Goal: Task Accomplishment & Management: Manage account settings

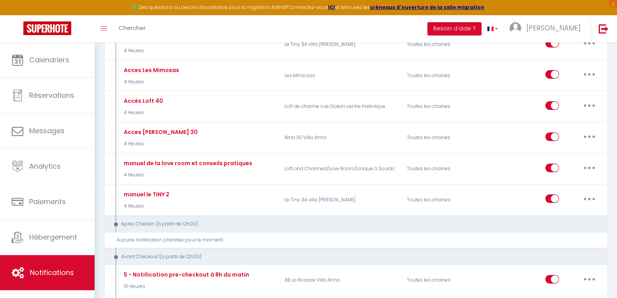
scroll to position [545, 0]
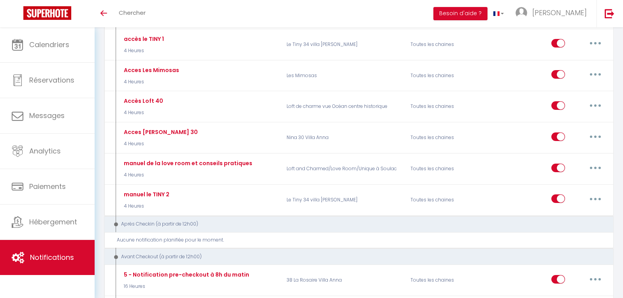
select select
checkbox input "false"
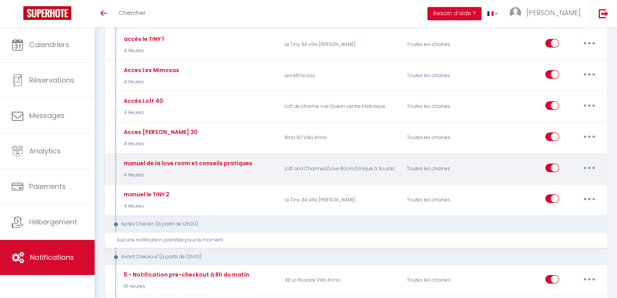
click at [587, 169] on button "button" at bounding box center [589, 168] width 22 height 12
click at [570, 187] on link "Editer" at bounding box center [569, 185] width 58 height 13
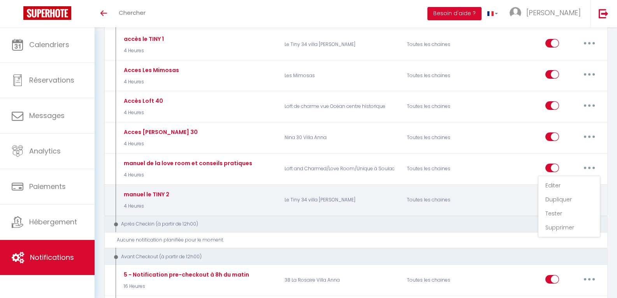
type input "manuel de la love room et conseils pratiques"
select select "4 Heures"
select select
checkbox input "true"
checkbox input "false"
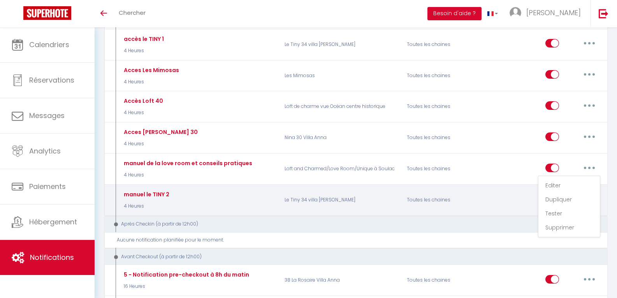
checkbox input "false"
radio input "true"
type input "manuel de la love room et conseils pratiques"
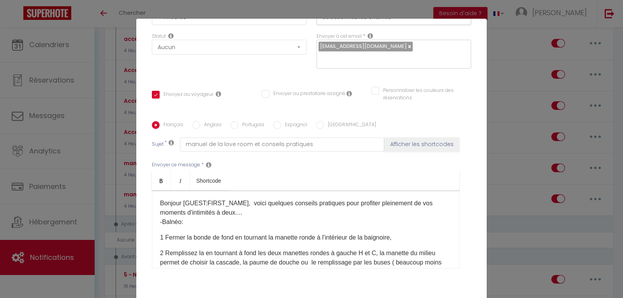
scroll to position [147, 0]
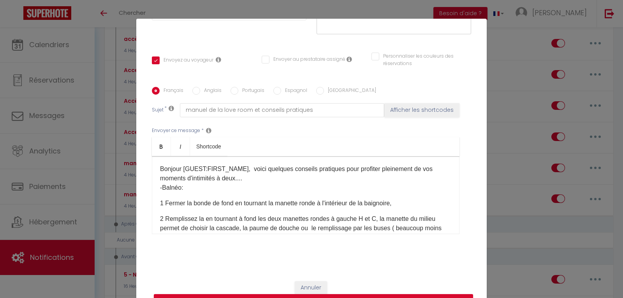
click at [167, 195] on div "Bonjour [GUEST:FIRST_NAME], voici quelques conseils pratiques pour profiter ple…" at bounding box center [305, 195] width 307 height 78
click at [160, 202] on p "1 Fermer la bonde de fond en tournant la manette ronde à l'intérieur de la baig…" at bounding box center [305, 202] width 291 height 9
click at [246, 176] on p "Bonjour [GUEST:FIRST_NAME], voici quelques conseils pratiques pour profiter ple…" at bounding box center [305, 178] width 291 height 28
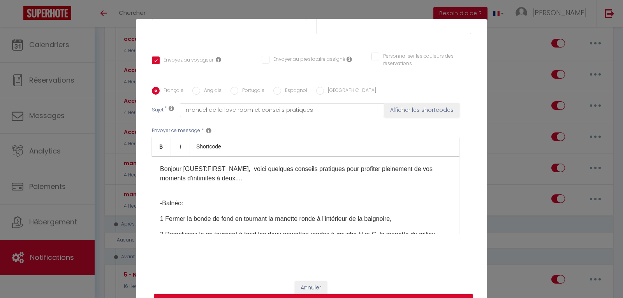
click at [216, 178] on p "Bonjour [GUEST:FIRST_NAME], voici quelques conseils pratiques pour profiter ple…" at bounding box center [305, 173] width 291 height 19
click at [277, 178] on p "Bonjour [GUEST:FIRST_NAME], voici quelques conseils pratiques pour profiter ple…" at bounding box center [305, 173] width 291 height 19
click at [313, 178] on p "Bonjour [GUEST:FIRST_NAME], voici quelques conseils pratiques pour profiter ple…" at bounding box center [305, 173] width 291 height 19
click at [330, 179] on p "Bonjour [GUEST:FIRST_NAME], voici quelques conseils pratiques pour profiter ple…" at bounding box center [305, 173] width 291 height 19
click at [328, 179] on p "Bonjour [GUEST:FIRST_NAME], voici quelques conseils pratiques pour profiter ple…" at bounding box center [305, 173] width 291 height 19
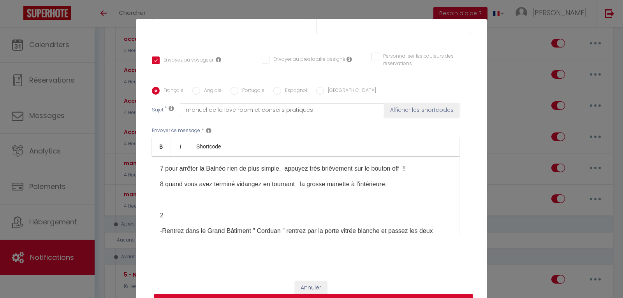
scroll to position [195, 0]
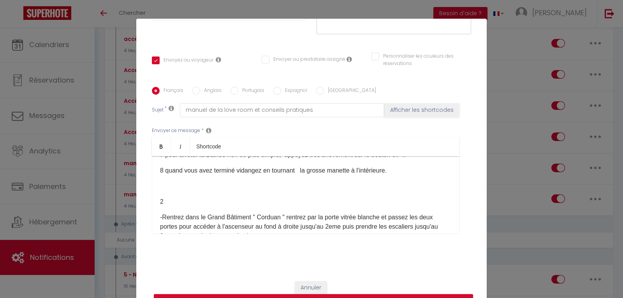
click at [164, 201] on p "2" at bounding box center [305, 201] width 291 height 9
click at [388, 170] on p "8 quand vous avez terminé vidangez en tournant la grosse manette à l'intérieure." at bounding box center [305, 170] width 291 height 9
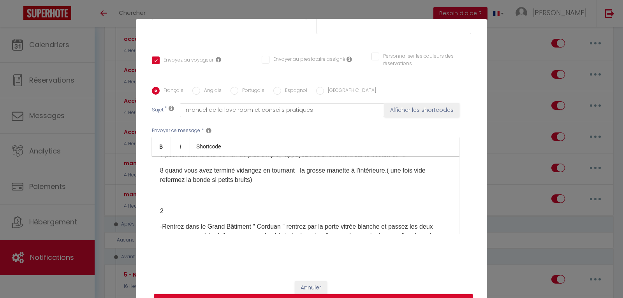
scroll to position [156, 0]
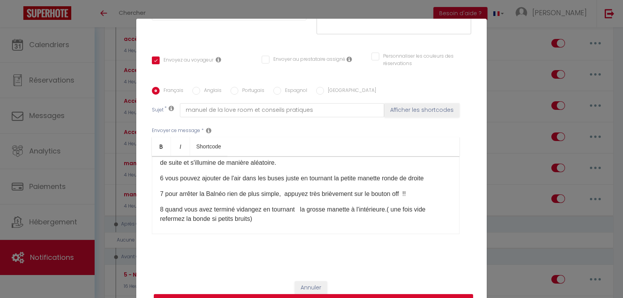
click at [165, 177] on p "6 vous pouvez ajouter de l'air dans les buses juste en tournant la petite manet…" at bounding box center [305, 178] width 291 height 9
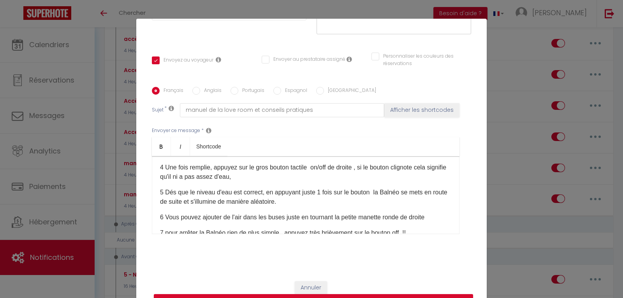
click at [301, 191] on p "5 Dés que le niveau d'eau est correct, en appuyant juste 1 fois sur le bouton l…" at bounding box center [305, 197] width 291 height 19
click at [310, 191] on p "5 Dés que le niveau d'eau est correct, en appuyant brievement juste 1 fois sur …" at bounding box center [305, 197] width 291 height 19
click at [179, 201] on p "5 Dés que le niveau d'eau est correct, en appuyant brièvement juste 1 fois sur …" at bounding box center [305, 197] width 291 height 19
click at [333, 200] on p "5 Dés que le niveau d'eau est correct, en appuyant brièvement juste 1 fois sur …" at bounding box center [305, 197] width 291 height 19
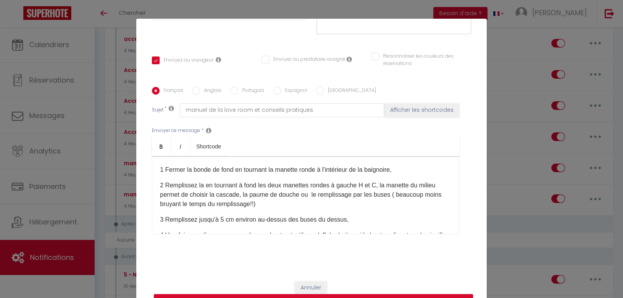
scroll to position [0, 0]
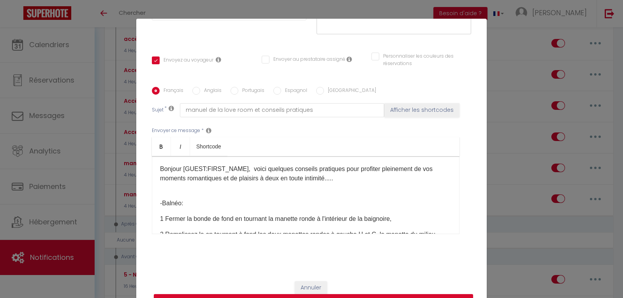
click at [160, 190] on p "-Balnéo:" at bounding box center [305, 198] width 291 height 19
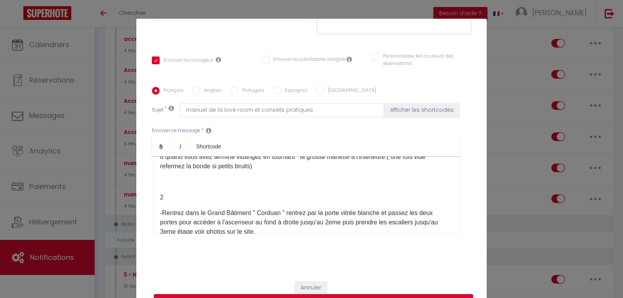
scroll to position [195, 0]
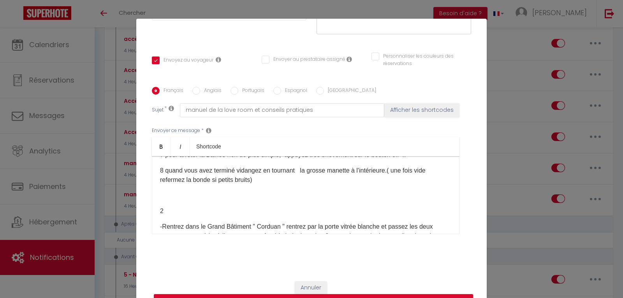
click at [160, 192] on p at bounding box center [305, 195] width 291 height 9
click at [192, 196] on p "-Lumière au" at bounding box center [305, 195] width 291 height 9
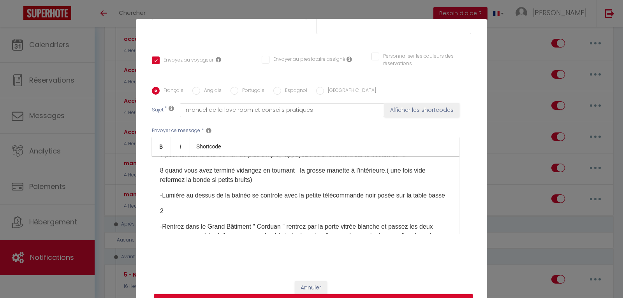
click at [265, 194] on p "-Lumière au dessus de la balnéo se controle avec la petite télécommande noir po…" at bounding box center [305, 195] width 291 height 9
click at [176, 200] on p "-Lumière au dessus de la balnéo se contrôle avec la petite télécommande noir po…" at bounding box center [305, 195] width 291 height 9
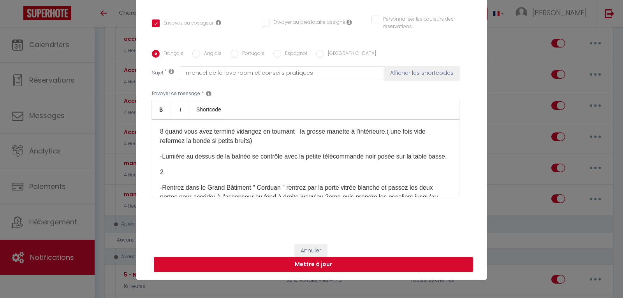
scroll to position [195, 0]
click at [184, 157] on p "-Lumière au dessus de la balnéo se contrôle avec la petite télécommande noir po…" at bounding box center [305, 157] width 291 height 9
click at [194, 157] on p "-Lumières au dessus de la balnéo se contrôle avec la petite télécommande noir p…" at bounding box center [305, 157] width 291 height 9
click at [182, 162] on p "-Lumières au-dessus de la balnéo se contrôle avec la petite télécommande noir p…" at bounding box center [305, 157] width 291 height 9
click at [167, 174] on div "Bonjour [GUEST:FIRST_NAME], voici quelques conseils pratiques pour profiter ple…" at bounding box center [305, 158] width 307 height 78
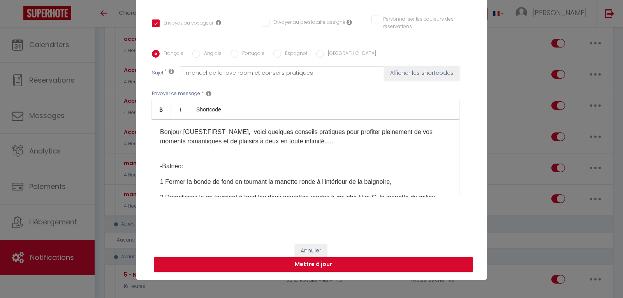
scroll to position [195, 0]
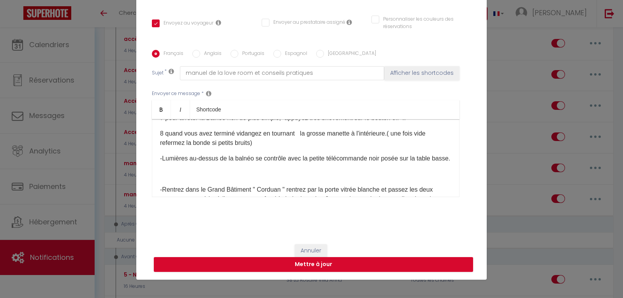
click at [186, 157] on p "-Lumières au-dessus de la balnéo se contrôle avec la petite télécommande noir p…" at bounding box center [305, 158] width 291 height 9
click at [184, 158] on p "-Lumières au-dessus de la balnéo se contrôle avec la petite télécommande noir p…" at bounding box center [305, 158] width 291 height 9
click at [177, 163] on p "-Lumière au-dessus de la balnéo se contrôle avec la petite télécommande noir po…" at bounding box center [305, 158] width 291 height 9
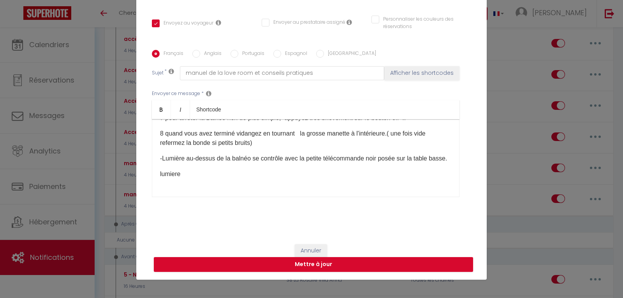
click at [160, 179] on p "lumiere" at bounding box center [305, 173] width 291 height 9
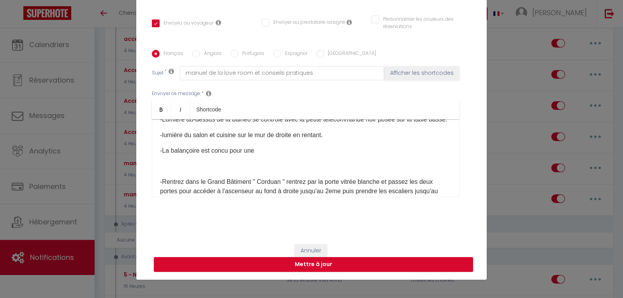
click at [223, 155] on p "-La balançoire est concu pour une" at bounding box center [305, 150] width 291 height 9
click at [214, 155] on p "-La balançoire est concu pour une" at bounding box center [305, 150] width 291 height 9
click at [253, 155] on p "-La balançoire est conçu pour une" at bounding box center [305, 150] width 291 height 9
click at [209, 155] on p "-La balançoire est accrochée sur les deux" at bounding box center [305, 150] width 291 height 9
click at [281, 155] on p "-La balançoire est à accrochée sur les deux" at bounding box center [305, 150] width 291 height 9
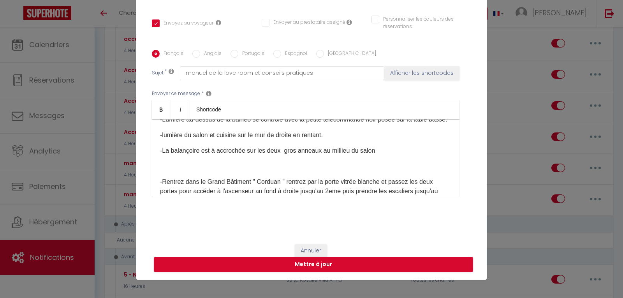
click at [335, 155] on p "-La balançoire est à accrochée sur les deux gros anneaux au millieu du salon" at bounding box center [305, 150] width 291 height 9
click at [320, 155] on p "-La balançoire est à accrochée sur les deux gros anneaux au milieu du salon" at bounding box center [305, 150] width 291 height 9
click at [319, 155] on p "-La balançoire est à accrochée sur les deux gros anneaux sur la poutre centrale…" at bounding box center [305, 150] width 291 height 9
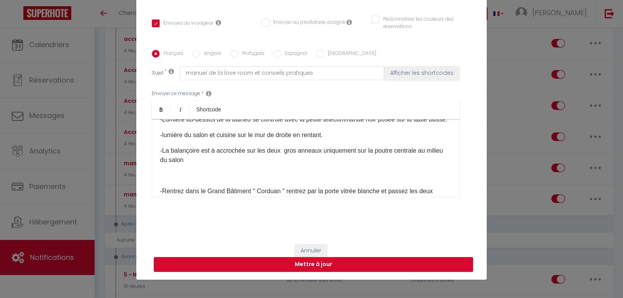
click at [200, 165] on p "-La balançoire est à accrochée sur les deux gros anneaux uniquement sur la pout…" at bounding box center [305, 155] width 291 height 19
click at [349, 165] on p "-La balançoire est à accrochée sur les deux gros anneaux uniquement sur la pout…" at bounding box center [305, 155] width 291 height 19
click at [436, 165] on p "-La balançoire est à accrochée sur les deux gros anneaux uniquement sur la pout…" at bounding box center [305, 155] width 291 height 19
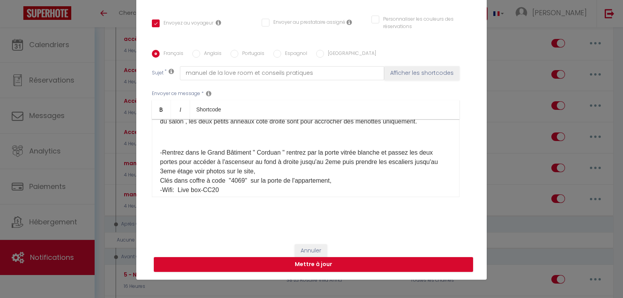
scroll to position [272, 0]
click at [203, 126] on p "-La balançoire est à accrochée sur les deux gros anneaux uniquement sur la pout…" at bounding box center [305, 116] width 291 height 19
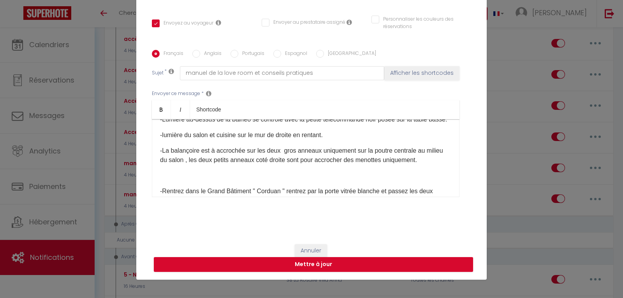
click at [195, 165] on p "-La balançoire est à accrochée sur les deux gros anneaux uniquement sur la pout…" at bounding box center [305, 155] width 291 height 19
click at [402, 165] on p "-La balançoire est à accrochée sur les deux gros anneaux uniquement sur la pout…" at bounding box center [305, 155] width 291 height 19
drag, startPoint x: 189, startPoint y: 179, endPoint x: 230, endPoint y: 179, distance: 41.3
click at [230, 174] on p "-La balançoire est à accrochée sur les deux gros anneaux uniquement sur la pout…" at bounding box center [305, 160] width 291 height 28
click at [362, 165] on p "-La balançoire est à accrochée sur les deux gros anneaux uniquement sur la pout…" at bounding box center [305, 155] width 291 height 19
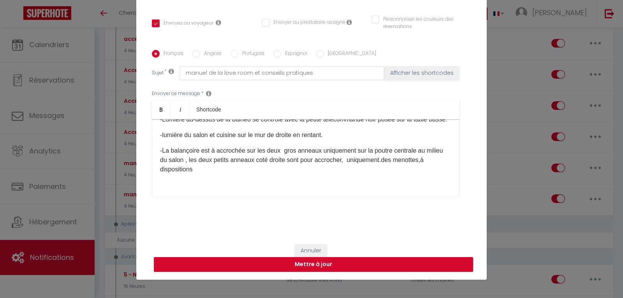
click at [365, 170] on p "-La balançoire est à accrochée sur les deux gros anneaux uniquement sur la pout…" at bounding box center [305, 160] width 291 height 28
click at [398, 168] on p "-La balançoire est à accrochée sur les deux gros anneaux uniquement sur la pout…" at bounding box center [305, 160] width 291 height 28
click at [402, 169] on p "-La balançoire est à accrochée sur les deux gros anneaux uniquement sur la pout…" at bounding box center [305, 160] width 291 height 28
click at [184, 174] on p "-La balançoire est à accrochée sur les deux gros anneaux uniquement sur la pout…" at bounding box center [305, 160] width 291 height 28
click at [197, 174] on p "-La balançoire est à accrochée sur les deux gros anneaux uniquement sur la pout…" at bounding box center [305, 160] width 291 height 28
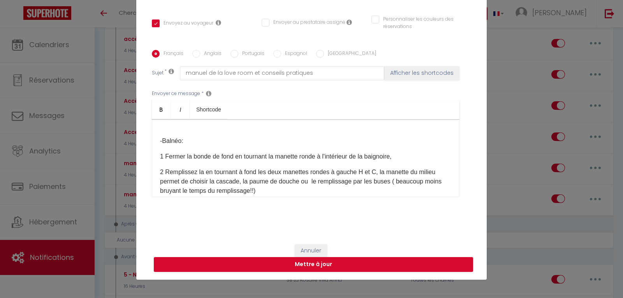
scroll to position [39, 0]
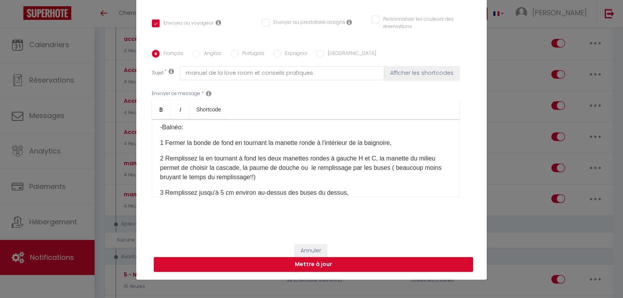
click at [191, 127] on p "-Balnéo:" at bounding box center [305, 122] width 291 height 19
click at [182, 126] on p "-Balnéo: elle fonctionne uniquement une fois le niveau d'eau atteint" at bounding box center [305, 122] width 291 height 19
click at [353, 126] on p "-Balnéo: (elle fonctionne uniquement une fois le niveau d'eau atteint" at bounding box center [305, 122] width 291 height 19
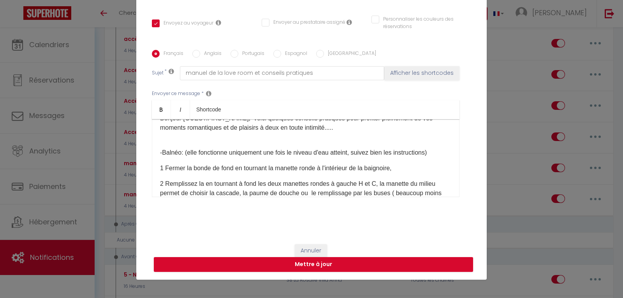
scroll to position [0, 0]
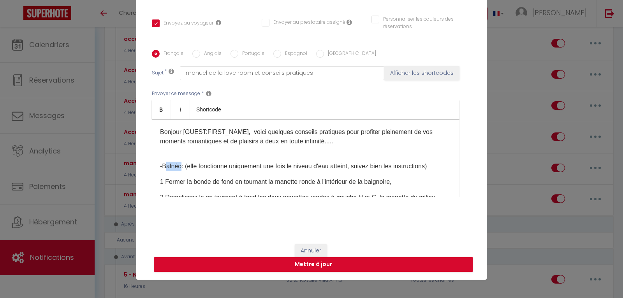
drag, startPoint x: 162, startPoint y: 165, endPoint x: 178, endPoint y: 165, distance: 15.6
click at [178, 165] on p "-Balnéo: (elle fonctionne uniquement une fois le niveau d'eau atteint, suivez b…" at bounding box center [305, 161] width 291 height 19
click at [177, 167] on p "-BALN2O: (elle fonctionne uniquement une fois le niveau d'eau atteint, suivez b…" at bounding box center [305, 161] width 291 height 19
click at [190, 175] on div "Bonjour [GUEST:FIRST_NAME], voici quelques conseils pratiques pour profiter ple…" at bounding box center [305, 158] width 307 height 78
click at [181, 165] on p "-BALNEO: (elle fonctionne uniquement une fois le niveau d'eau atteint, suivez b…" at bounding box center [305, 161] width 291 height 19
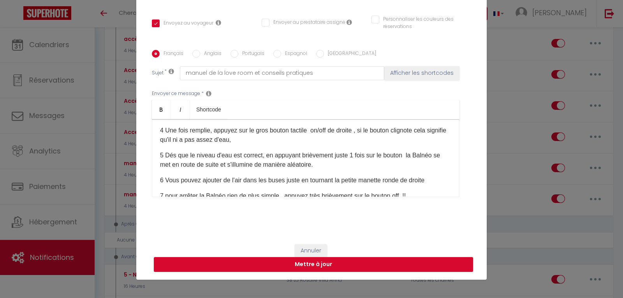
scroll to position [78, 0]
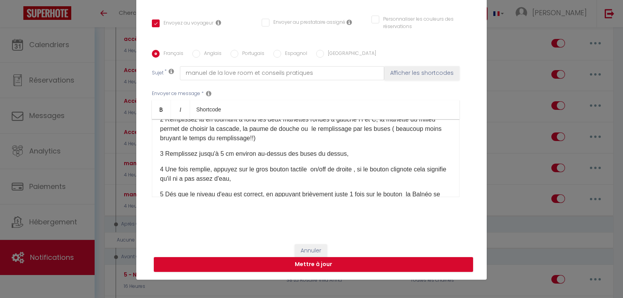
click at [282, 143] on p "2 Remplissez la en tournant à fond les deux manettes rondes à gauche H et C, la…" at bounding box center [305, 129] width 291 height 28
click at [343, 158] on p "3 Remplissez jusqu'à 5 cm environ au-dessus des buses du dessus," at bounding box center [305, 153] width 291 height 9
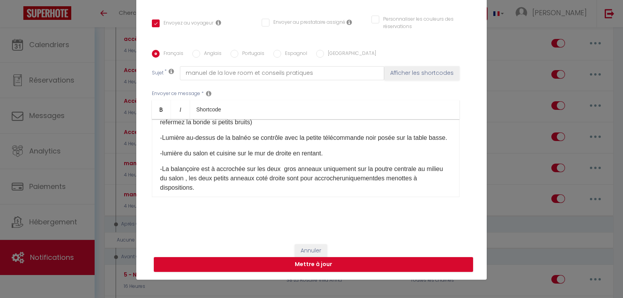
scroll to position [234, 0]
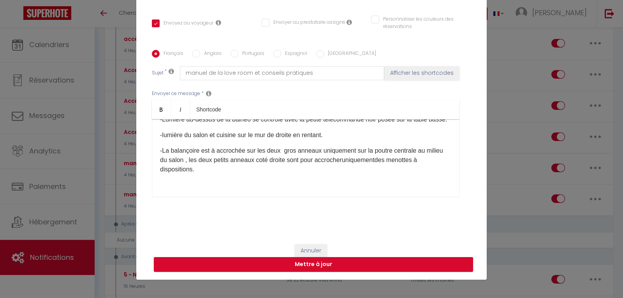
click at [201, 174] on p "-La balançoire est à accrochée sur les deux gros anneaux uniquement sur la pout…" at bounding box center [305, 160] width 291 height 28
click at [284, 174] on p "-La balançoire est à accrochée sur les deux gros anneaux uniquement sur la pout…" at bounding box center [305, 160] width 291 height 28
click at [310, 174] on p "-La balançoire est à accrochée sur les deux gros anneaux uniquement sur la pout…" at bounding box center [305, 160] width 291 height 28
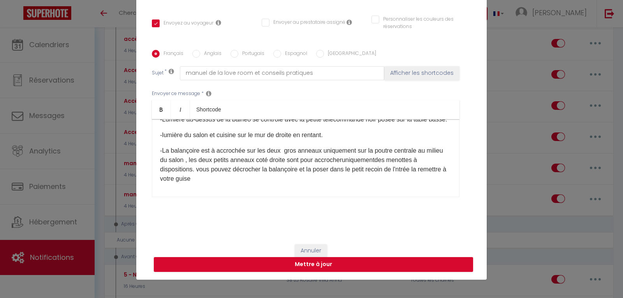
click at [405, 183] on p "-La balançoire est à accrochée sur les deux gros anneaux uniquement sur la pout…" at bounding box center [305, 164] width 291 height 37
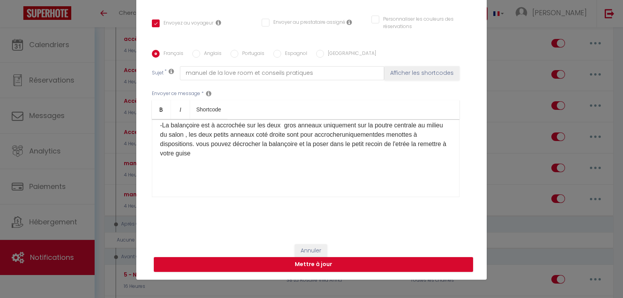
scroll to position [272, 0]
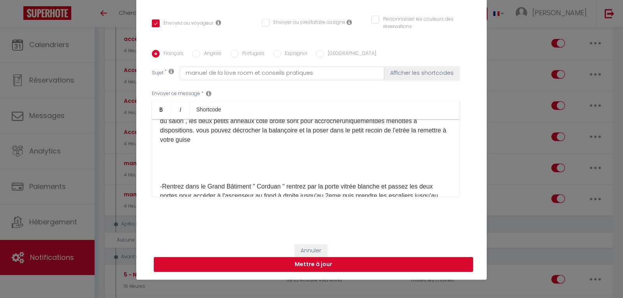
click at [302, 144] on p "-La balançoire est à accrochée sur les deux gros anneaux uniquement sur la pout…" at bounding box center [305, 125] width 291 height 37
click at [406, 144] on p "-La balançoire est à accrochée sur les deux gros anneaux uniquement sur la pout…" at bounding box center [305, 125] width 291 height 37
click at [301, 144] on p "-La balançoire est à accrochée sur les deux gros anneaux uniquement sur la pout…" at bounding box center [305, 125] width 291 height 37
click at [202, 144] on p "-La balançoire est à accrochée sur les deux gros anneaux uniquement sur la pout…" at bounding box center [305, 125] width 291 height 37
click at [422, 144] on p "-La balançoire est à accrochée sur les deux gros anneaux uniquement sur la pout…" at bounding box center [305, 125] width 291 height 37
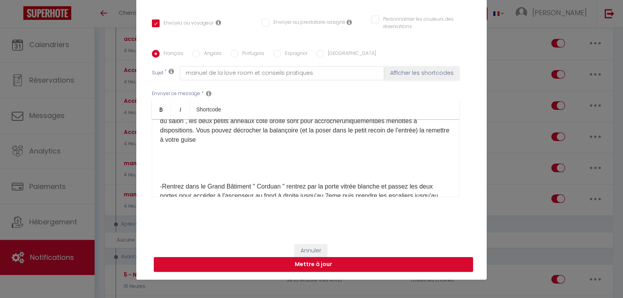
click at [224, 144] on p "-La balançoire est à accrochée sur les deux gros anneaux uniquement sur la pout…" at bounding box center [305, 125] width 291 height 37
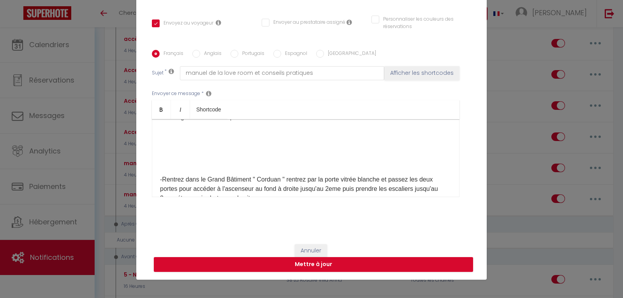
scroll to position [311, 0]
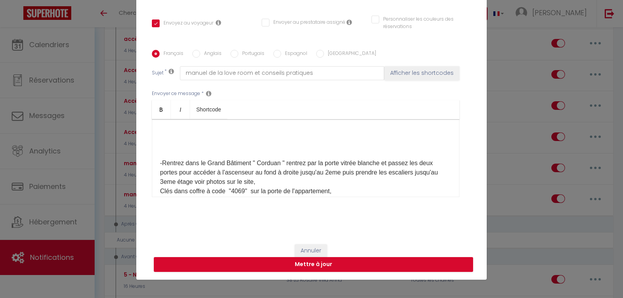
drag, startPoint x: 156, startPoint y: 133, endPoint x: 162, endPoint y: 134, distance: 5.1
click at [156, 133] on div "Bonjour [GUEST:FIRST_NAME], voici quelques conseils pratiques pour profiter ple…" at bounding box center [305, 158] width 307 height 78
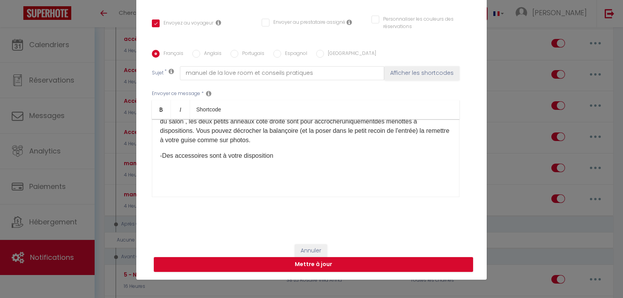
scroll to position [272, 0]
click at [164, 160] on p "-Des accessoires sont à votre disposition" at bounding box center [305, 155] width 291 height 9
click at [204, 160] on p "-Les accessoires sont à votre disposition" at bounding box center [305, 155] width 291 height 9
click at [240, 160] on p "-Les accessoires coquins sont à votre disposition" at bounding box center [305, 155] width 291 height 9
click at [291, 160] on p "-Les accessoires coquins sont à votre disposition" at bounding box center [305, 155] width 291 height 9
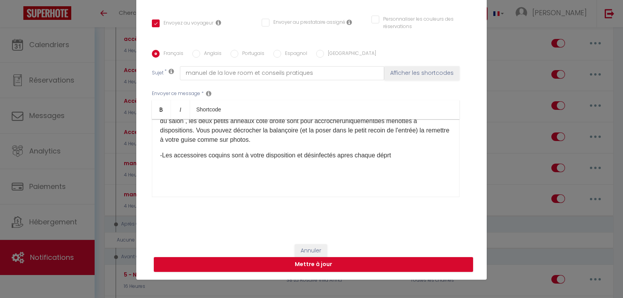
click at [346, 160] on p "-Les accessoires coquins sont à votre disposition et désinfectés apres chaque d…" at bounding box center [305, 155] width 291 height 9
click at [163, 169] on p "-Les accessoires coquins sont à votre disposition et désinfectés après chaque d…" at bounding box center [305, 160] width 291 height 19
click at [168, 169] on p "-Les accessoires coquins sont à votre disposition et désinfectés après chaque d…" at bounding box center [305, 160] width 291 height 19
click at [279, 169] on p "-Les accessoires coquins sont à votre disposition et désinfectés après chaque d…" at bounding box center [305, 160] width 291 height 19
click at [210, 169] on p "-Les accessoires coquins sont à votre disposition et désinfectés après chaque d…" at bounding box center [305, 160] width 291 height 19
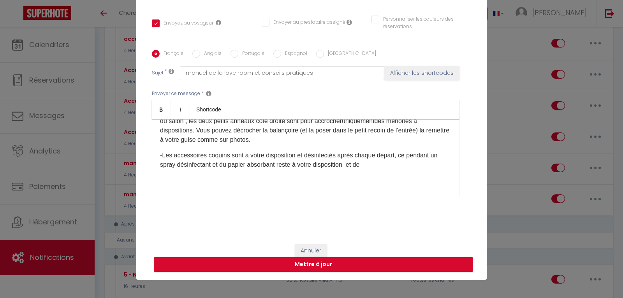
click at [364, 169] on p "-Les accessoires coquins sont à votre disposition et désinfectés après chaque d…" at bounding box center [305, 160] width 291 height 19
click at [344, 169] on p "-Les accessoires coquins sont à votre disposition et désinfectés après chaque d…" at bounding box center [305, 160] width 291 height 19
click at [398, 169] on p "-Les accessoires coquins sont à votre disposition et désinfectés après chaque d…" at bounding box center [305, 160] width 291 height 19
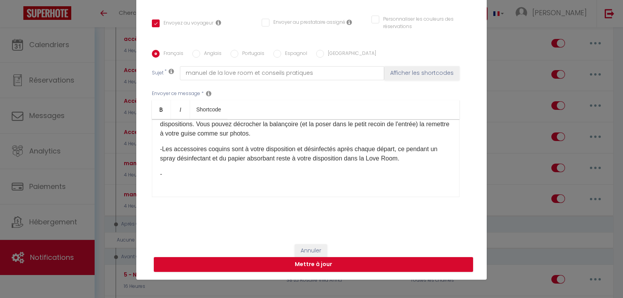
click at [399, 163] on p "-Les accessoires coquins sont à votre disposition et désinfectés après chaque d…" at bounding box center [305, 153] width 291 height 19
click at [425, 163] on p "-Les accessoires coquins sont à votre disposition et désinfectés après chaque d…" at bounding box center [305, 153] width 291 height 19
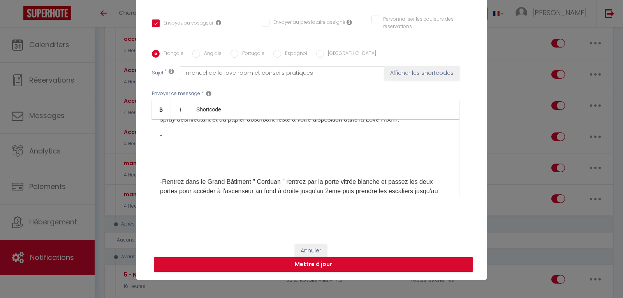
click at [160, 140] on p "-" at bounding box center [305, 134] width 291 height 9
click at [402, 124] on p "-Les accessoires coquins sont à votre disposition et désinfectés après chaque d…" at bounding box center [305, 114] width 291 height 19
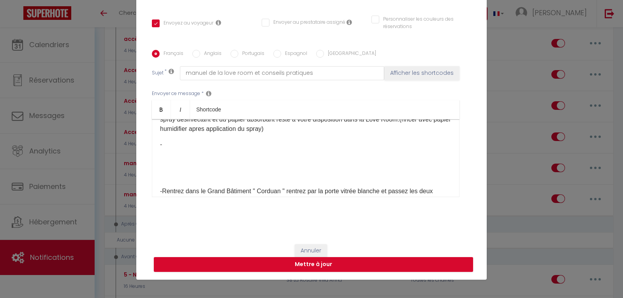
click at [214, 133] on p "-Les accessoires coquins sont à votre disposition et désinfectés après chaque d…" at bounding box center [305, 119] width 291 height 28
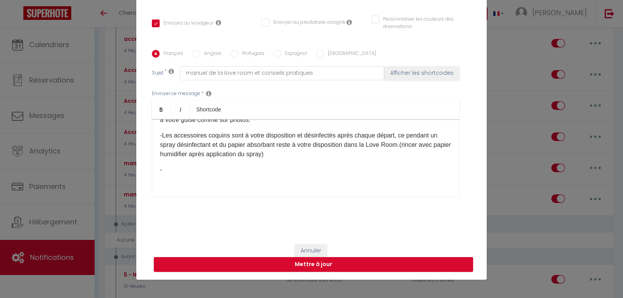
scroll to position [279, 0]
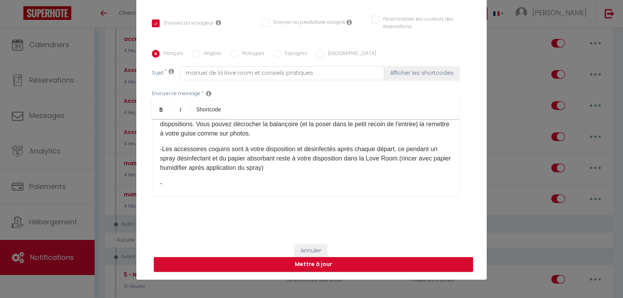
click at [419, 172] on p "-Les accessoires coquins sont à votre disposition et désinfectés après chaque d…" at bounding box center [305, 158] width 291 height 28
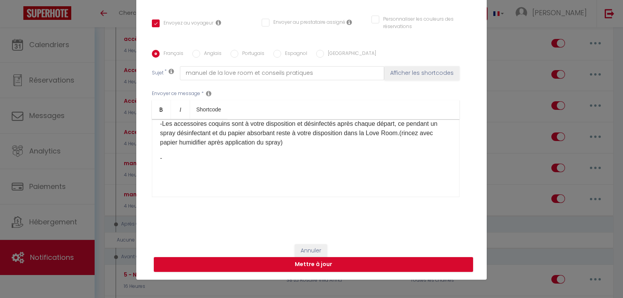
scroll to position [318, 0]
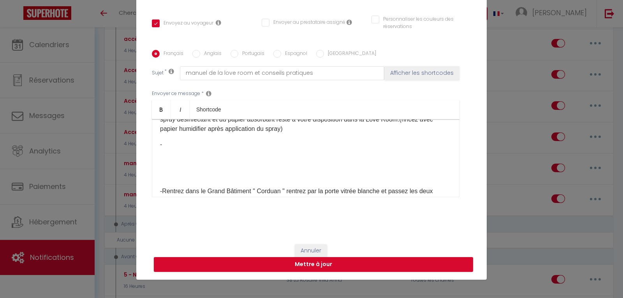
click at [285, 133] on p "-Les accessoires coquins sont à votre disposition et désinfectés après chaque d…" at bounding box center [305, 119] width 291 height 28
click at [165, 149] on p "-" at bounding box center [305, 144] width 291 height 9
click at [176, 149] on p "-La lumiére deu lit" at bounding box center [305, 144] width 291 height 9
click at [198, 149] on p "-La lumière deu lit" at bounding box center [305, 144] width 291 height 9
click at [214, 149] on p "-La lumière du lit" at bounding box center [305, 144] width 291 height 9
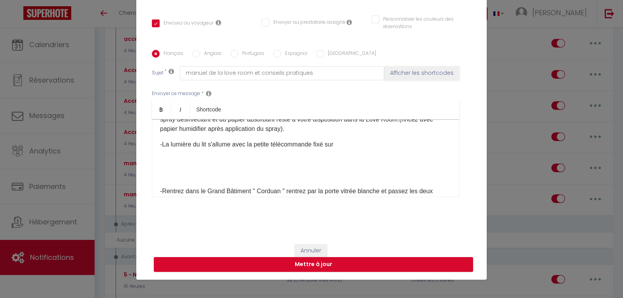
click at [207, 149] on p "-La lumière du lit s'allume avec la petite télécommande fixé sur" at bounding box center [305, 144] width 291 height 9
drag, startPoint x: 207, startPoint y: 162, endPoint x: 230, endPoint y: 162, distance: 23.4
click at [230, 149] on p "-La lumière du lit tamisée s'allume avec la petite télécommande fixé sur" at bounding box center [305, 144] width 291 height 9
click at [190, 149] on p "-La lumière du lit s'allume avec la petite télécommande fixé sur" at bounding box center [305, 144] width 291 height 9
click at [192, 149] on p "-La lumière tamisée ​ du lit s'allume avec la petite télécommande fixé sur" at bounding box center [305, 144] width 291 height 9
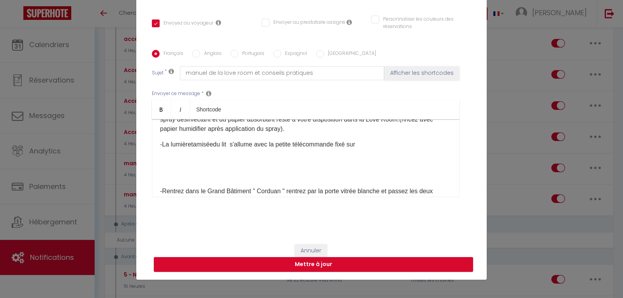
click at [361, 149] on p "-La lumière tamisée ​ du lit s'allume avec la petite télécommande fixé sur" at bounding box center [305, 144] width 291 height 9
click at [364, 149] on p "-La lumière tamisée ​ du lit s'allume avec la petite télécommande fixé sur" at bounding box center [305, 144] width 291 height 9
click at [379, 149] on p "-La lumière tamisée ​ du lit s'allume avec la petite télécommande fixé sur la t…" at bounding box center [305, 144] width 291 height 9
click at [402, 149] on p "-La lumière tamisée ​ du lit s'allume avec la petite télécommande fixé sur la t…" at bounding box center [305, 144] width 291 height 9
click at [354, 149] on p "-La lumière tamisée ​ du lit s'allume avec la petite télécommande fixé sur la t…" at bounding box center [305, 144] width 291 height 9
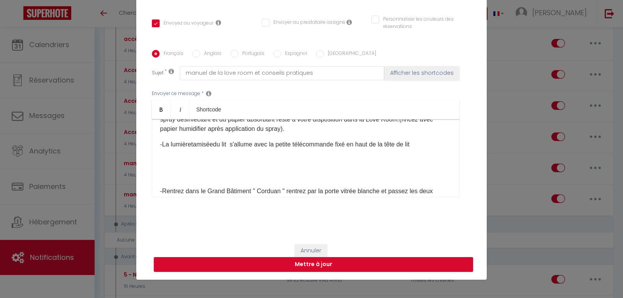
click at [423, 149] on p "-La lumière tamisée ​ du lit s'allume avec la petite télécommande fixé en haut …" at bounding box center [305, 144] width 291 height 9
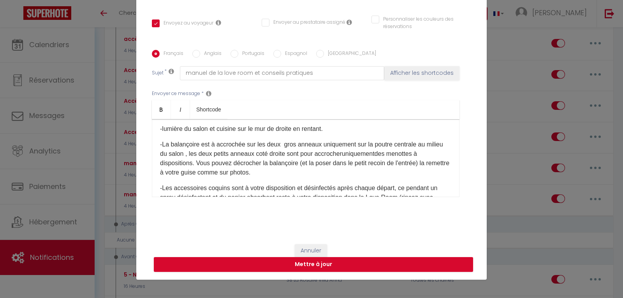
click at [160, 133] on p "-lumière du salon et cuisine sur le mur de droite en rentant." at bounding box center [305, 128] width 291 height 9
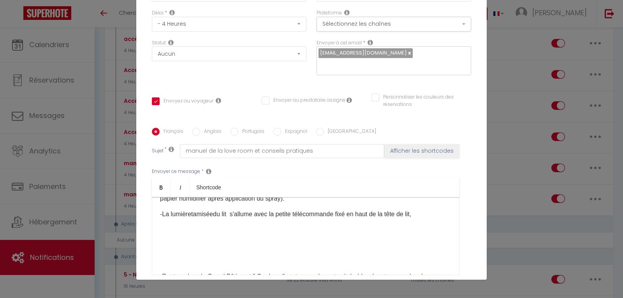
scroll to position [345, 0]
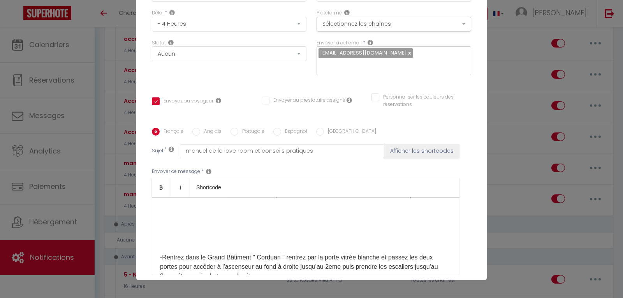
click at [423, 200] on p "-La lumière tamisée ​ du lit s'allume avec la petite télécommande fixé en haut …" at bounding box center [305, 194] width 291 height 9
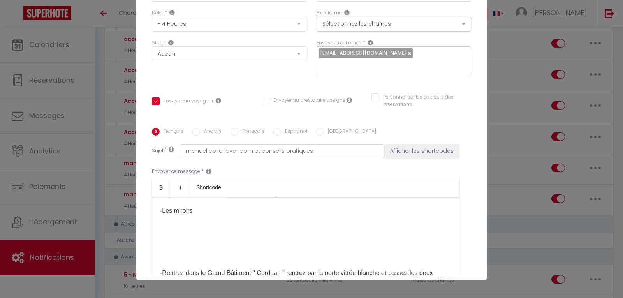
click at [169, 215] on p "-Les miroirs" at bounding box center [305, 210] width 291 height 9
click at [197, 215] on p "-Les miroirs" at bounding box center [305, 210] width 291 height 9
click at [239, 215] on p "-Les miroirs sont placés de maniere" at bounding box center [305, 210] width 291 height 9
click at [337, 215] on p "-Les miroirs ont été positionnés de manière à profiter pleinnement d" at bounding box center [305, 210] width 291 height 9
click at [356, 215] on p "-Les miroirs ont été positionnés de manière à profiter pleinement d" at bounding box center [305, 210] width 291 height 9
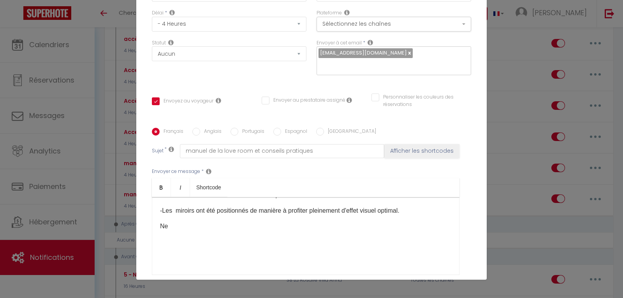
click at [407, 215] on p "-Les miroirs ont été positionnés de manière à profiter pleinement d'effet visue…" at bounding box center [305, 210] width 291 height 9
click at [156, 242] on div "Bonjour [GUEST:FIRST_NAME], voici quelques conseils pratiques pour profiter ple…" at bounding box center [305, 236] width 307 height 78
click at [315, 231] on p "!!NE BOUGEZ PAS LES MIROIRS ILS SONT TR2S LOURDS ER FRAZGILES" at bounding box center [305, 225] width 291 height 9
click at [331, 231] on p "!!NE BOUGEZ PAS LES MIROIRS ILS SONT TR2S LOURDS ET FRAZGILES" at bounding box center [305, 225] width 291 height 9
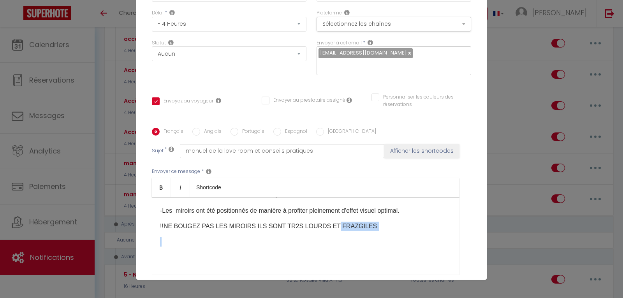
click at [361, 250] on div "Bonjour [GUEST:FIRST_NAME], voici quelques conseils pratiques pour profiter ple…" at bounding box center [305, 236] width 307 height 78
click at [364, 246] on p at bounding box center [305, 241] width 291 height 9
click at [364, 255] on div "Bonjour [GUEST:FIRST_NAME], voici quelques conseils pratiques pour profiter ple…" at bounding box center [305, 236] width 307 height 78
click at [363, 231] on p "!!NE BOUGEZ PAS LES MIROIRS ILS SONT TR2S LOURDS ET FRAZGILES" at bounding box center [305, 225] width 291 height 9
drag, startPoint x: 364, startPoint y: 253, endPoint x: 330, endPoint y: 243, distance: 35.0
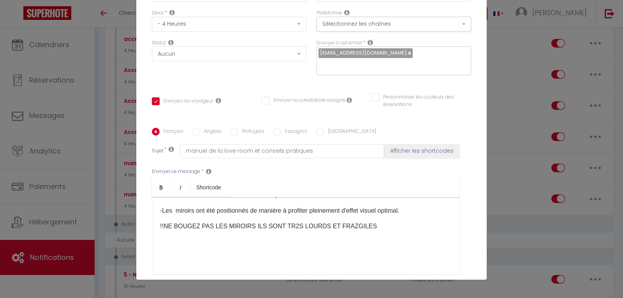
click at [330, 231] on p "!!NE BOUGEZ PAS LES MIROIRS ILS SONT TR2S LOURDS ET FRAZGILES" at bounding box center [305, 225] width 291 height 9
click at [161, 231] on p "!!NE BOUGEZ PAS LES MIROIRS ILS SONT TR2S LOURDS ET FRA [PERSON_NAME]" at bounding box center [305, 225] width 291 height 9
click at [172, 231] on p "!! NE BOUGEZ PAS LES MIROIRS ILS SONT TR2S LOURDS ET FRA [PERSON_NAME]" at bounding box center [305, 225] width 291 height 9
click at [227, 231] on p "!! NE JAMAIS BOUGEZ PAS LES MIROIRS ILS SONT TR2S LOURDS ET FRA [PERSON_NAME]" at bounding box center [305, 225] width 291 height 9
click at [241, 246] on p at bounding box center [305, 241] width 291 height 9
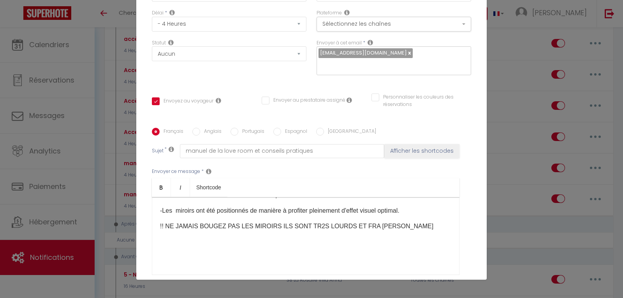
click at [228, 231] on p "!! NE JAMAIS BOUGEZ PAS LES MIROIRS ILS SONT TR2S LOURDS ET FRA [PERSON_NAME]" at bounding box center [305, 225] width 291 height 9
click at [291, 231] on p "!! NE JAMAIS BOUGER LES MIROIRS ILS SONT TR2S LOURDS ET FRA [PERSON_NAME]" at bounding box center [305, 225] width 291 height 9
click at [342, 231] on p "!! NE JAMAIS BOUGER LES MIROIRS ILS SONT TRES LOURDS ET FRA [PERSON_NAME]" at bounding box center [305, 225] width 291 height 9
click at [357, 231] on p "!! NE JAMAIS BOUGER LES MIROIRS ILS SONT TRES LOURDS ET FRAGILES" at bounding box center [305, 225] width 291 height 9
click at [328, 231] on p "!! NE JAMAIS BOUGER LES MIROIRS ILS SONT TRES LOURDS ET FRAGILES" at bounding box center [305, 225] width 291 height 9
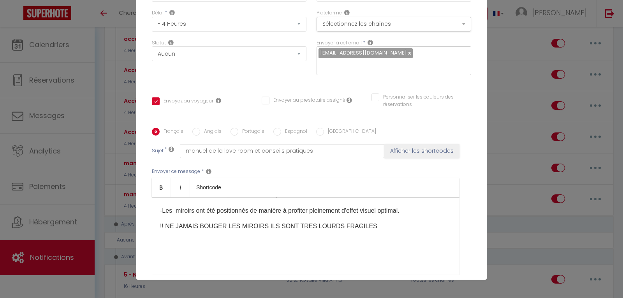
click at [194, 215] on p "-Les miroirs ont été positionnés de manière à profiter pleinement d'effet visue…" at bounding box center [305, 210] width 291 height 9
click at [271, 215] on p "-Les miroirs anciens ont été positionnés de manière à profiter pleinement d'eff…" at bounding box center [305, 210] width 291 height 9
click at [320, 231] on p "!! NE JAMAIS BOUGER LES MIROIRS ILS SONT TRES LOURDS FRAGILES" at bounding box center [305, 225] width 291 height 9
click at [374, 231] on p "!! NE JAMAIS BOUGER LES MIROIRS ILS SONT TRES LOURDS ET TRES FRAGILES" at bounding box center [305, 225] width 291 height 9
click at [163, 231] on p "!! NE JAMAIS BOUGER LES MIROIRS ILS SONT TRES LOURDS ET TRES FRAGILES !!!" at bounding box center [305, 225] width 291 height 9
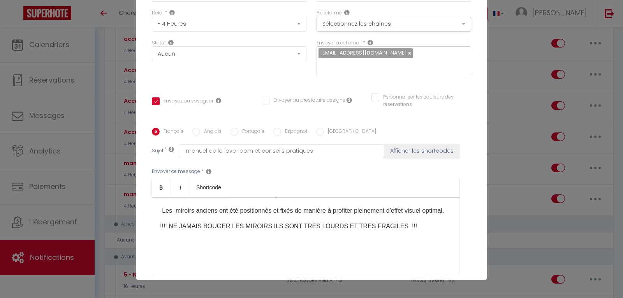
click at [386, 231] on p "!!!! NE JAMAIS BOUGER LES MIROIRS ILS SONT TRES LOURDS ET TRES FRAGILES !!!" at bounding box center [305, 225] width 291 height 9
click at [198, 231] on p "!!!! NE JAMAIS BOUGER LES MIROIRS ILS SONT TRES LOURDS ET TRES FRAGILES !!!!" at bounding box center [305, 225] width 291 height 9
click at [424, 240] on p "!!!! NE JAMAIS ESSAYER DE BOUGER LES MIROIRS ILS SONT TRES LOURDS ET TRES FRAGI…" at bounding box center [305, 230] width 291 height 19
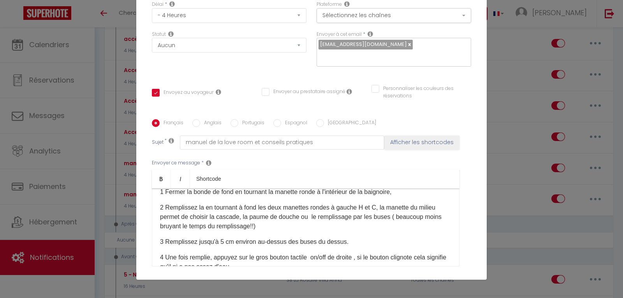
scroll to position [78, 0]
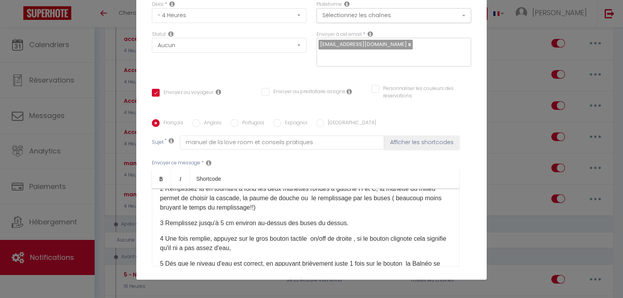
click at [393, 206] on p "2 Remplissez la en tournant à fond les deux manettes rondes à gauche H et C, la…" at bounding box center [305, 198] width 291 height 28
click at [225, 212] on p "2 Remplissez la en tournant à fond les deux manettes rondes à gauche H et C, la…" at bounding box center [305, 198] width 291 height 28
click at [313, 212] on p "2 Remplissez la en tournant à fond les deux manettes rondes à gauche H et C, la…" at bounding box center [305, 198] width 291 height 28
click at [358, 212] on p "2 Remplissez la en tournant à fond les deux manettes rondes à gauche H et C, la…" at bounding box center [305, 198] width 291 height 28
click at [303, 212] on p "2 Remplissez la en tournant à fond les deux manettes rondes à gauche H et C, la…" at bounding box center [305, 198] width 291 height 28
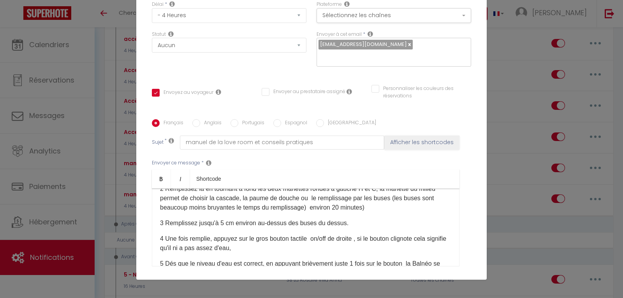
click at [364, 212] on p "2 Remplissez la en tournant à fond les deux manettes rondes à gauche H et C, la…" at bounding box center [305, 198] width 291 height 28
click at [327, 212] on p "2 Remplissez la en tournant à fond les deux manettes rondes à gauche H et C, la…" at bounding box center [305, 198] width 291 height 28
drag, startPoint x: 341, startPoint y: 215, endPoint x: 363, endPoint y: 215, distance: 23.0
click at [363, 212] on p "2 Remplissez la en tournant à fond les deux manettes rondes à gauche H et C, la…" at bounding box center [305, 198] width 291 height 28
click at [341, 212] on p "2 Remplissez la en tournant à fond les deux manettes rondes à gauche H et C, la…" at bounding box center [305, 198] width 291 height 28
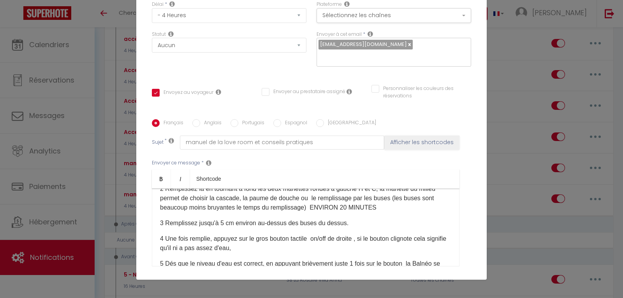
click at [372, 212] on p "2 Remplissez la en tournant à fond les deux manettes rondes à gauche H et C, la…" at bounding box center [305, 198] width 291 height 28
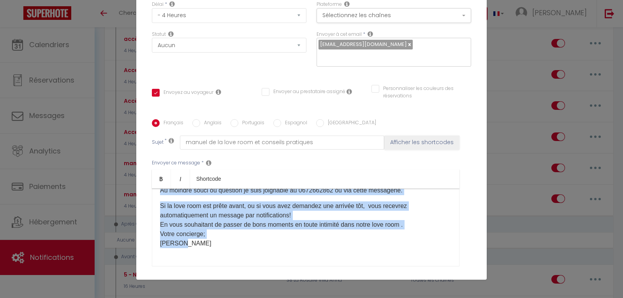
scroll to position [541, 0]
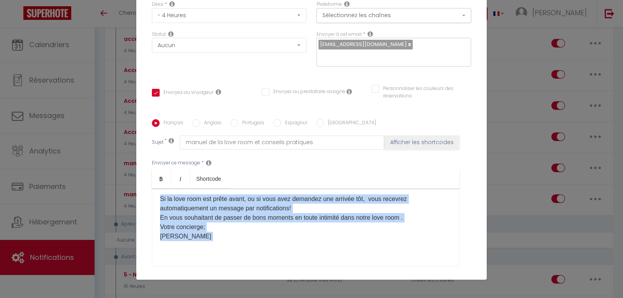
drag, startPoint x: 154, startPoint y: 219, endPoint x: 247, endPoint y: 252, distance: 99.2
click at [247, 252] on div "Bonjour [GUEST:FIRST_NAME], voici quelques conseils pratiques pour profiter ple…" at bounding box center [305, 227] width 307 height 78
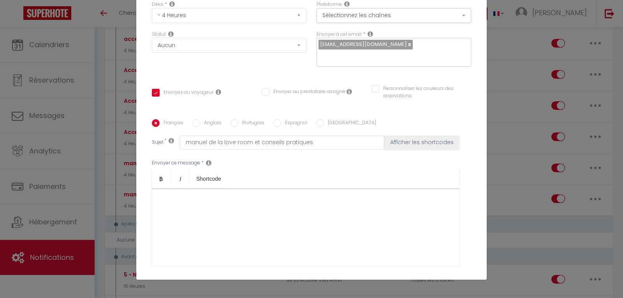
scroll to position [407, 0]
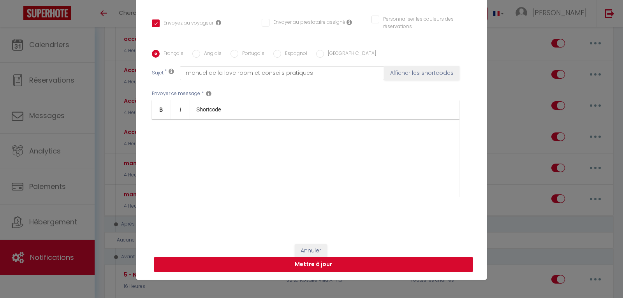
click at [295, 265] on button "Mettre à jour" at bounding box center [313, 264] width 319 height 15
checkbox input "true"
checkbox input "false"
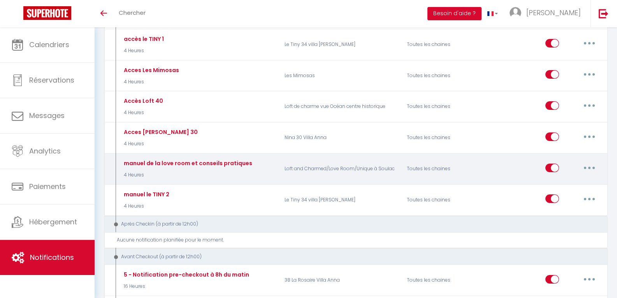
click at [585, 169] on button "button" at bounding box center [589, 168] width 22 height 12
click at [553, 185] on link "Editer" at bounding box center [569, 185] width 58 height 13
type input "manuel de la love room et conseils pratiques"
select select "4 Heures"
select select
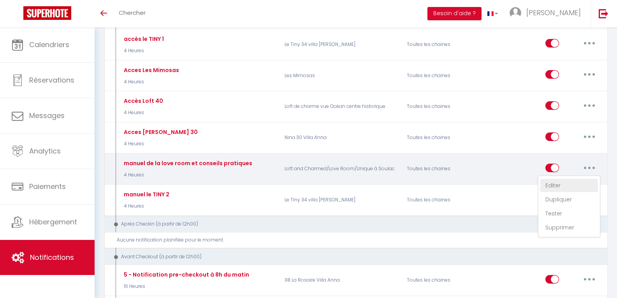
checkbox input "true"
checkbox input "false"
radio input "true"
type input "manuel de la love room et conseils pratiques"
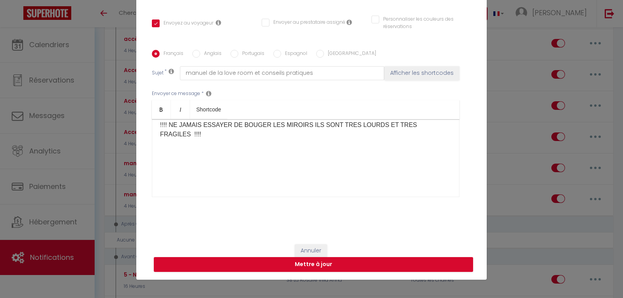
scroll to position [407, 0]
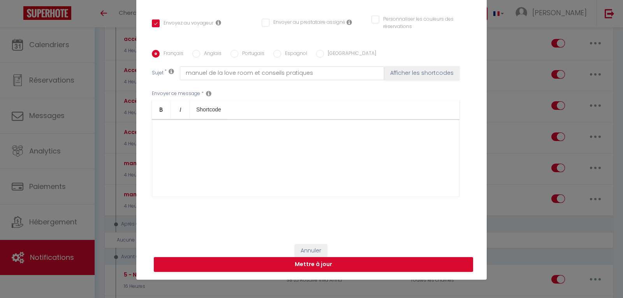
click at [501, 81] on div "Modifier la notification × Titre * manuel de la love room et conseils pratiques…" at bounding box center [311, 149] width 623 height 298
click at [377, 263] on button "Mettre à jour" at bounding box center [313, 264] width 319 height 15
checkbox input "true"
checkbox input "false"
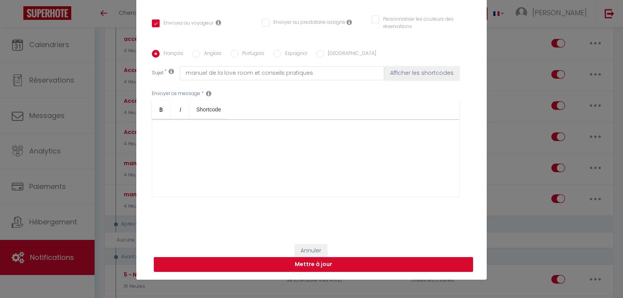
scroll to position [139, 0]
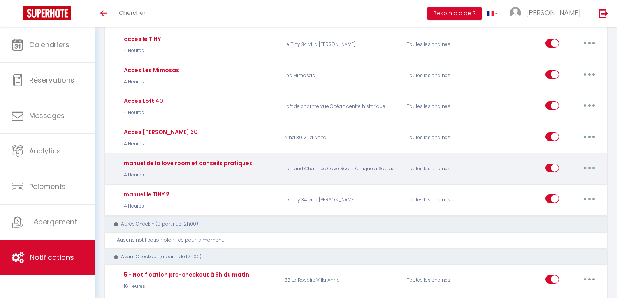
click at [589, 167] on icon "button" at bounding box center [589, 168] width 2 height 2
click at [560, 187] on link "Editer" at bounding box center [569, 185] width 58 height 13
type input "manuel de la love room et conseils pratiques"
select select "4 Heures"
select select
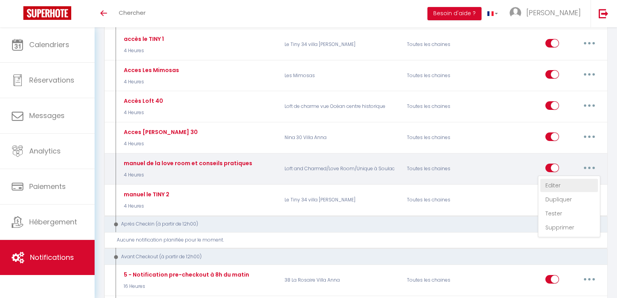
checkbox input "true"
checkbox input "false"
radio input "true"
type input "manuel de la love room et conseils pratiques"
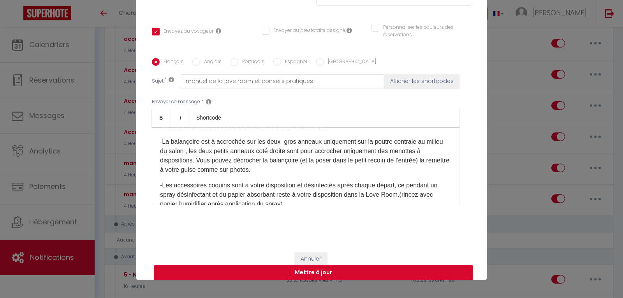
scroll to position [234, 0]
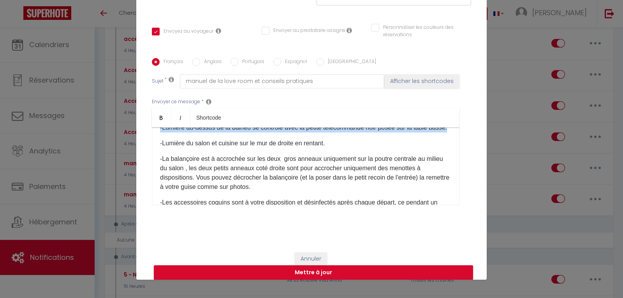
drag, startPoint x: 156, startPoint y: 136, endPoint x: 405, endPoint y: 142, distance: 249.1
click at [405, 142] on div "Bonjour [GUEST:FIRST_NAME], voici quelques conseils pratiques pour profiter ple…" at bounding box center [305, 166] width 307 height 78
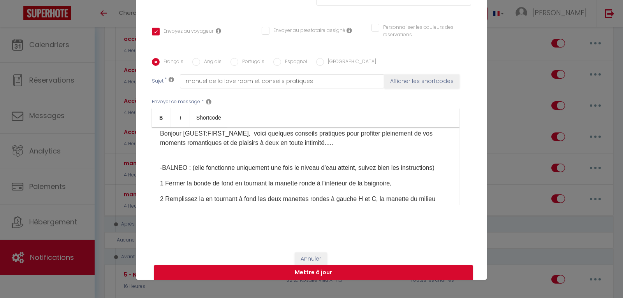
scroll to position [0, 0]
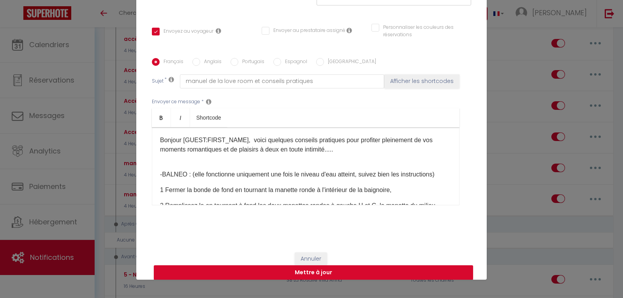
click at [161, 166] on p "-BALNEO : (elle fonctionne uniquement une fois le niveau d'eau atteint, suivez …" at bounding box center [305, 169] width 291 height 19
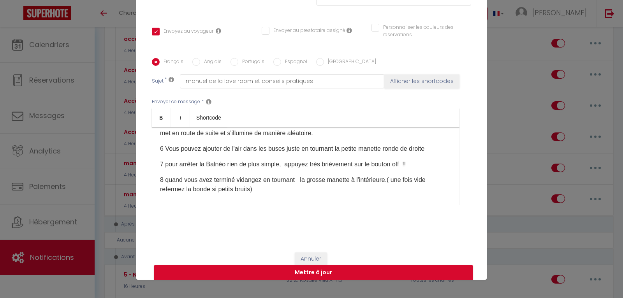
scroll to position [234, 0]
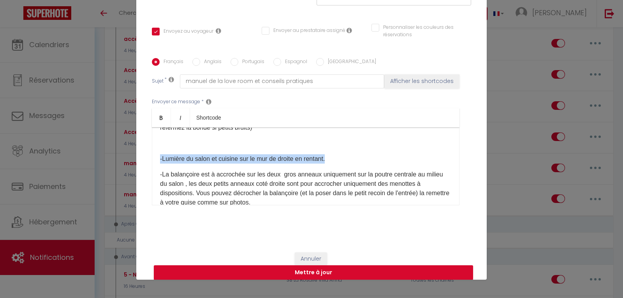
drag, startPoint x: 156, startPoint y: 177, endPoint x: 329, endPoint y: 176, distance: 172.8
click at [334, 176] on div "Bonjour [GUEST:FIRST_NAME], voici quelques conseils pratiques pour profiter ple…" at bounding box center [305, 166] width 307 height 78
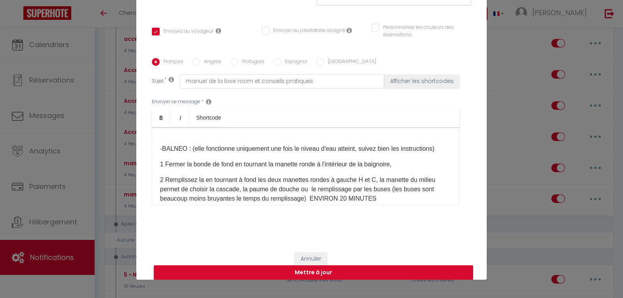
scroll to position [39, 0]
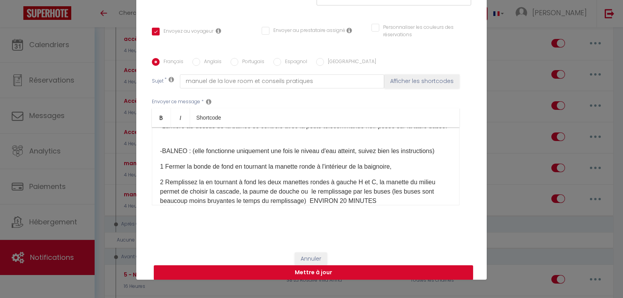
click at [165, 144] on div "Bonjour [GUEST:FIRST_NAME], voici quelques conseils pratiques pour profiter ple…" at bounding box center [305, 166] width 307 height 78
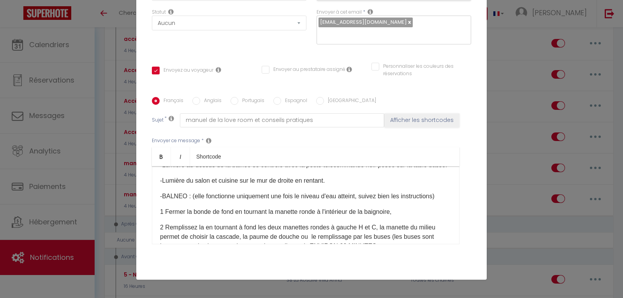
scroll to position [78, 0]
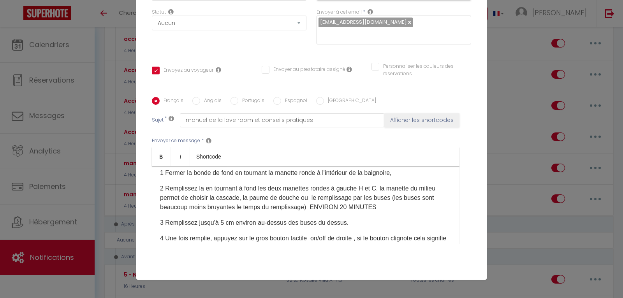
click at [195, 205] on p "2 Remplissez la en tournant à fond les deux manettes rondes à gauche H et C, la…" at bounding box center [305, 198] width 291 height 28
drag, startPoint x: 179, startPoint y: 207, endPoint x: 334, endPoint y: 139, distance: 168.9
click at [337, 137] on div "Envoyer ce message * Bold Italic Shortcode Rich text editor [PERSON_NAME] [GUES…" at bounding box center [311, 190] width 319 height 126
click at [195, 207] on p "2 Remplissez-la en tournant à fond les deux manettes rondes à gauche H et C, la…" at bounding box center [305, 198] width 291 height 28
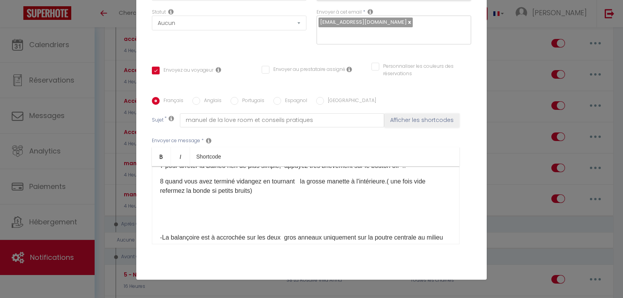
scroll to position [234, 0]
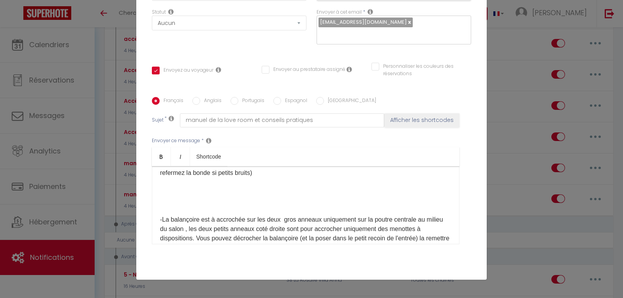
click at [159, 230] on div "Bonjour [GUEST:FIRST_NAME], voici quelques conseils pratiques pour profiter ple…" at bounding box center [305, 205] width 307 height 78
click at [156, 234] on div "Bonjour [GUEST:FIRST_NAME], voici quelques conseils pratiques pour profiter ple…" at bounding box center [305, 205] width 307 height 78
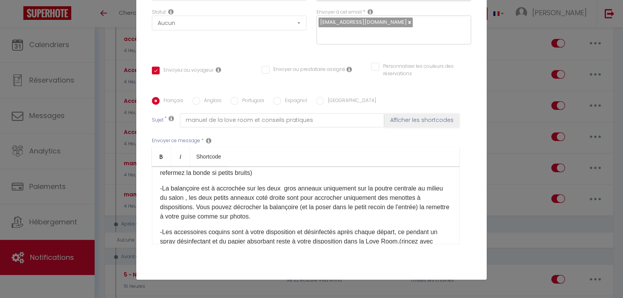
click at [205, 214] on p "-La balançoire est à accrochée sur les deux gros anneaux uniquement sur la pout…" at bounding box center [305, 202] width 291 height 37
click at [276, 221] on p "-La balançoire est à accrochée sur les deux gros anneaux uniquement sur la pout…" at bounding box center [305, 202] width 291 height 37
click at [280, 221] on p "-La balançoire est à accrochée sur les deux gros anneaux uniquement sur la pout…" at bounding box center [305, 202] width 291 height 37
click at [330, 221] on p "-La balançoire est à accrochée sur les deux gros anneaux uniquement sur la pout…" at bounding box center [305, 202] width 291 height 37
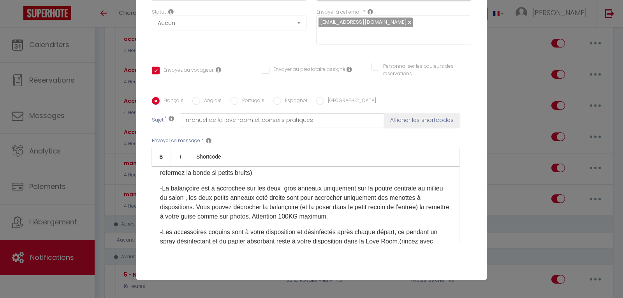
click at [276, 221] on p "-La balançoire est à accrochée sur les deux gros anneaux uniquement sur la pout…" at bounding box center [305, 202] width 291 height 37
click at [363, 221] on p "-La balançoire est à accrochée sur les deux gros anneaux uniquement sur la pout…" at bounding box center [305, 202] width 291 height 37
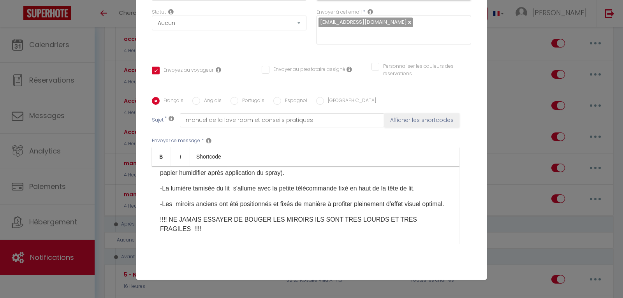
scroll to position [272, 0]
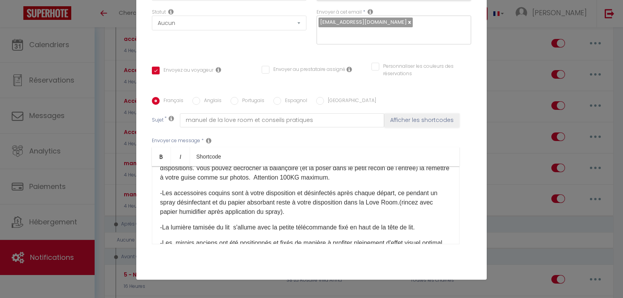
click at [291, 216] on p "-Les accessoires coquins sont à votre disposition et désinfectés après chaque d…" at bounding box center [305, 202] width 291 height 28
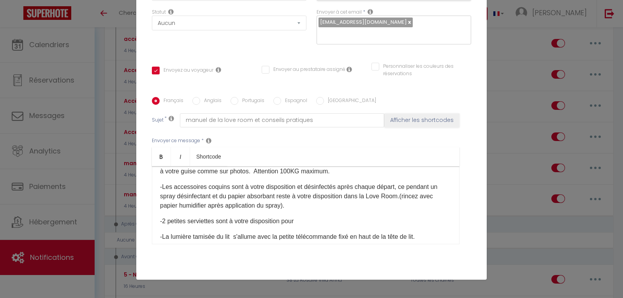
scroll to position [318, 0]
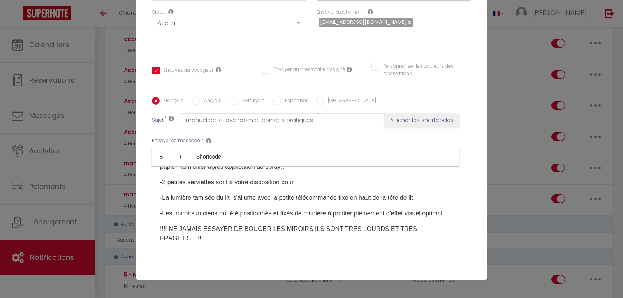
click at [214, 187] on p "-2 petites serviettes sont à votre disposition pour" at bounding box center [305, 181] width 291 height 9
click at [214, 187] on p "-2 petites serviettes roulées sont à votre disposition pour" at bounding box center [305, 181] width 291 height 9
click at [238, 187] on p "-2 petites serviettes (roulées sont à votre disposition pour" at bounding box center [305, 181] width 291 height 9
click at [323, 187] on p "-2 petites serviettes (roulées) sont à votre disposition pour" at bounding box center [305, 181] width 291 height 9
click at [216, 187] on p "-2 petites serviettes (roulées) sont à votre disposition pour" at bounding box center [305, 181] width 291 height 9
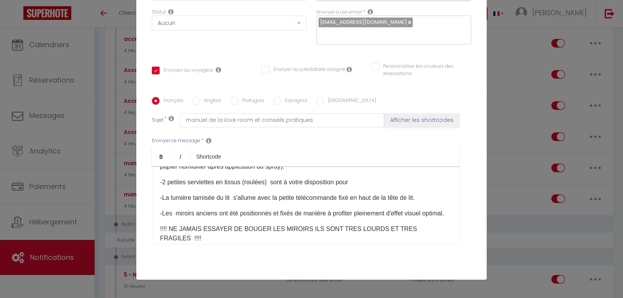
click at [354, 187] on p "-2 petites serviettes en tissus (roulées) sont à votre disposition pour" at bounding box center [305, 181] width 291 height 9
click at [362, 187] on p "-2 petites serviettes en tissus (roulées) sont à votre disposition pour afinde …" at bounding box center [305, 181] width 291 height 9
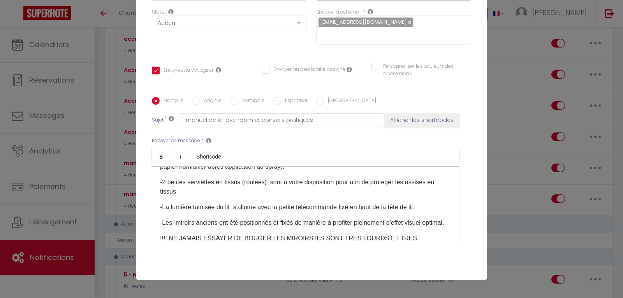
click at [389, 196] on p "-2 petites serviettes en tissus (roulées) sont à votre disposition pour afin de…" at bounding box center [305, 186] width 291 height 19
click at [180, 196] on p "-2 petites serviettes en tissus (roulées) sont à votre disposition pour afin de…" at bounding box center [305, 186] width 291 height 19
click at [230, 196] on p "-2 petites serviettes en tissus (roulées) sont à votre disposition pour afin de…" at bounding box center [305, 186] width 291 height 19
click at [255, 196] on p "-2 petites serviettes en tissus (roulées) sont à votre disposition pour afin de…" at bounding box center [305, 186] width 291 height 19
click at [295, 196] on p "-2 petites serviettes en tissus (roulées) sont à votre disposition pour afin de…" at bounding box center [305, 186] width 291 height 19
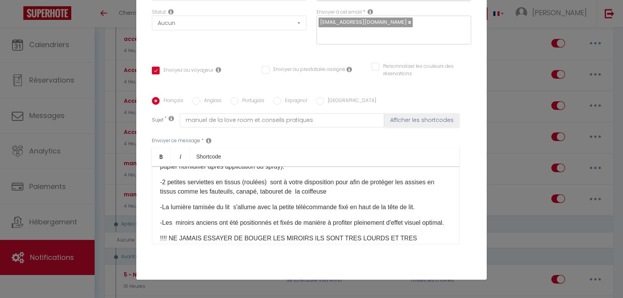
click at [331, 196] on p "-2 petites serviettes en tissus (roulées) sont à votre disposition pour afin de…" at bounding box center [305, 186] width 291 height 19
click at [295, 196] on p "-2 petites serviettes en tissus (roulées) sont à votre disposition pour afin de…" at bounding box center [305, 186] width 291 height 19
click at [325, 196] on p "-2 petites serviettes en tissus (roulées) sont à votre disposition pour afin de…" at bounding box center [305, 186] width 291 height 19
click at [160, 196] on p "-2 petites serviettes en tissus (roulées) sont à votre disposition pour afin de…" at bounding box center [305, 186] width 291 height 19
click at [337, 196] on p "- 2 petites serviettes en tissus (roulées) sont à votre disposition pour afin d…" at bounding box center [305, 186] width 291 height 19
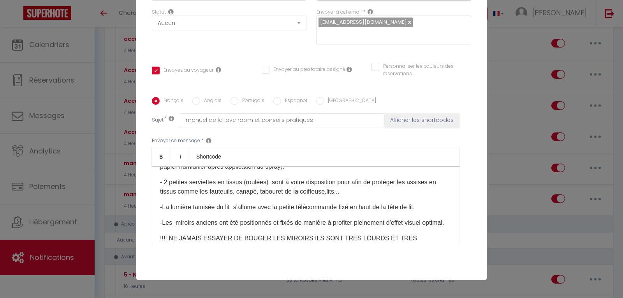
click at [337, 196] on p "- 2 petites serviettes en tissus (roulées) sont à votre disposition pour afin d…" at bounding box center [305, 186] width 291 height 19
click at [347, 196] on p "- 2 petites serviettes en tissus (roulées) sont à votre disposition pour afin d…" at bounding box center [305, 186] width 291 height 19
click at [353, 196] on p "- 2 petites serviettes en tissus (roulées) sont à votre disposition pour afin d…" at bounding box center [305, 186] width 291 height 19
click at [348, 196] on p "- 2 petites serviettes en tissus (roulées) sont à votre disposition pour afin d…" at bounding box center [305, 186] width 291 height 19
click at [355, 196] on p "- 2 petites serviettes en tissus (roulées) sont à votre disposition pour afin d…" at bounding box center [305, 186] width 291 height 19
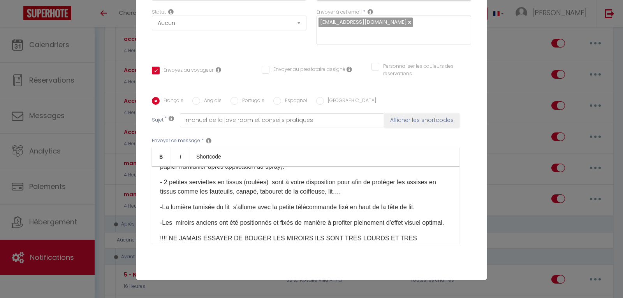
click at [238, 196] on p "- 2 petites serviettes en tissus (roulées) sont à votre disposition pour afin d…" at bounding box center [305, 186] width 291 height 19
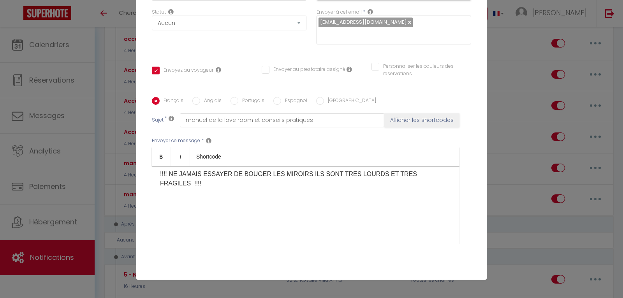
scroll to position [395, 0]
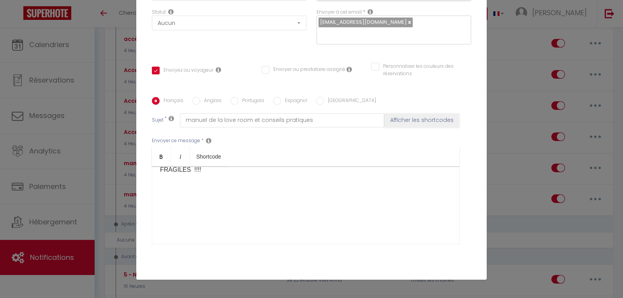
click at [421, 174] on p "!!!! NE JAMAIS ESSAYER DE BOUGER LES MIROIRS ILS SONT TRES LOURDS ET TRES FRAGI…" at bounding box center [305, 165] width 291 height 19
click at [229, 190] on p "-les miroirs du plafond audessus du lit" at bounding box center [305, 185] width 291 height 9
click at [265, 190] on p "-les miroirs du plafond au dessus du lit" at bounding box center [305, 185] width 291 height 9
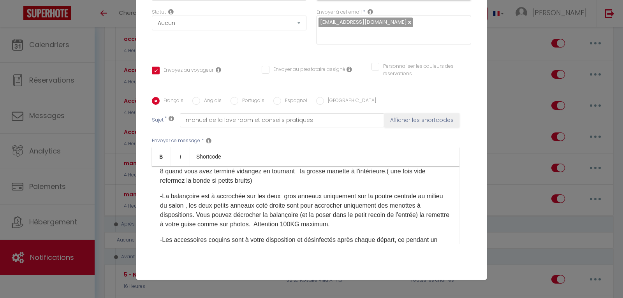
scroll to position [234, 0]
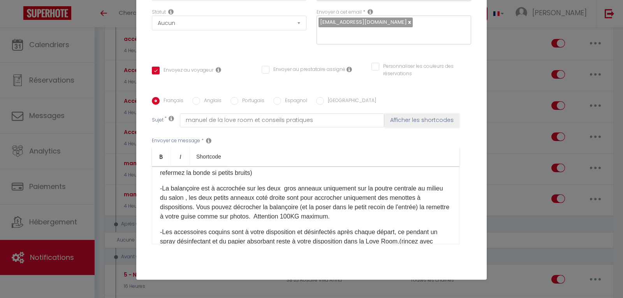
click at [353, 206] on p "-La balançoire est à accrochée sur les deux gros anneaux uniquement sur la pout…" at bounding box center [305, 202] width 291 height 37
click at [253, 206] on p "-La balançoire est à accrochée sur les deux gros anneaux uniquement sur la pout…" at bounding box center [305, 202] width 291 height 37
click at [263, 205] on p "-La balançoire est à accrochée sur les deux gros anneaux uniquement sur la pout…" at bounding box center [305, 202] width 291 height 37
click at [245, 206] on p "-La balançoire est à accrochée aux deux gros anneaux uniquement sur la poutre c…" at bounding box center [305, 202] width 291 height 37
click at [346, 205] on p "-La balançoire est à accrochée (aux deux gros anneaux uniquement sur la poutre …" at bounding box center [305, 202] width 291 height 37
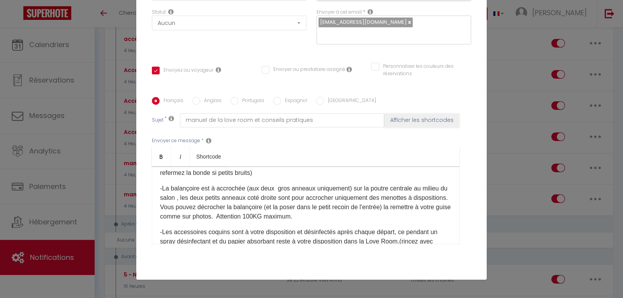
click at [310, 221] on p "-La balançoire est à accrochée (aux deux gros anneaux uniquement) sur la poutre…" at bounding box center [305, 202] width 291 height 37
click at [420, 221] on p "-La balançoire est à accrochée (aux deux gros anneaux uniquement) sur la poutre…" at bounding box center [305, 202] width 291 height 37
click at [358, 221] on p "-La balançoire est à accrochée (aux deux gros anneaux uniquement) sur la poutre…" at bounding box center [305, 202] width 291 height 37
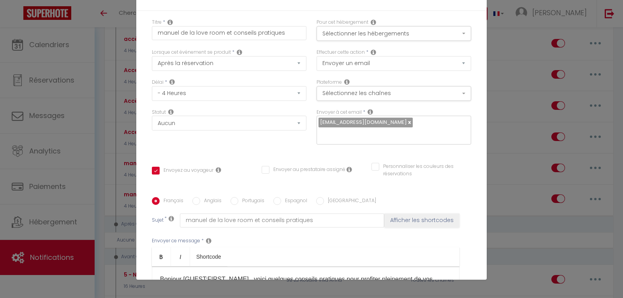
scroll to position [117, 0]
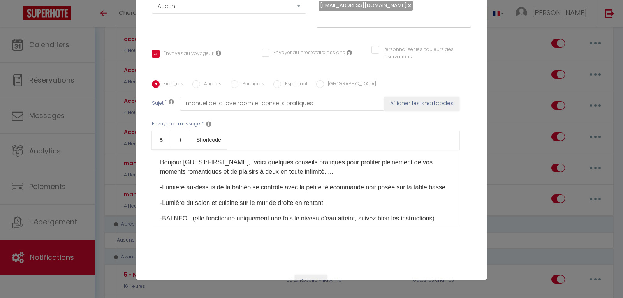
click at [241, 161] on p "Bonjour [GUEST:FIRST_NAME], voici quelques conseils pratiques pour profiter ple…" at bounding box center [305, 167] width 291 height 19
click at [156, 161] on div "Bienvenue voici quelques conseils pratiques pour profiter pleinement de vos mom…" at bounding box center [305, 188] width 307 height 78
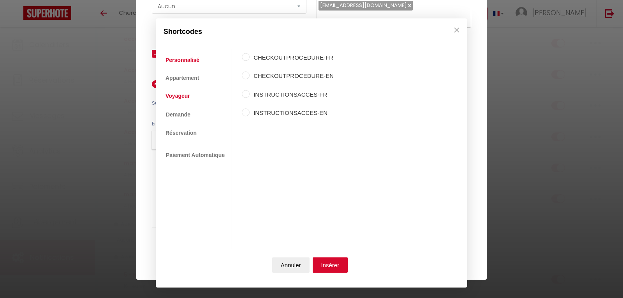
click at [185, 100] on link "Voyageur" at bounding box center [178, 96] width 32 height 14
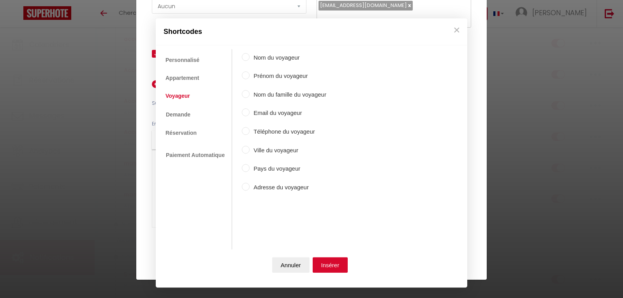
click at [246, 75] on input "Prénom du voyageur" at bounding box center [246, 76] width 8 height 8
radio input "true"
click at [334, 263] on button "Insérer" at bounding box center [330, 265] width 35 height 16
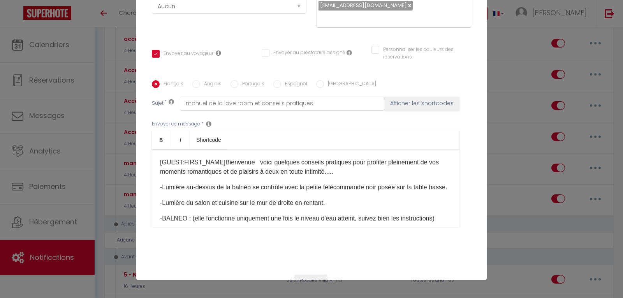
click at [250, 163] on p "[GUEST:FIRST_NAME] ​ Bienvenue voici quelques conseils pratiques pour profiter …" at bounding box center [305, 167] width 291 height 19
click at [270, 159] on p "[GUEST:FIRST_NAME] ​ Bienvenue dans au LOFT and CHARMED voici quelques conseils…" at bounding box center [305, 167] width 291 height 19
click at [328, 160] on p "[GUEST:FIRST_NAME] ​ Bienvenue dans au "LOFT and CHARMED voici quelques conseil…" at bounding box center [305, 167] width 291 height 19
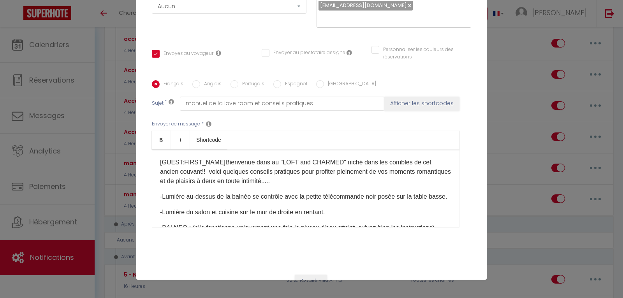
click at [260, 163] on p "[GUEST:FIRST_NAME] ​ Bienvenue dans au "LOFT and CHARMED" niché dans les comble…" at bounding box center [305, 172] width 291 height 28
click at [272, 161] on p "[GUEST:FIRST_NAME] ​ Bienvenue au "LOFT and CHARMED" niché dans les combles de …" at bounding box center [305, 172] width 291 height 28
click at [309, 161] on p "[GUEST:FIRST_NAME] ​ Bienvenue au "Loft and CHARMED" niché dans les combles de …" at bounding box center [305, 172] width 291 height 28
click at [298, 161] on p "[GUEST:FIRST_NAME] ​ Bienvenue au "Loft and Charmed" niché dans les combles de …" at bounding box center [305, 172] width 291 height 28
drag, startPoint x: 298, startPoint y: 161, endPoint x: 282, endPoint y: 32, distance: 129.8
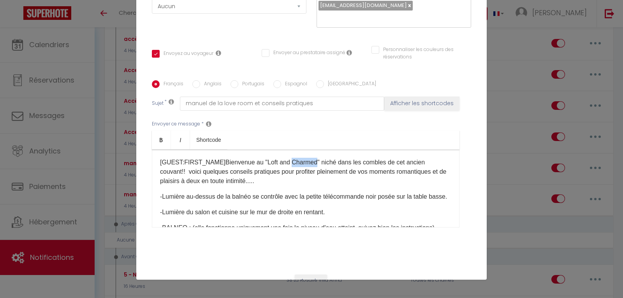
click at [282, 32] on div "Statut Aucun Si la réservation est payée Si réservation non payée Si la caution…" at bounding box center [229, 14] width 165 height 44
click at [179, 171] on p "[GUEST:FIRST_NAME] ​ Bienvenue au "Loft and Charmed" niché dans les combles de …" at bounding box center [305, 172] width 291 height 28
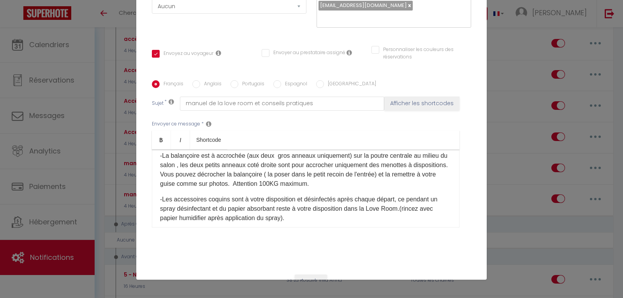
scroll to position [272, 0]
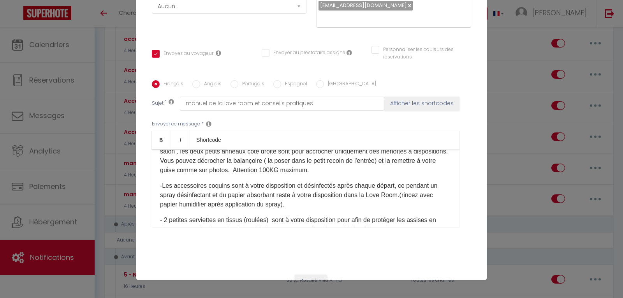
click at [275, 160] on p "-La balançoire est à accrochée (aux deux gros anneaux uniquement) sur la poutre…" at bounding box center [305, 155] width 291 height 37
click at [197, 175] on p "-La balançoire est à accrochée (aux deux gros anneaux uniquement) sur la poutre…" at bounding box center [305, 155] width 291 height 37
click at [439, 170] on div "[GUEST:FIRST_NAME] ​ Bienvenue au "Loft and Charmed" niché dans les combles de …" at bounding box center [305, 188] width 307 height 78
click at [197, 175] on p "-La balançoire est à accrochée (aux deux gros anneaux uniquement) sur la poutre…" at bounding box center [305, 155] width 291 height 37
click at [203, 175] on p "-La balançoire est à accrochée (aux deux gros anneaux uniquement) sur la poutre…" at bounding box center [305, 155] width 291 height 37
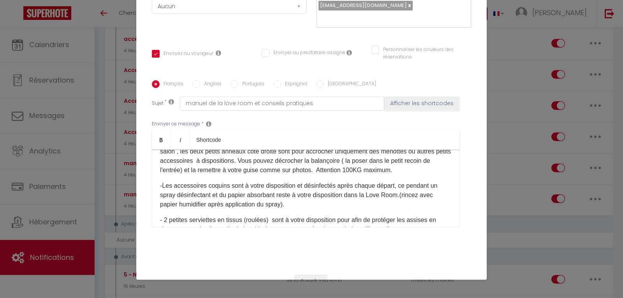
click at [279, 175] on p "-La balançoire est à accrochée (aux deux gros anneaux uniquement) sur la poutre…" at bounding box center [305, 155] width 291 height 37
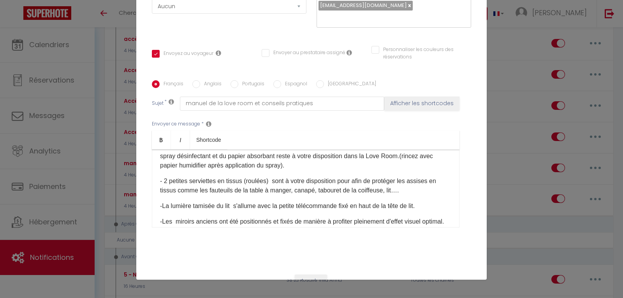
click at [289, 170] on p "-Les accessoires coquins sont à votre disposition et désinfectés après chaque d…" at bounding box center [305, 156] width 291 height 28
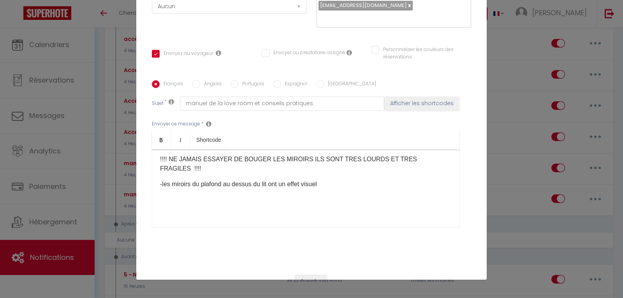
scroll to position [350, 0]
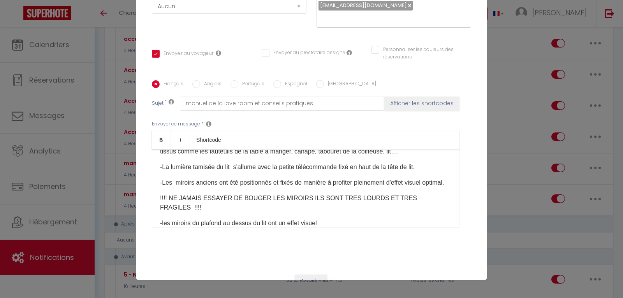
click at [352, 172] on p "-La lumière tamisée​ du lit s'allume avec la petite télécommande fixé en haut d…" at bounding box center [305, 166] width 291 height 9
click at [195, 187] on p "-Les miroirs anciens ont été positionnés et fixés de manière à profiter pleinem…" at bounding box center [305, 182] width 291 height 9
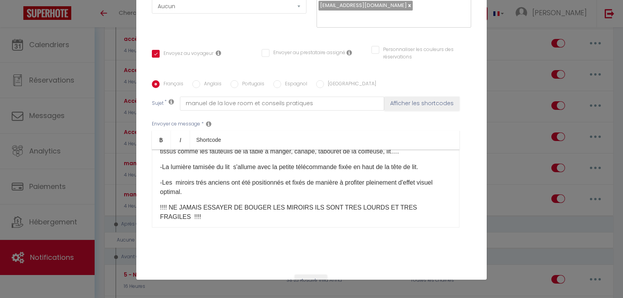
click at [198, 197] on p "-Les miroirs trés anciens ont été positionnés et fixés de manière à profiter pl…" at bounding box center [305, 187] width 291 height 19
click at [194, 197] on p "-Les miroirs très anciens ont été positionnés et fixés de manière à profiter pl…" at bounding box center [305, 187] width 291 height 19
click at [229, 197] on p "-Les miroirs (très anciens ont été positionnés et fixés de manière à profiter p…" at bounding box center [305, 187] width 291 height 19
click at [427, 197] on p "-Les miroirs (très anciens) ont été positionnés et fixés de manière à profiter …" at bounding box center [305, 187] width 291 height 19
click at [414, 197] on p "-Les miroirs (très anciens) ont été positionnés et fixés de manière à profiter …" at bounding box center [305, 187] width 291 height 19
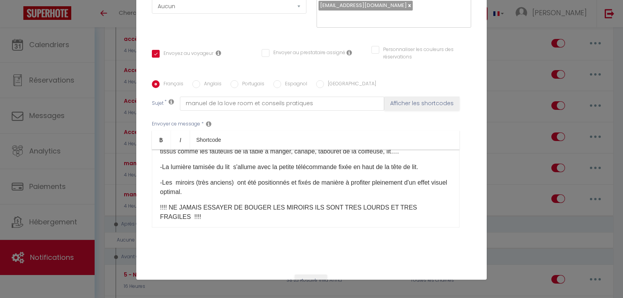
click at [425, 197] on p "-Les miroirs (très anciens) ont été positionnés et fixés de manière à profiter …" at bounding box center [305, 187] width 291 height 19
click at [200, 197] on p "-Les miroirs (très anciens) ont été positionnés et fixés de manière à profiter …" at bounding box center [305, 187] width 291 height 19
click at [431, 197] on p "-Les miroirs (très anciens) ont été positionnés et fixés de manière à profiter …" at bounding box center [305, 187] width 291 height 19
click at [211, 197] on p "-Les miroirs (très anciens) ont été positionnés et fixés de manière à profiter …" at bounding box center [305, 187] width 291 height 19
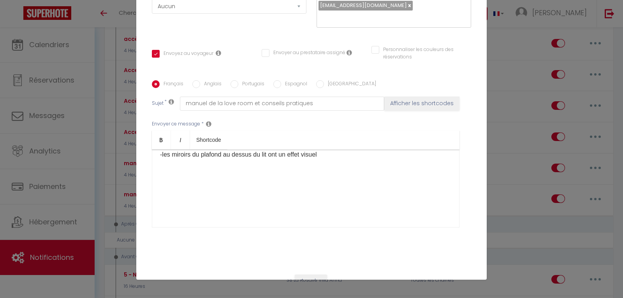
scroll to position [389, 0]
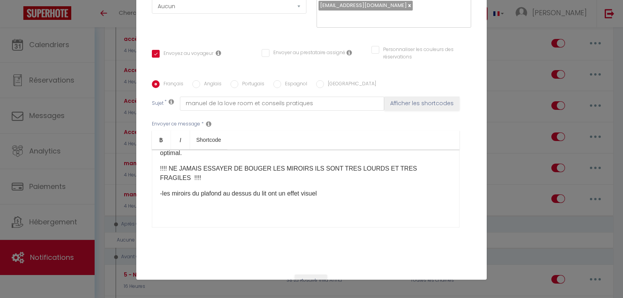
click at [430, 158] on p "-Les miroirs (très anciens) ont été positionnés et fixés de manière à profiter …" at bounding box center [305, 148] width 291 height 19
click at [325, 198] on p "-les miroirs du plafond au dessus du lit ont un effet visuel" at bounding box center [305, 193] width 291 height 9
click at [356, 198] on p "-les miroirs du plafond au dessus du lit ont un effet visuel plus sympa tte au …" at bounding box center [305, 193] width 291 height 9
drag, startPoint x: 356, startPoint y: 210, endPoint x: 362, endPoint y: 224, distance: 15.3
click at [362, 214] on p at bounding box center [305, 208] width 291 height 9
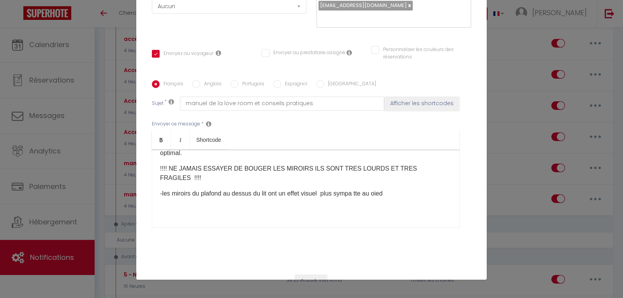
click at [357, 198] on p "-les miroirs du plafond au dessus du lit ont un effet visuel plus sympa tte au …" at bounding box center [305, 193] width 291 height 9
click at [383, 198] on p "-les miroirs du plafond au dessus du lit ont un effet visuel plus sympa tete au…" at bounding box center [305, 193] width 291 height 9
click at [360, 198] on p "-les miroirs du plafond au dessus du lit ont un effet visuel plus sympa tete au…" at bounding box center [305, 193] width 291 height 9
drag, startPoint x: 360, startPoint y: 212, endPoint x: 352, endPoint y: 228, distance: 17.9
click at [349, 234] on div "Envoyer ce message * Bold Italic Shortcode Rich text editor [GUEST:FIRST_NAME] …" at bounding box center [311, 174] width 319 height 126
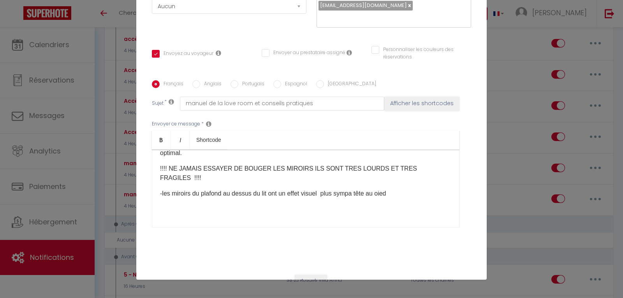
click at [384, 198] on p "-les miroirs du plafond au dessus du lit ont un effet visuel plus sympa tête au…" at bounding box center [305, 193] width 291 height 9
drag, startPoint x: 382, startPoint y: 209, endPoint x: 398, endPoint y: 222, distance: 20.2
click at [398, 222] on div "[GUEST:FIRST_NAME] ​ Bienvenue au "Loft and Charmed" niché dans les combles de …" at bounding box center [305, 188] width 307 height 78
click at [381, 198] on p "-les miroirs du plafond au dessus du lit ont un effet visuel plus sympa tête au…" at bounding box center [305, 193] width 291 height 9
click at [353, 198] on p "-les miroirs du plafond au dessus du lit ont un effet visuel plus sympa tête au…" at bounding box center [305, 193] width 291 height 9
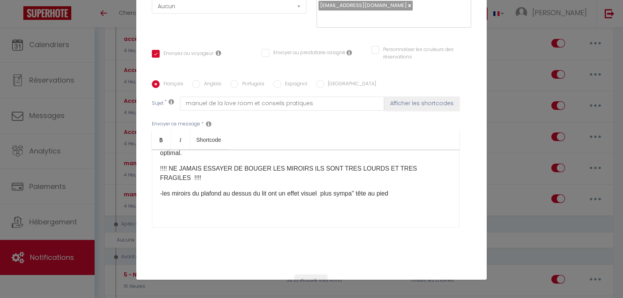
click at [393, 198] on p "-les miroirs du plafond au dessus du lit ont un effet visuel plus sympa" tête a…" at bounding box center [305, 193] width 291 height 9
click at [266, 198] on p "-les miroirs du plafond au dessus du lit ont un effet visuel plus sympa" tête a…" at bounding box center [305, 193] width 291 height 9
click at [358, 207] on p "-les miroirs du plafond au dessus du lit, au vue de la configuration mansardée)…" at bounding box center [305, 198] width 291 height 19
click at [360, 207] on p "-les miroirs du plafond au dessus du lit, au vue de la configuration mansardée)…" at bounding box center [305, 198] width 291 height 19
click at [187, 207] on p "-les miroirs du plafond au dessus du lit, au vue de la configuration mansardée)…" at bounding box center [305, 198] width 291 height 19
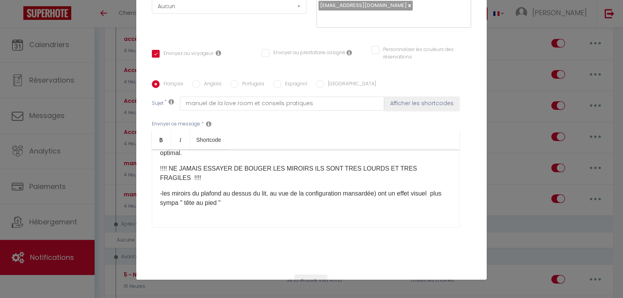
click at [193, 207] on p "-les miroirs du plafond au dessus du lit, au vue de la configuration mansardée)…" at bounding box center [305, 198] width 291 height 19
click at [259, 207] on p "-les miroirs du plafond au dessus du lit, au vue de la configuration mansardée)…" at bounding box center [305, 198] width 291 height 19
click at [191, 207] on p "-les miroirs du plafond au dessus du lit, au vue de la configuration mansardée)…" at bounding box center [305, 198] width 291 height 19
click at [269, 207] on p "-les miroirs du plafond au dessus du lit, au vue de la configuration mansardée)…" at bounding box center [305, 198] width 291 height 19
click at [288, 207] on p "-les miroirs du plafond au dessus du lit (au vue de la configuration mansardée)…" at bounding box center [305, 198] width 291 height 19
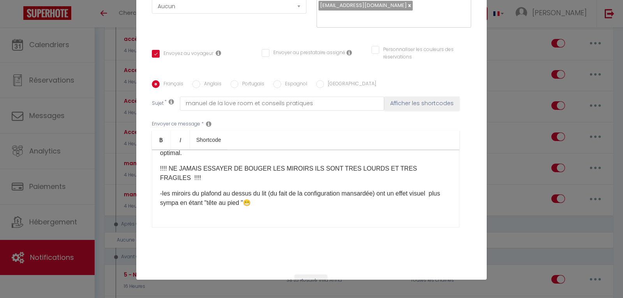
click at [375, 207] on p "-les miroirs du plafond au dessus du lit (du fait de la configuration mansardée…" at bounding box center [305, 198] width 291 height 19
click at [299, 207] on p "-les miroirs du plafond au dessus du lit (du fait de la configuration mansardée…" at bounding box center [305, 198] width 291 height 19
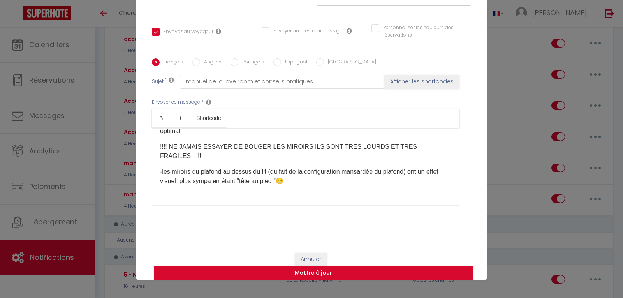
scroll to position [147, 0]
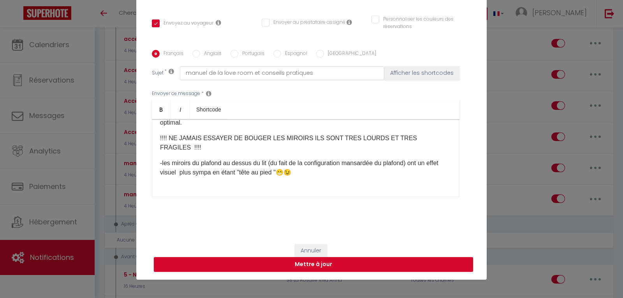
click at [317, 152] on p "!!!! NE JAMAIS ESSAYER DE BOUGER LES MIROIRS ILS SONT TRES LOURDS ET TRES FRAGI…" at bounding box center [305, 142] width 291 height 19
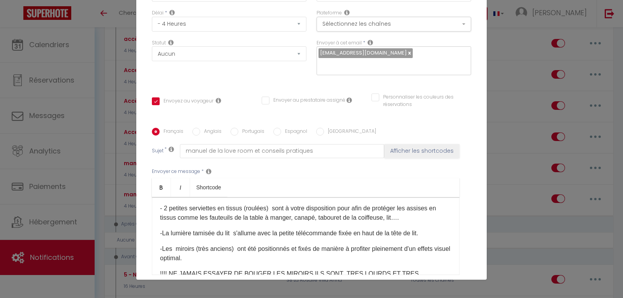
scroll to position [350, 0]
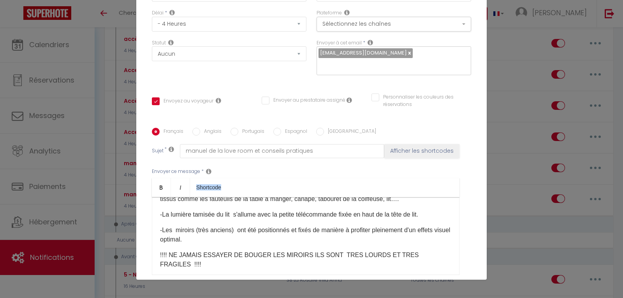
drag, startPoint x: 244, startPoint y: 177, endPoint x: 248, endPoint y: 158, distance: 19.9
click at [248, 158] on div "Envoyer ce message * Bold Italic Shortcode Rich text editor [GUEST:FIRST_NAME] …" at bounding box center [311, 221] width 319 height 126
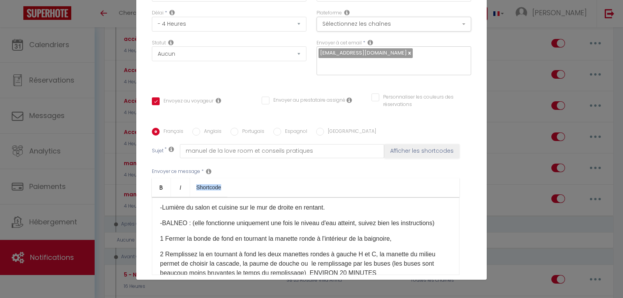
scroll to position [0, 0]
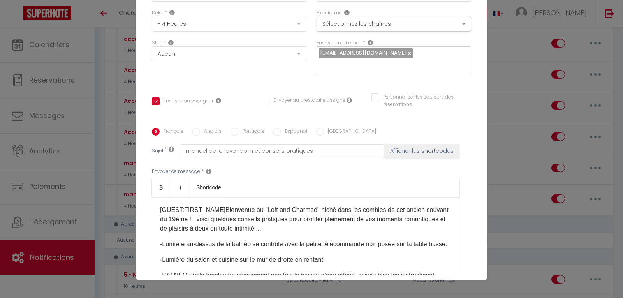
click at [314, 231] on p "[GUEST:FIRST_NAME] ​ Bienvenue au "Loft and Charmed" niché dans les combles de …" at bounding box center [305, 219] width 291 height 28
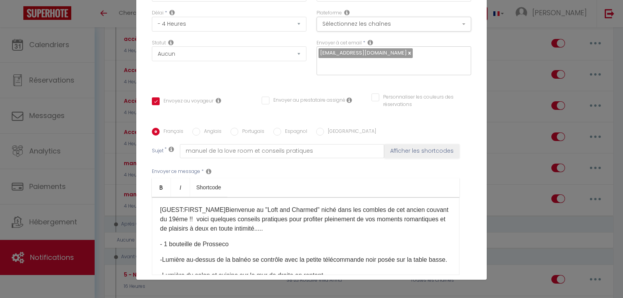
click at [217, 243] on p "- 1 bouteille de Prosseco" at bounding box center [305, 243] width 291 height 9
click at [304, 243] on p "- 1 bouteille de Prosecco vous est offerte pour votre arrivée" at bounding box center [305, 243] width 291 height 9
click at [351, 244] on p "- 1 bouteille de Prosecco vous est offerte pour lors de votre arrivée" at bounding box center [305, 243] width 291 height 9
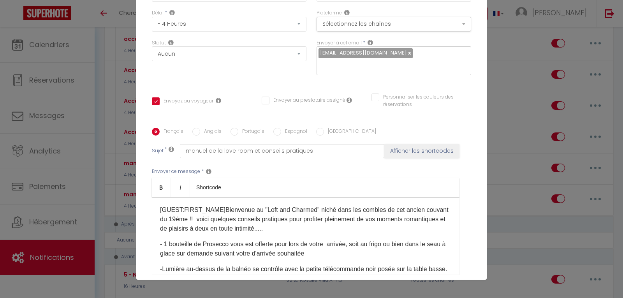
click at [192, 253] on p "- 1 bouteille de Prosecco vous est offerte pour lors de votre arrivée, soit au …" at bounding box center [305, 248] width 291 height 19
click at [232, 252] on p "- 1 bouteille de Prosecco vous est offerte pour lors de votre arrivée, soit au …" at bounding box center [305, 248] width 291 height 19
click at [301, 253] on p "- 1 bouteille de Prosecco vous est offerte pour lors de votre arrivée, soit au …" at bounding box center [305, 248] width 291 height 19
click at [310, 253] on p "- 1 bouteille de Prosecco vous est offerte pour lors de votre arrivée, soit au …" at bounding box center [305, 248] width 291 height 19
click at [377, 252] on p "- 1 bouteille de Prosecco vous est offerte pour lors de votre arrivée, soit au …" at bounding box center [305, 248] width 291 height 19
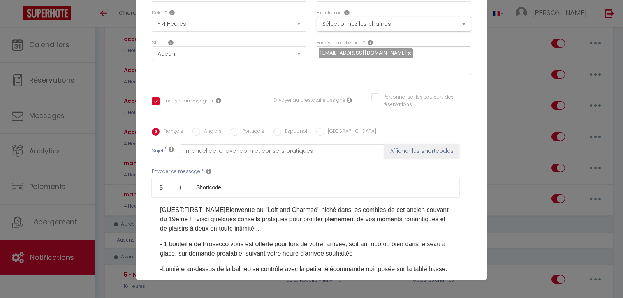
click at [303, 253] on p "- 1 bouteille de Prosecco vous est offerte pour lors de votre arrivée, soit au …" at bounding box center [305, 248] width 291 height 19
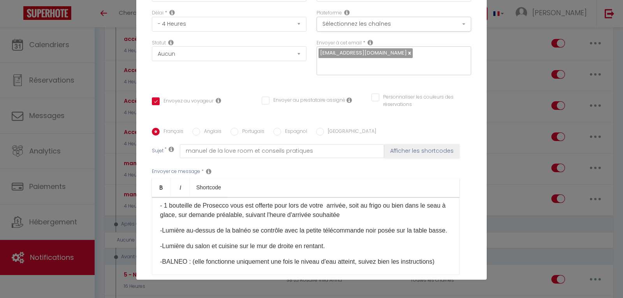
scroll to position [39, 0]
click at [325, 211] on p "- 1 bouteille de Prosecco vous est offerte pour lors de votre arrivée, soit au …" at bounding box center [305, 209] width 291 height 19
click at [342, 213] on p "- 1 bouteille de Prosecco vous est offerte pour lors de votre arrivée, soit au …" at bounding box center [305, 209] width 291 height 19
click at [363, 215] on p "- 1 bouteille de Prosecco vous est offerte pour lors de votre arrivée, soit au …" at bounding box center [305, 209] width 291 height 19
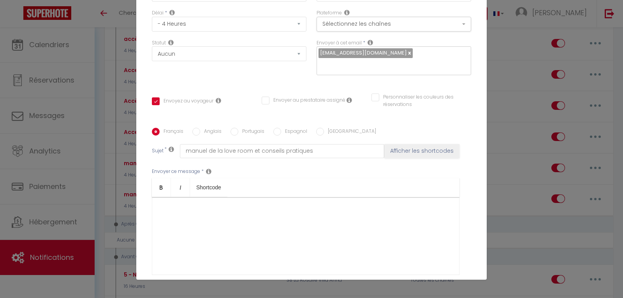
scroll to position [491, 0]
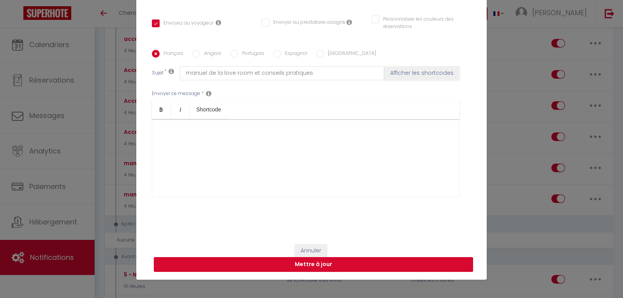
click at [298, 263] on button "Mettre à jour" at bounding box center [313, 264] width 319 height 15
checkbox input "true"
checkbox input "false"
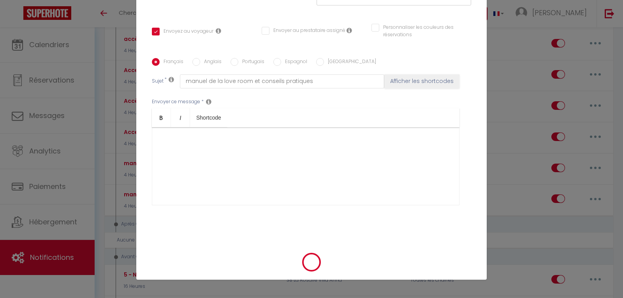
scroll to position [139, 0]
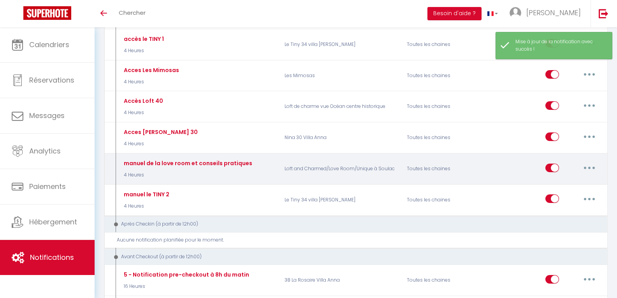
click at [593, 168] on button "button" at bounding box center [589, 168] width 22 height 12
click at [560, 190] on link "Editer" at bounding box center [569, 185] width 58 height 13
type input "manuel de la love room et conseils pratiques"
select select "4 Heures"
select select
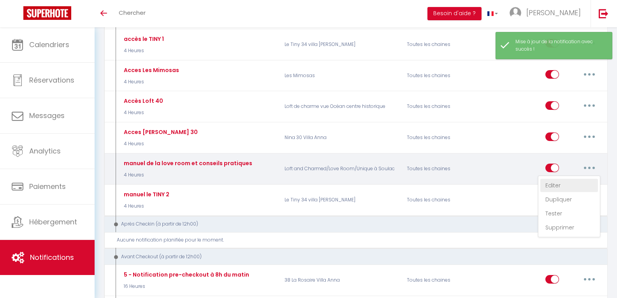
checkbox input "true"
checkbox input "false"
radio input "true"
type input "manuel de la love room et conseils pratiques"
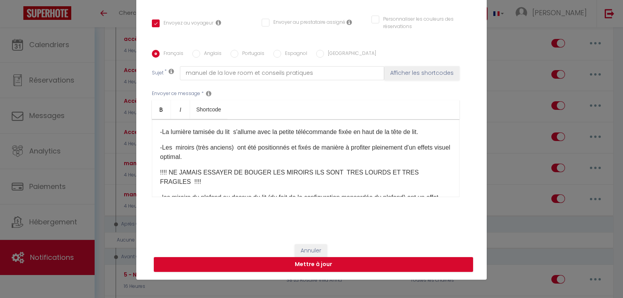
scroll to position [491, 0]
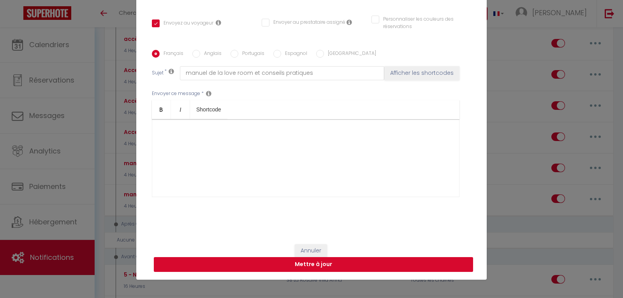
click at [337, 266] on button "Mettre à jour" at bounding box center [313, 264] width 319 height 15
checkbox input "true"
checkbox input "false"
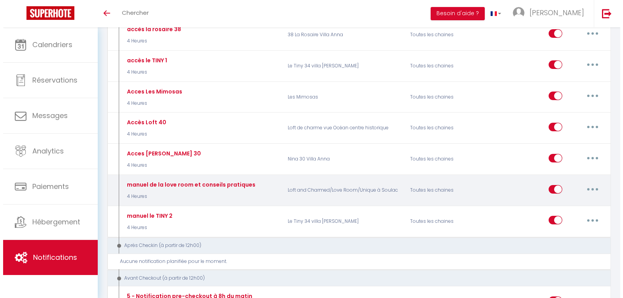
scroll to position [458, 0]
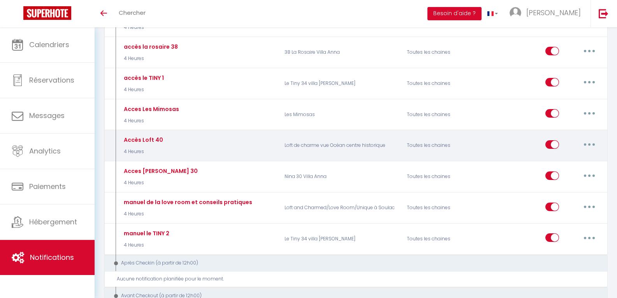
click at [586, 145] on button "button" at bounding box center [589, 144] width 22 height 12
click at [560, 164] on link "Editer" at bounding box center [569, 161] width 58 height 13
type input "Accès Loft 40"
select select "4 Heures"
select select
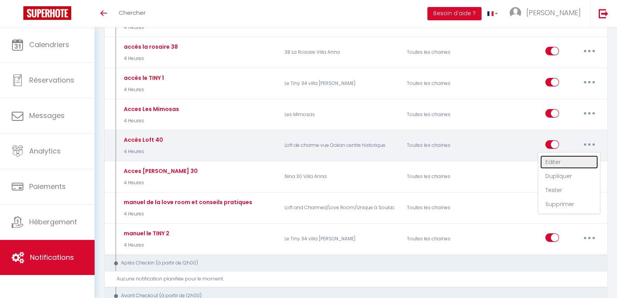
checkbox input "true"
checkbox input "false"
radio input "true"
type input "acces LE LOFT 40"
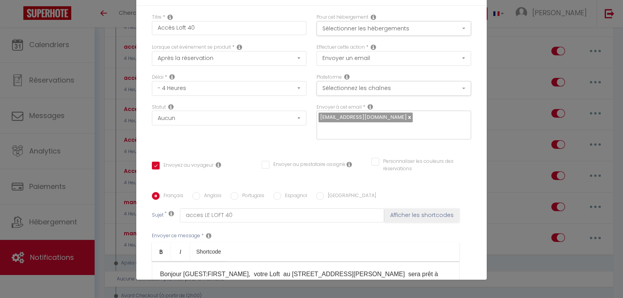
scroll to position [0, 0]
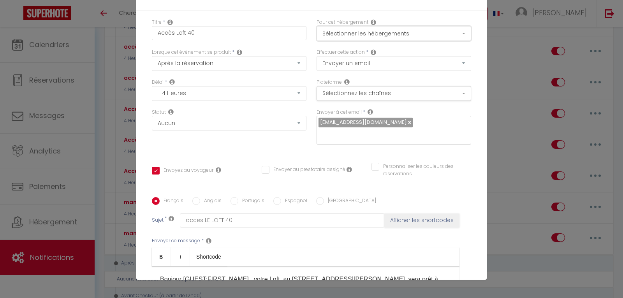
click at [453, 32] on button "Sélectionner les hébergements" at bounding box center [393, 33] width 155 height 15
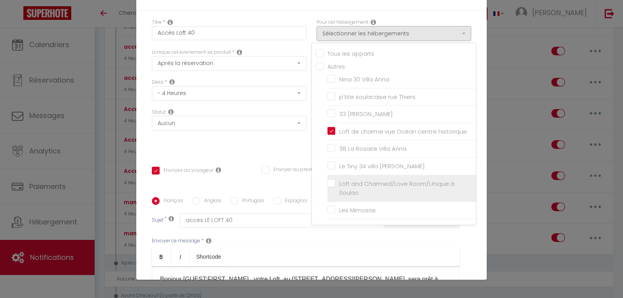
click at [335, 183] on label "Loft and Charmed/Love Room/Unique à Soulac" at bounding box center [402, 188] width 135 height 18
click at [327, 184] on input "Loft and Charmed/Love Room/Unique à Soulac" at bounding box center [401, 188] width 148 height 8
checkbox input "true"
checkbox input "false"
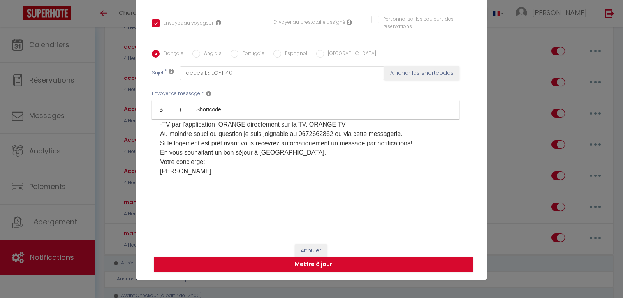
scroll to position [117, 0]
click at [320, 261] on button "Mettre à jour" at bounding box center [313, 264] width 319 height 15
checkbox input "true"
checkbox input "false"
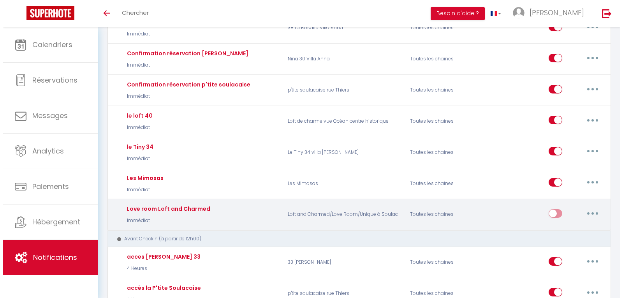
scroll to position [185, 0]
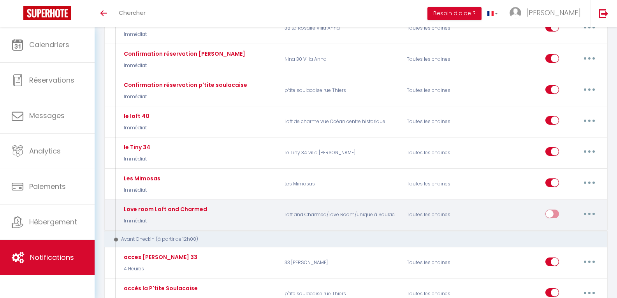
click at [587, 214] on button "button" at bounding box center [589, 213] width 22 height 12
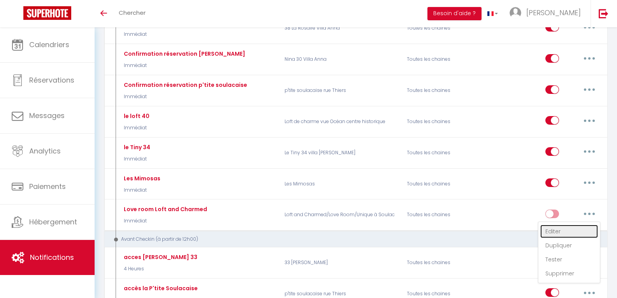
click at [558, 233] on link "Editer" at bounding box center [569, 231] width 58 height 13
type input "Love room Loft and Charmed"
select select "Immédiat"
select select
checkbox input "true"
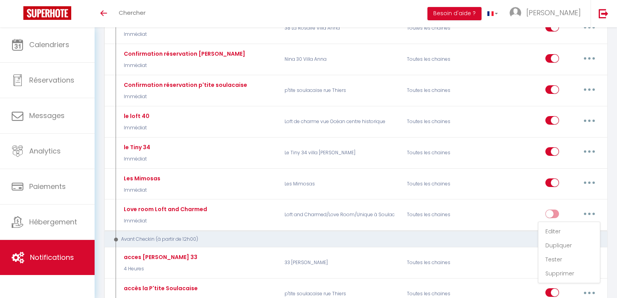
checkbox input "false"
radio input "true"
type input "confirmation réservation Love Room Loft And Charmed Soulac"
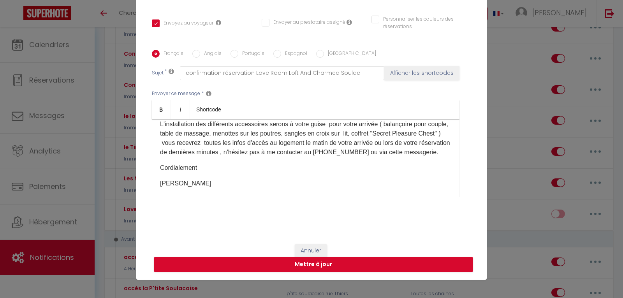
scroll to position [152, 0]
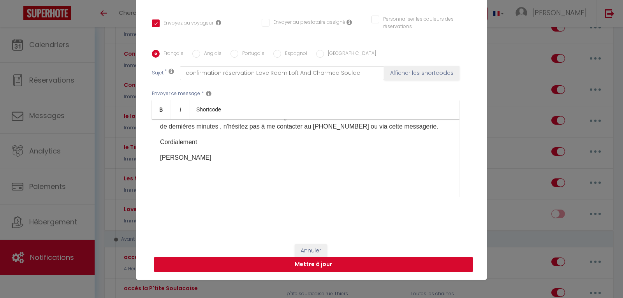
click at [324, 261] on button "Mettre à jour" at bounding box center [313, 264] width 319 height 15
checkbox input "true"
checkbox input "false"
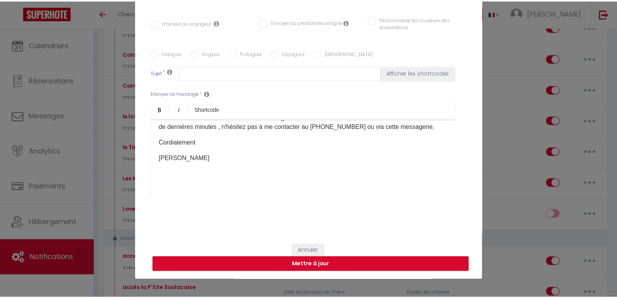
scroll to position [0, 0]
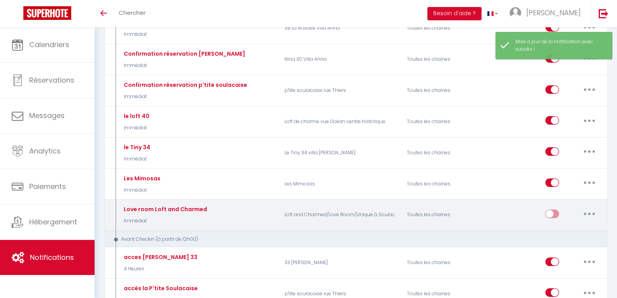
click at [551, 213] on input "checkbox" at bounding box center [552, 215] width 14 height 12
checkbox input "true"
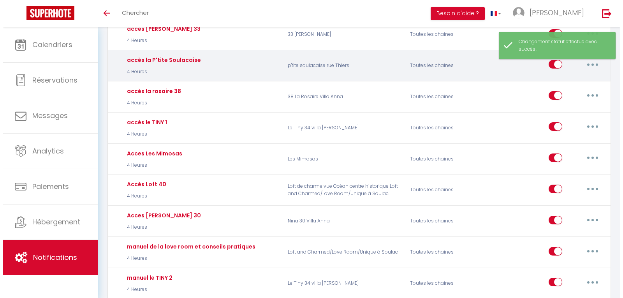
scroll to position [419, 0]
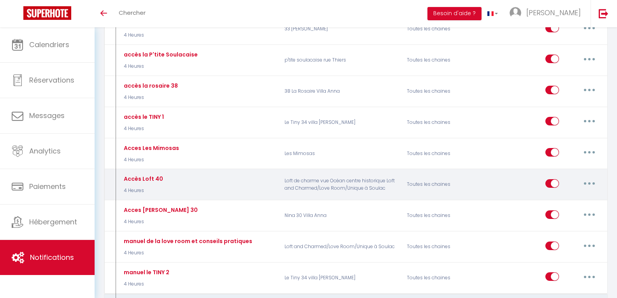
click at [593, 185] on button "button" at bounding box center [589, 183] width 22 height 12
click at [557, 202] on link "Editer" at bounding box center [569, 200] width 58 height 13
type input "Accès Loft 40"
select select "4 Heures"
select select
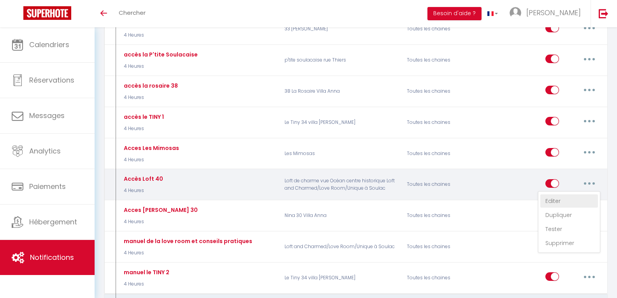
checkbox input "true"
checkbox input "false"
radio input "true"
type input "acces LE LOFT 40"
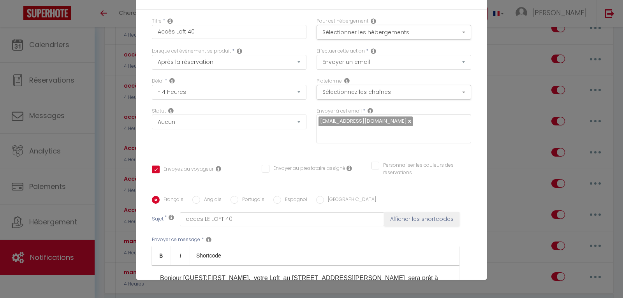
scroll to position [0, 0]
click at [214, 31] on input "Accès Loft 40" at bounding box center [229, 33] width 155 height 14
type input "Accès Loft 4"
checkbox input "true"
checkbox input "false"
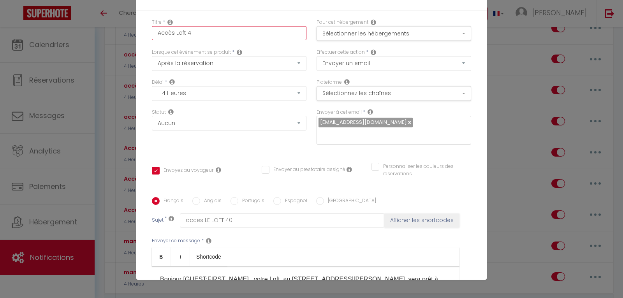
checkbox input "false"
type input "Accès Loft"
checkbox input "true"
checkbox input "false"
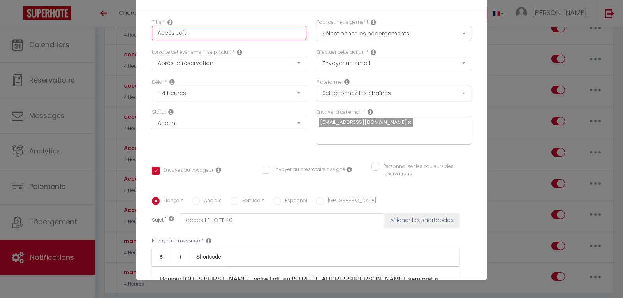
type input "Accès Loft"
checkbox input "true"
checkbox input "false"
type input "Accès Lof"
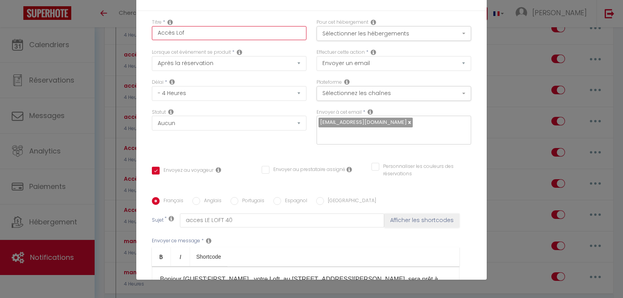
checkbox input "true"
checkbox input "false"
type input "Accès Lo"
checkbox input "true"
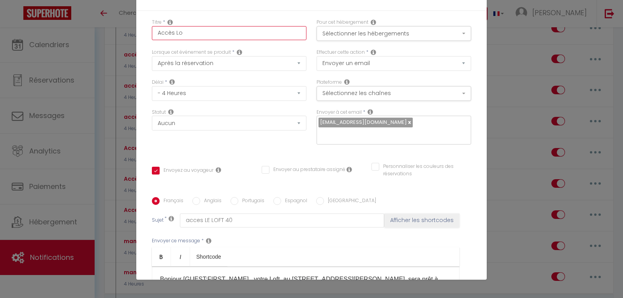
checkbox input "false"
type input "Accès Lof"
checkbox input "true"
checkbox input "false"
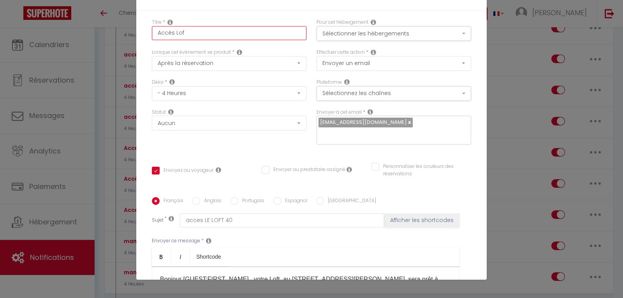
checkbox input "false"
type input "Accès Loft"
checkbox input "true"
checkbox input "false"
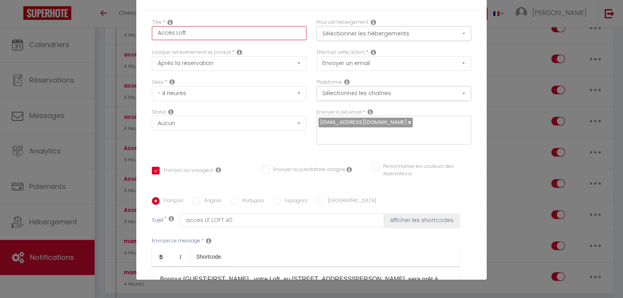
type input "Accès Loft"
checkbox input "true"
checkbox input "false"
type input "Accès Loft a"
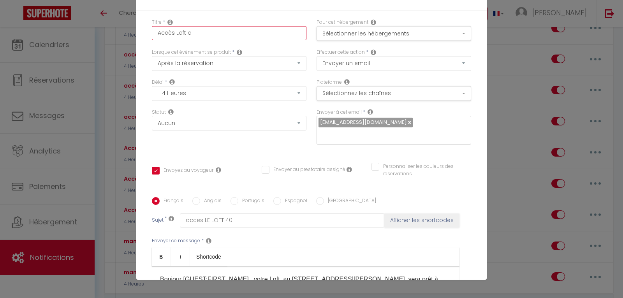
checkbox input "true"
checkbox input "false"
type input "Accès Loft an"
checkbox input "true"
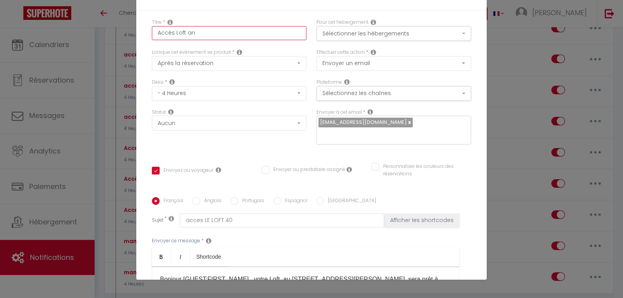
checkbox input "false"
type input "Accès Loft an"
checkbox input "true"
checkbox input "false"
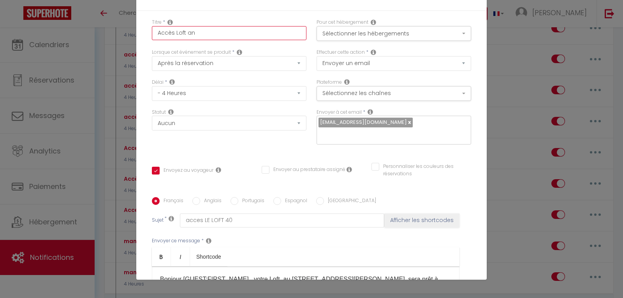
checkbox input "false"
type input "Accès Loft an C"
checkbox input "true"
checkbox input "false"
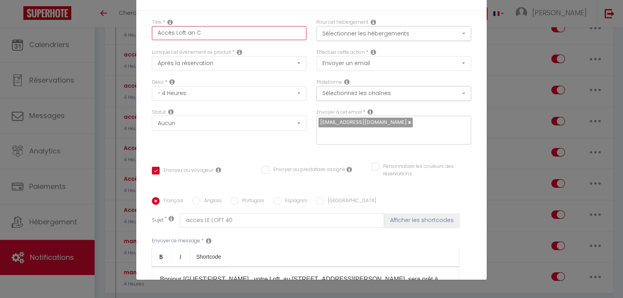
type input "Accès Loft an Ch"
checkbox input "true"
checkbox input "false"
type input "Accès Loft an Cha"
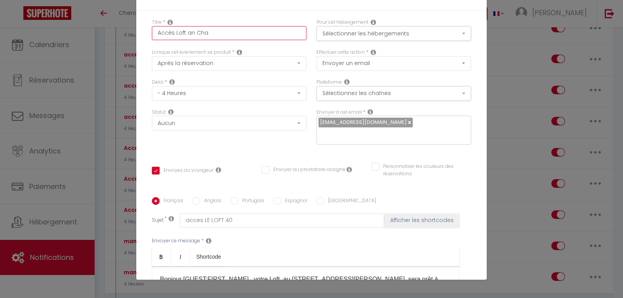
checkbox input "true"
checkbox input "false"
type input "Accès Loft an Char"
checkbox input "true"
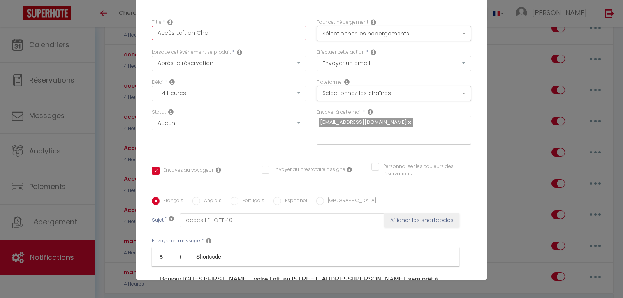
checkbox input "false"
type input "Accès Loft an Charm"
checkbox input "true"
checkbox input "false"
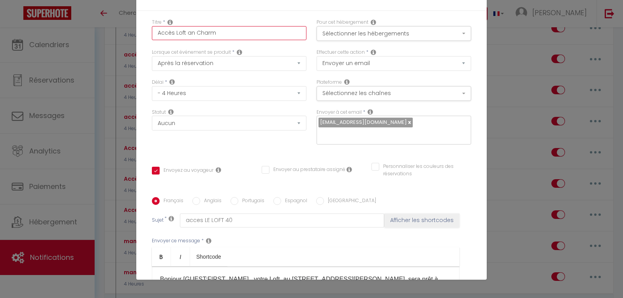
checkbox input "false"
type input "Accès Loft an Charme"
checkbox input "true"
checkbox input "false"
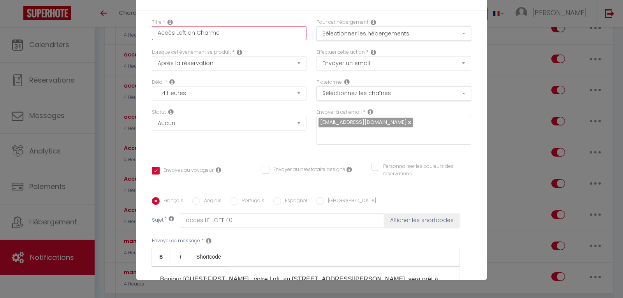
type input "Accès Loft an Charmed"
checkbox input "true"
checkbox input "false"
type input "Accès Loft an Charmed"
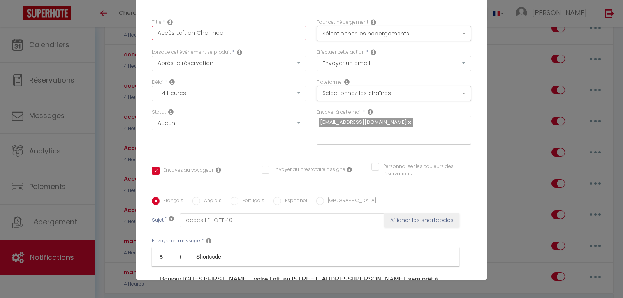
checkbox input "true"
checkbox input "false"
type input "Accès Loft an Charmed l"
checkbox input "true"
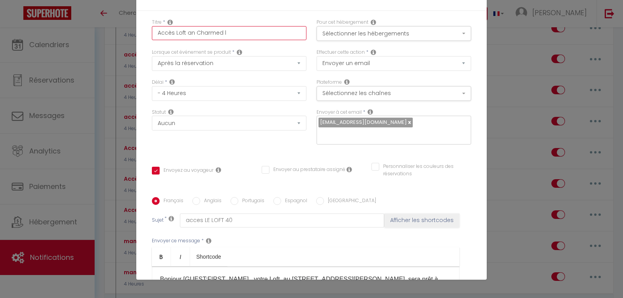
checkbox input "false"
type input "Accès Loft an Charmed"
checkbox input "true"
checkbox input "false"
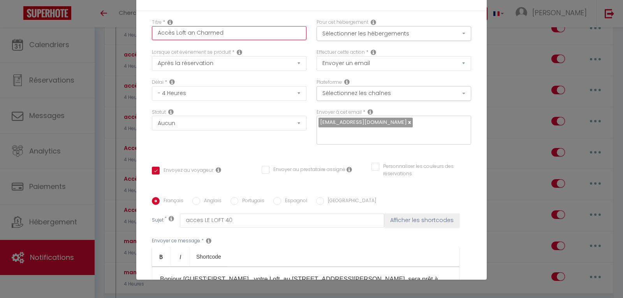
checkbox input "false"
type input "Accès Loft an Charmed l"
checkbox input "true"
checkbox input "false"
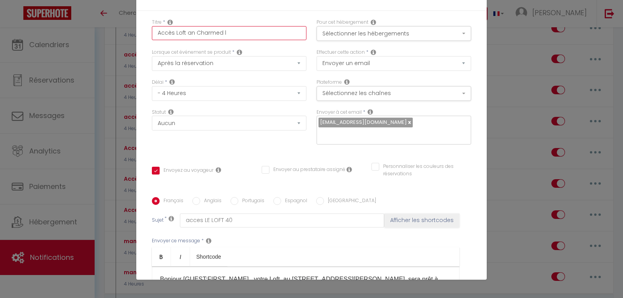
type input "Accès Loft an Charmed lo"
checkbox input "true"
checkbox input "false"
type input "Accès Loft an Charmed lov"
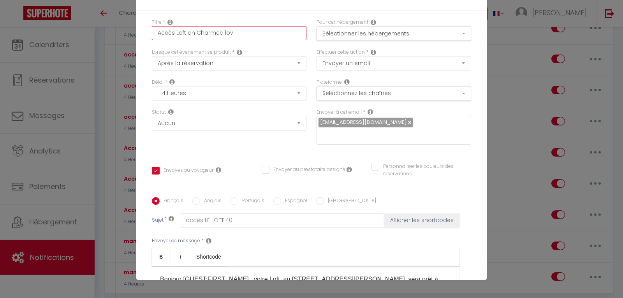
checkbox input "true"
checkbox input "false"
type input "Accès Loft an Charmed love"
checkbox input "true"
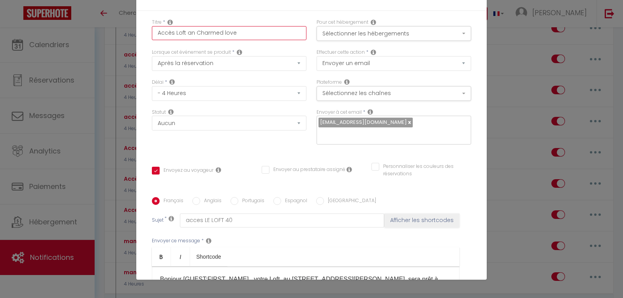
checkbox input "false"
type input "Accès Loft an Charmed love"
checkbox input "true"
checkbox input "false"
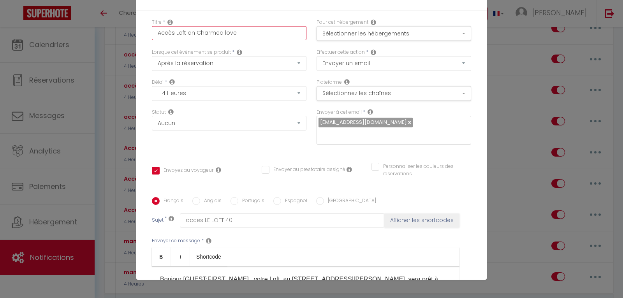
checkbox input "false"
type input "Accès Loft an Charmed love r"
checkbox input "true"
checkbox input "false"
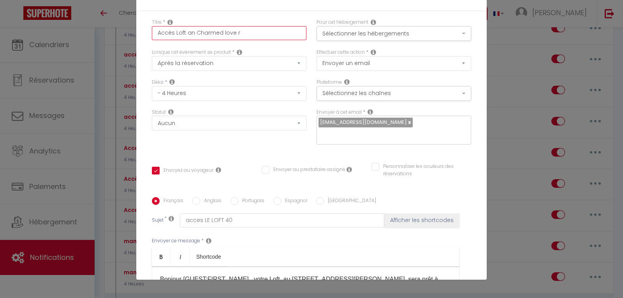
type input "Accès Loft an Charmed love ro"
checkbox input "true"
checkbox input "false"
type input "Accès Loft an Charmed love roo"
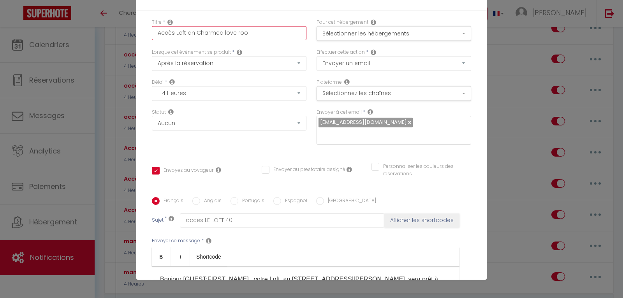
checkbox input "true"
checkbox input "false"
type input "Accès Loft an Charmed love room"
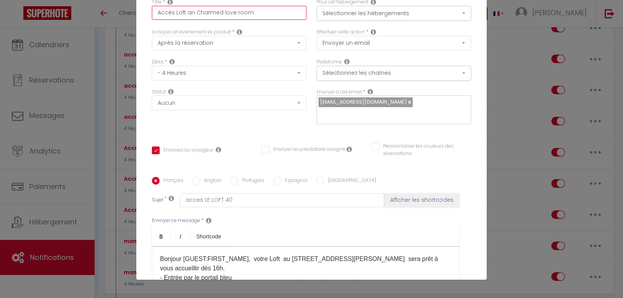
scroll to position [39, 0]
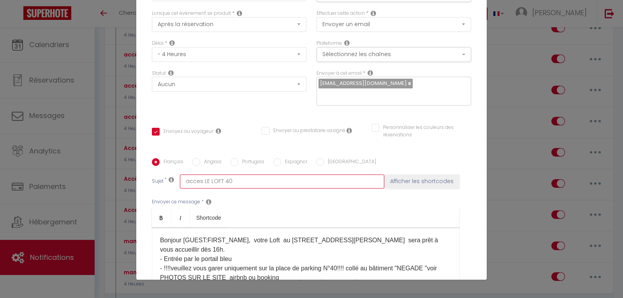
click at [232, 180] on input "acces LE LOFT 40" at bounding box center [282, 181] width 204 height 14
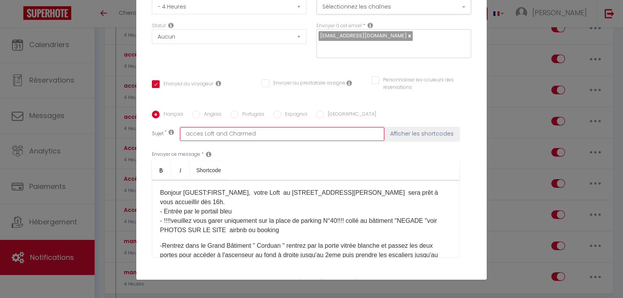
scroll to position [147, 0]
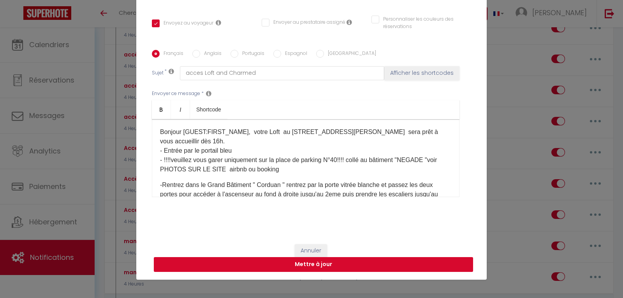
click at [320, 265] on button "Mettre à jour" at bounding box center [313, 264] width 319 height 15
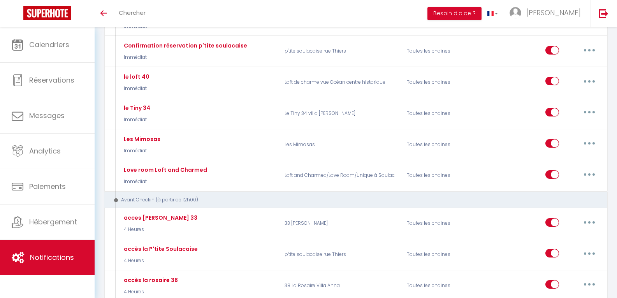
scroll to position [224, 0]
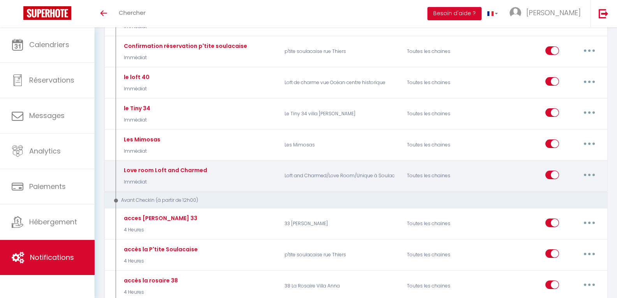
click at [547, 174] on input "checkbox" at bounding box center [552, 176] width 14 height 12
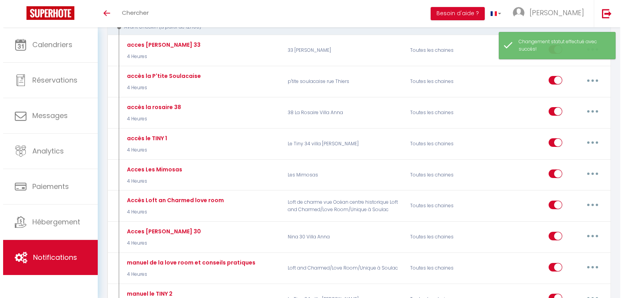
scroll to position [419, 0]
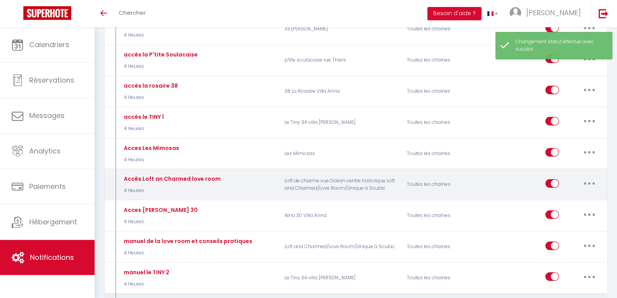
click at [584, 182] on button "button" at bounding box center [589, 183] width 22 height 12
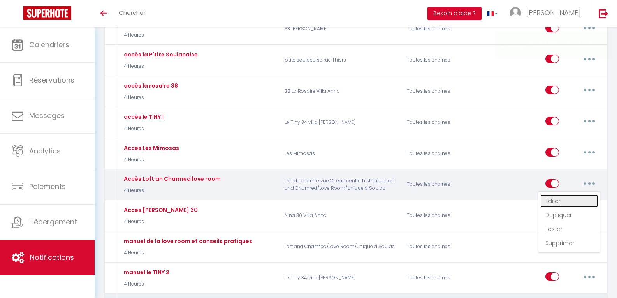
click at [549, 199] on link "Editer" at bounding box center [569, 200] width 58 height 13
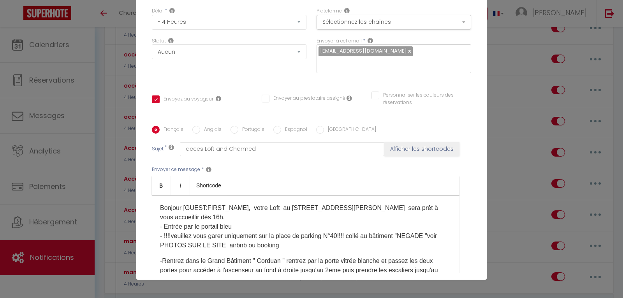
scroll to position [147, 0]
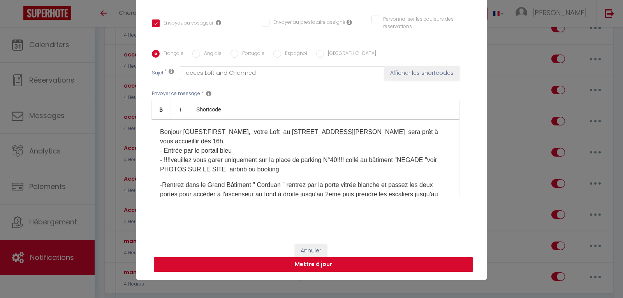
click at [339, 262] on button "Mettre à jour" at bounding box center [313, 264] width 319 height 15
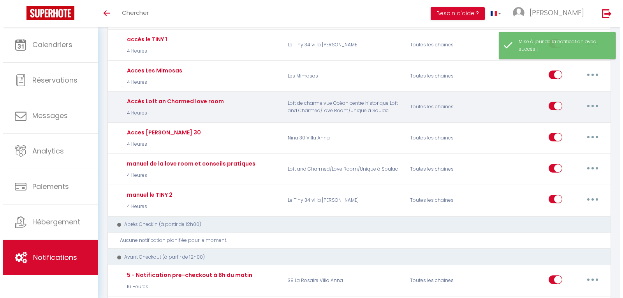
scroll to position [497, 0]
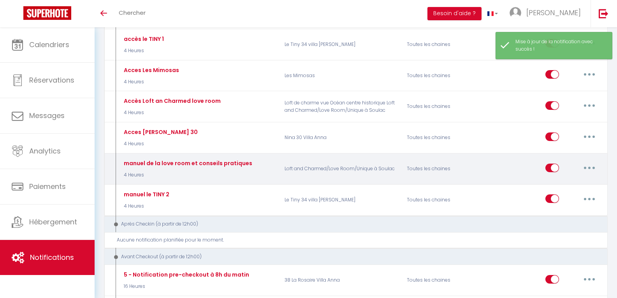
click at [598, 165] on button "button" at bounding box center [589, 168] width 22 height 12
click at [564, 184] on link "Editer" at bounding box center [569, 185] width 58 height 13
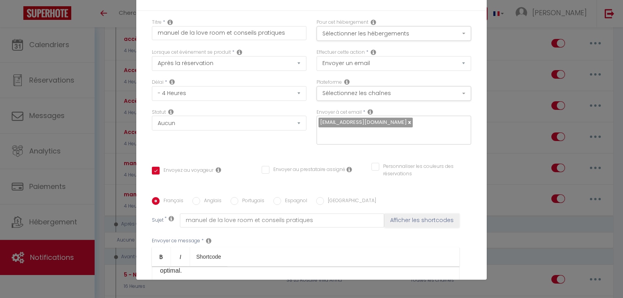
scroll to position [452, 0]
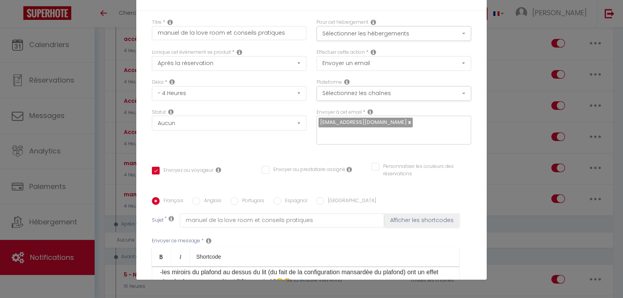
click at [314, 267] on p "-les miroirs du plafond au dessus du lit (du fait de la configuration mansardée…" at bounding box center [305, 276] width 291 height 19
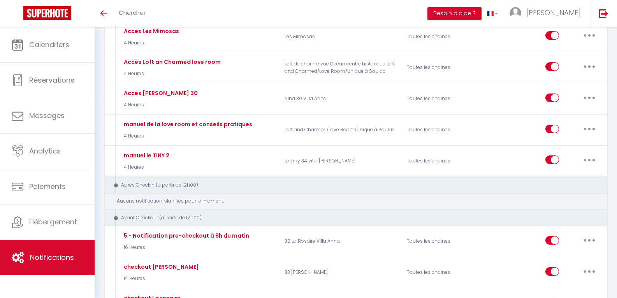
scroll to position [419, 0]
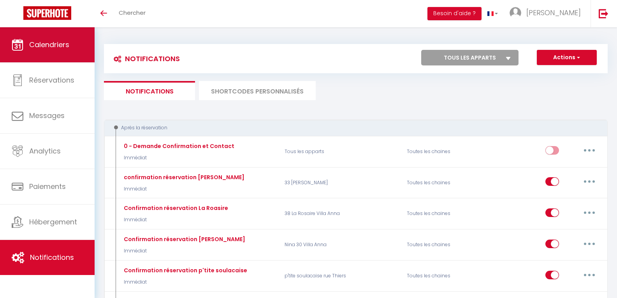
click at [51, 51] on link "Calendriers" at bounding box center [47, 44] width 95 height 35
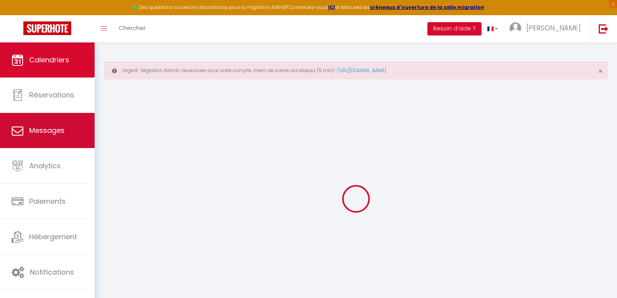
select select
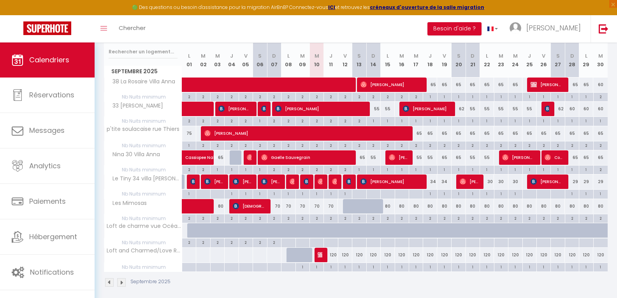
scroll to position [139, 0]
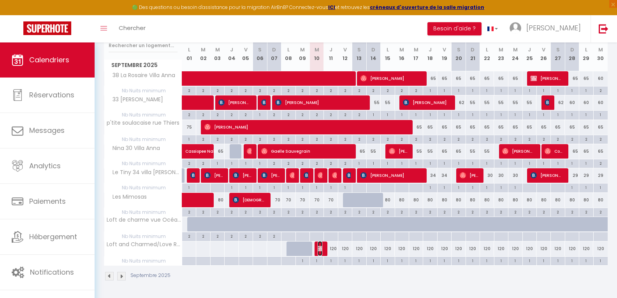
click at [318, 252] on span "marie oliveira" at bounding box center [320, 248] width 5 height 15
select select "OK"
select select "KO"
select select "0"
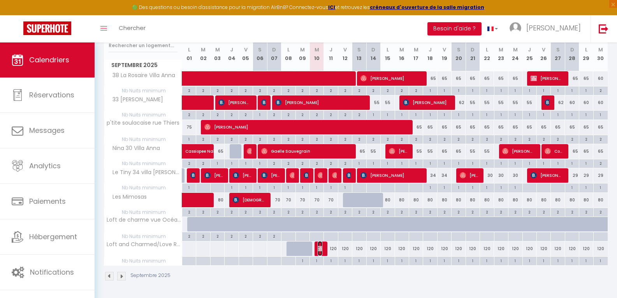
select select "1"
select select
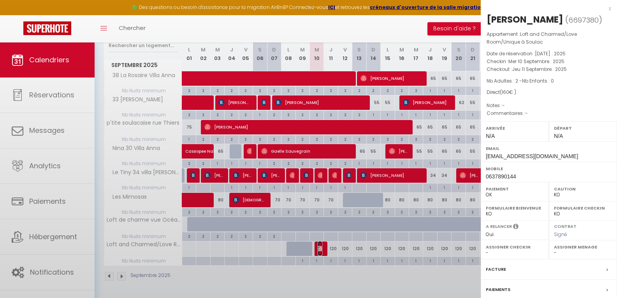
select select "35289"
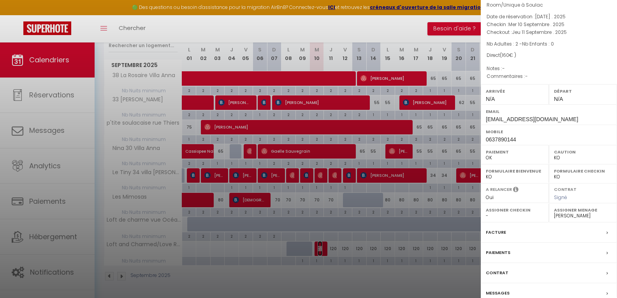
scroll to position [73, 0]
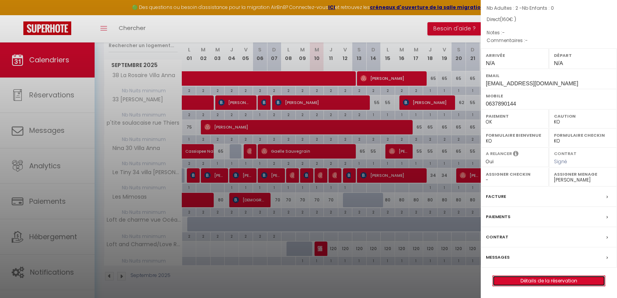
click at [543, 280] on link "Détails de la réservation" at bounding box center [549, 281] width 112 height 10
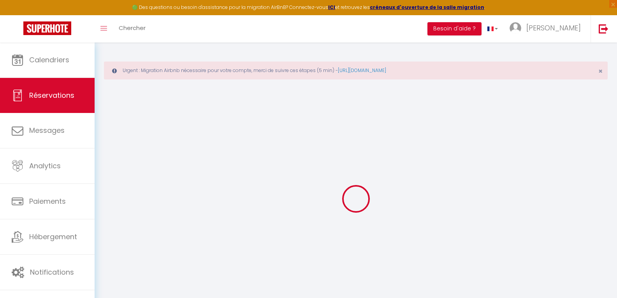
select select
checkbox input "false"
select select
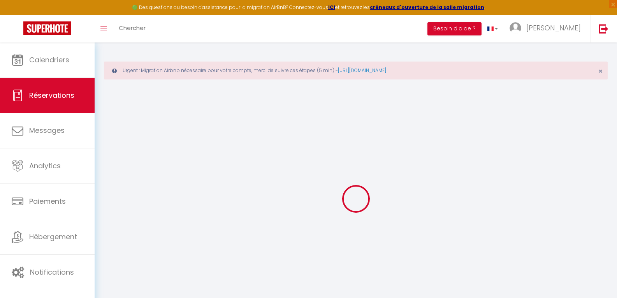
checkbox input "false"
select select
checkbox input "false"
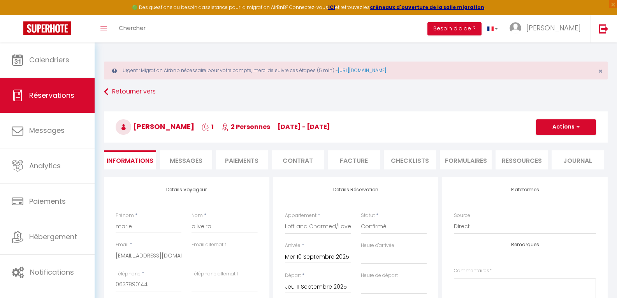
select select
checkbox input "false"
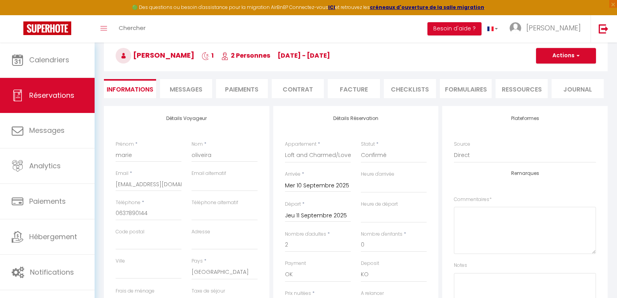
scroll to position [78, 0]
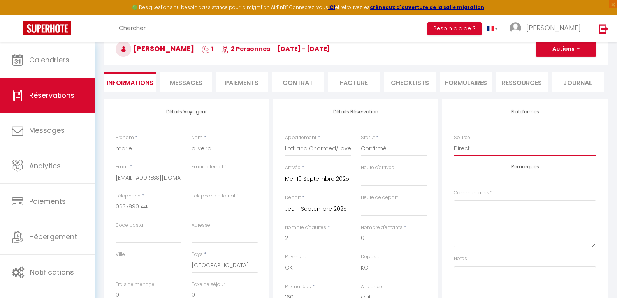
click at [466, 147] on select "Direct Airbnb.com Booking.com Chalet montagne Expedia Gite de France Homeaway H…" at bounding box center [525, 148] width 142 height 15
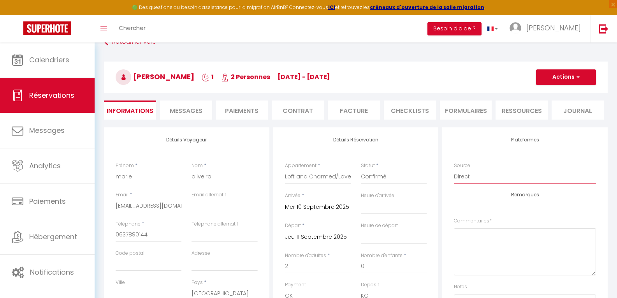
scroll to position [0, 0]
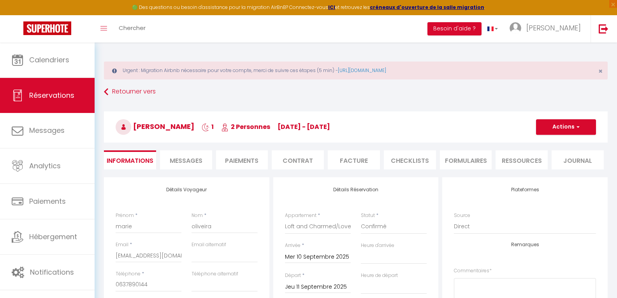
click at [191, 158] on span "Messages" at bounding box center [186, 160] width 33 height 9
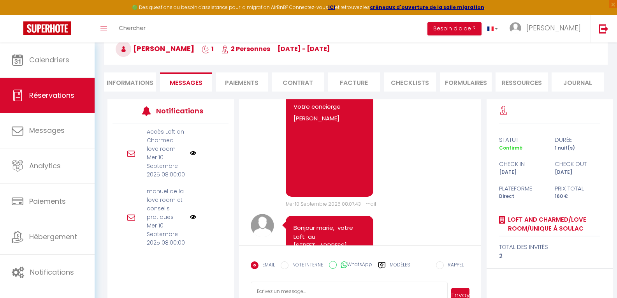
scroll to position [1670, 0]
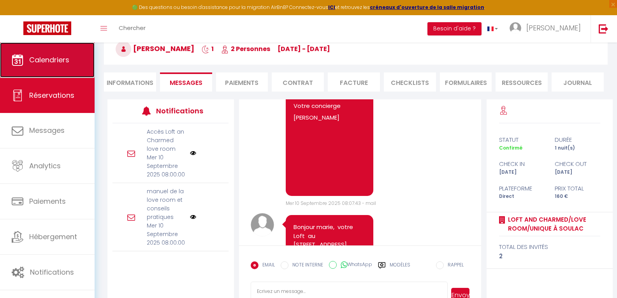
click at [30, 64] on span "Calendriers" at bounding box center [49, 60] width 40 height 10
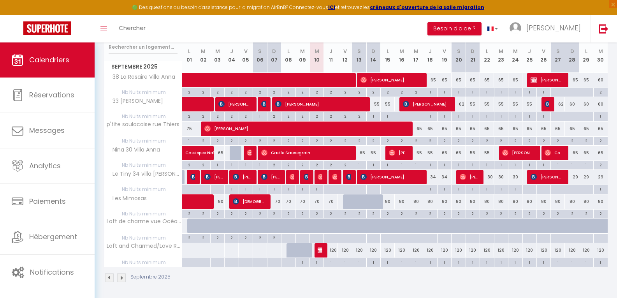
scroll to position [139, 0]
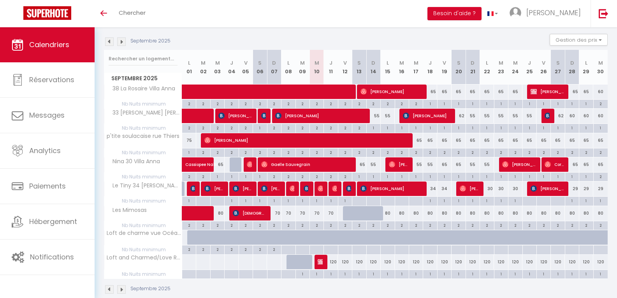
click at [334, 263] on div "120" at bounding box center [331, 262] width 14 height 14
type input "120"
type input "Jeu 11 Septembre 2025"
type input "Ven 12 Septembre 2025"
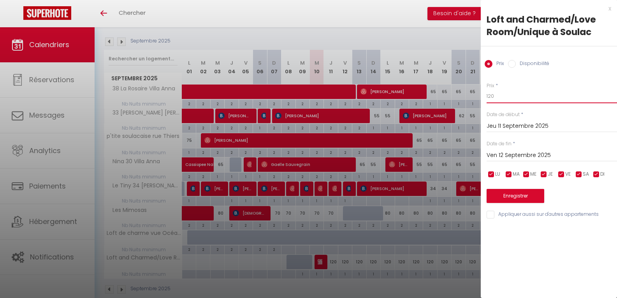
click at [492, 95] on input "120" at bounding box center [551, 96] width 130 height 14
click at [611, 9] on div "x" at bounding box center [546, 8] width 130 height 9
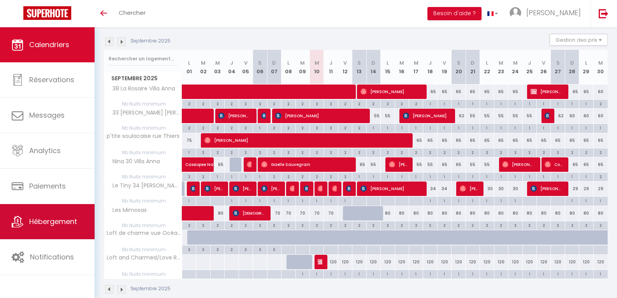
click at [58, 215] on link "Hébergement" at bounding box center [47, 221] width 95 height 35
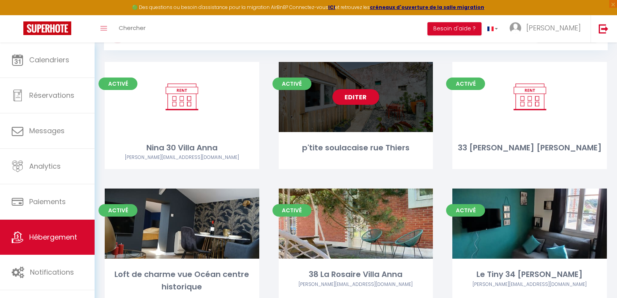
scroll to position [195, 0]
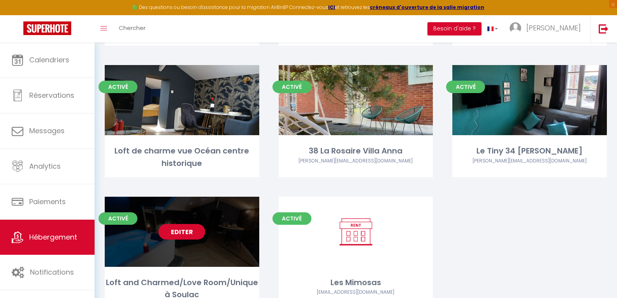
click at [181, 230] on link "Editer" at bounding box center [181, 232] width 47 height 16
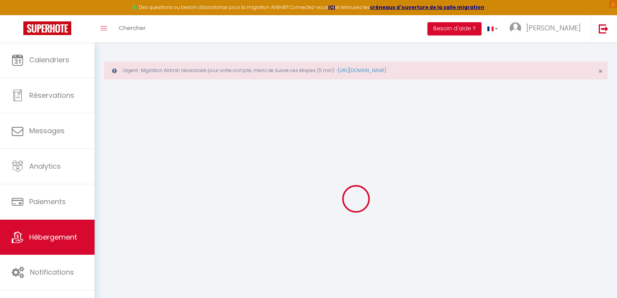
select select "+ 20 %"
select select "+ 22 %"
select select
checkbox input "false"
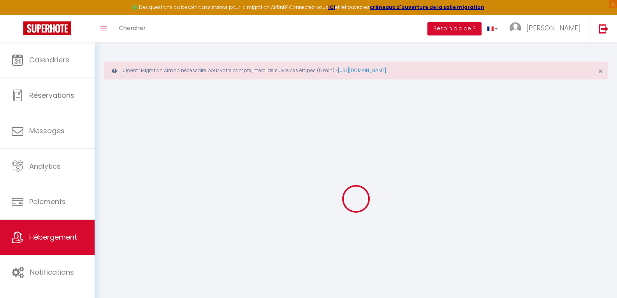
checkbox input "false"
select select "16:00"
select select "23:45"
select select "12:00"
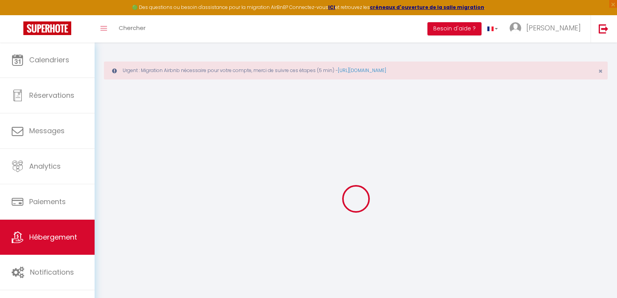
select select "30"
select select "120"
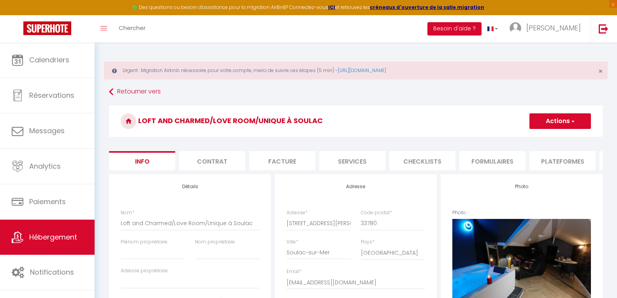
click at [562, 166] on li "Plateformes" at bounding box center [562, 160] width 66 height 19
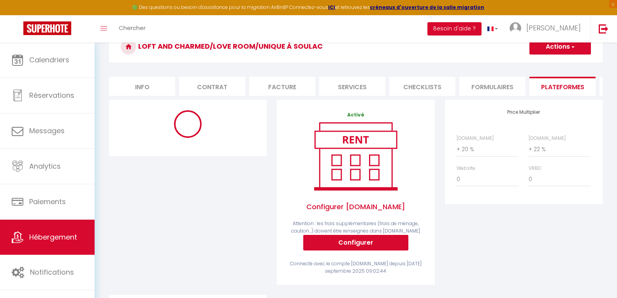
scroll to position [78, 0]
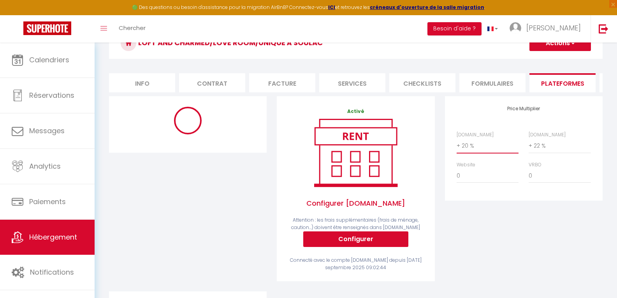
click at [470, 151] on select "0 + 1 % + 2 % + 3 % + 4 % + 5 % + 6 % + 7 % + 8 % + 9 %" at bounding box center [487, 145] width 62 height 15
select select "365"
select select "EUR"
select select
select select "6523-1505850914561462190"
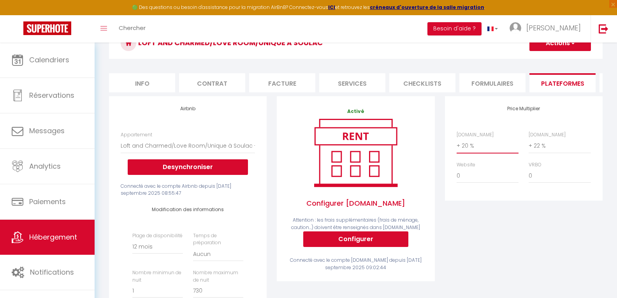
click at [456, 144] on select "0 + 1 % + 2 % + 3 % + 4 % + 5 % + 6 % + 7 % + 8 % + 9 %" at bounding box center [487, 145] width 62 height 15
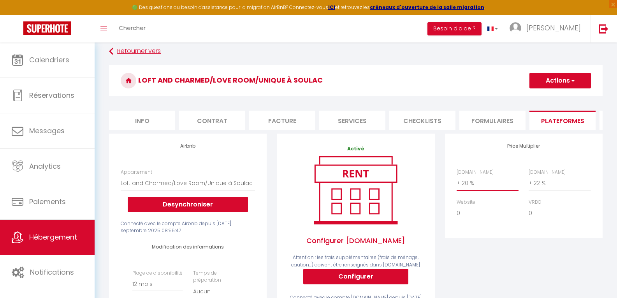
scroll to position [0, 0]
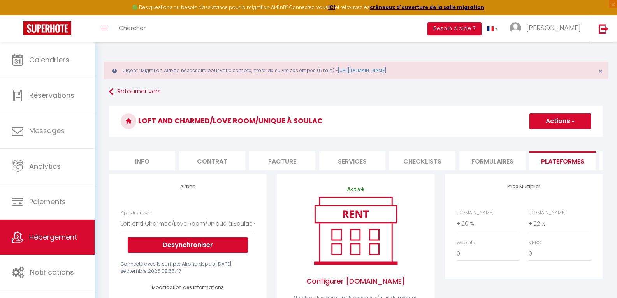
click at [572, 121] on span "button" at bounding box center [572, 121] width 5 height 8
click at [562, 139] on link "Enregistrer" at bounding box center [559, 138] width 61 height 10
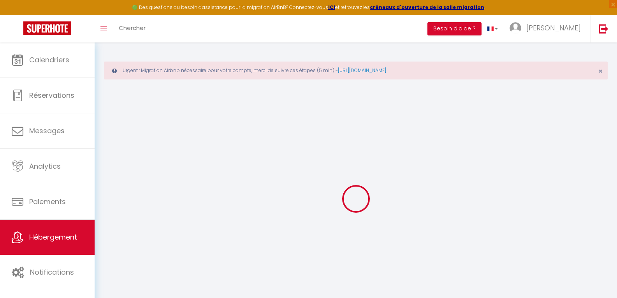
select select "365"
select select "EUR"
select select
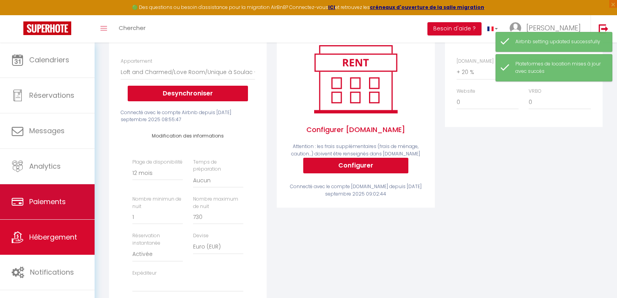
scroll to position [156, 0]
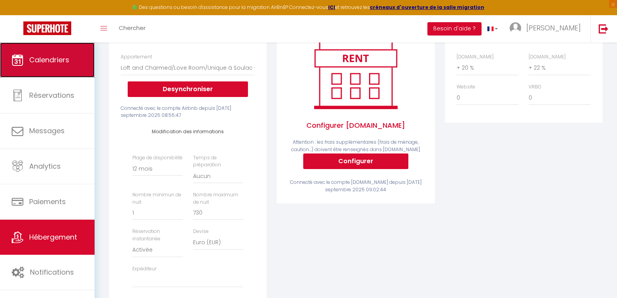
click at [42, 60] on span "Calendriers" at bounding box center [49, 60] width 40 height 10
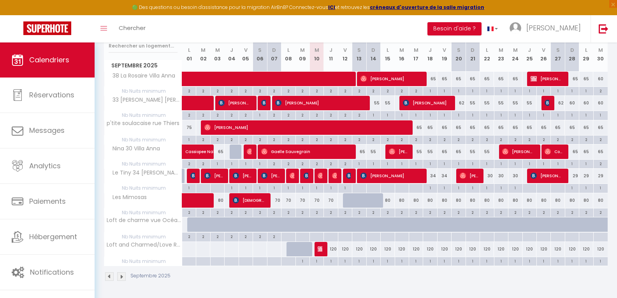
scroll to position [139, 0]
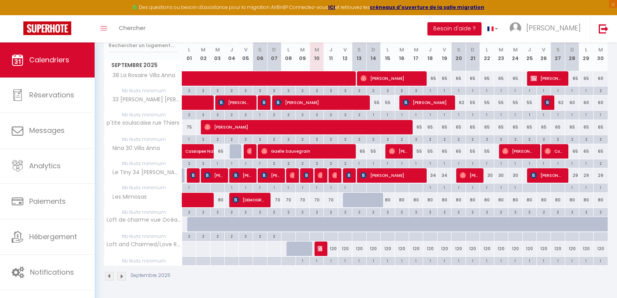
click at [335, 249] on div "120" at bounding box center [331, 248] width 14 height 14
type input "120"
type input "Jeu 11 Septembre 2025"
type input "Ven 12 Septembre 2025"
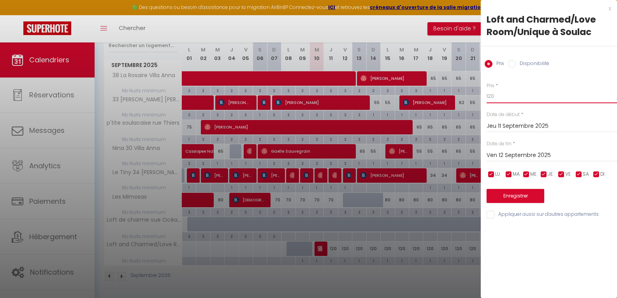
click at [490, 94] on input "120" at bounding box center [551, 96] width 130 height 14
type input "140"
click at [520, 153] on input "Ven 12 Septembre 2025" at bounding box center [551, 155] width 130 height 10
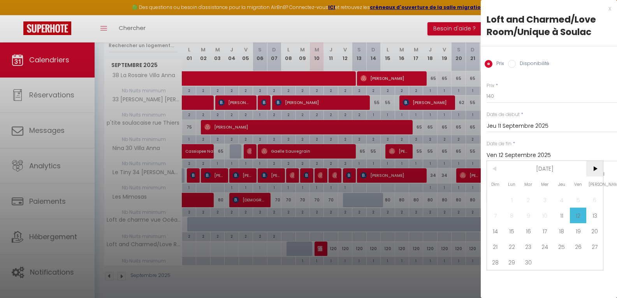
click at [598, 169] on span ">" at bounding box center [594, 169] width 17 height 16
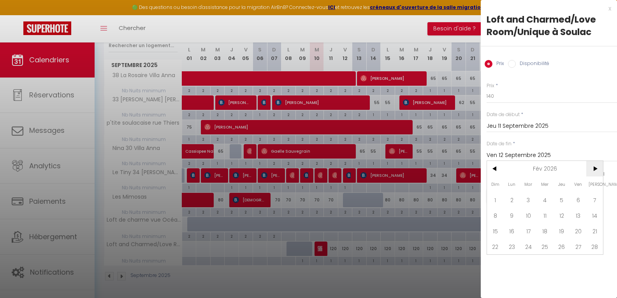
click at [598, 169] on span ">" at bounding box center [594, 169] width 17 height 16
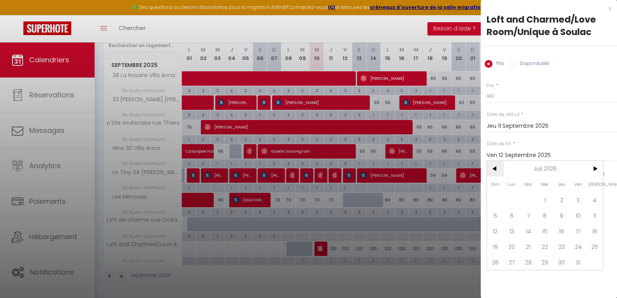
click at [497, 168] on span "<" at bounding box center [495, 169] width 17 height 16
click at [513, 199] on span "1" at bounding box center [512, 200] width 17 height 16
type input "Lun 01 Juin 2026"
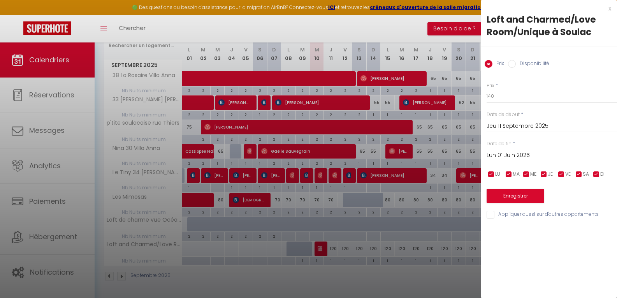
click at [489, 173] on input "checkbox" at bounding box center [491, 174] width 8 height 8
click at [492, 174] on input "checkbox" at bounding box center [491, 174] width 8 height 8
checkbox input "true"
click at [558, 176] on input "checkbox" at bounding box center [561, 174] width 8 height 8
checkbox input "false"
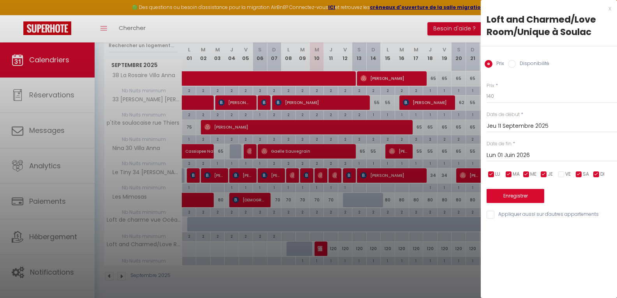
click at [578, 174] on input "checkbox" at bounding box center [579, 174] width 8 height 8
checkbox input "false"
click at [537, 194] on button "Enregistrer" at bounding box center [515, 196] width 58 height 14
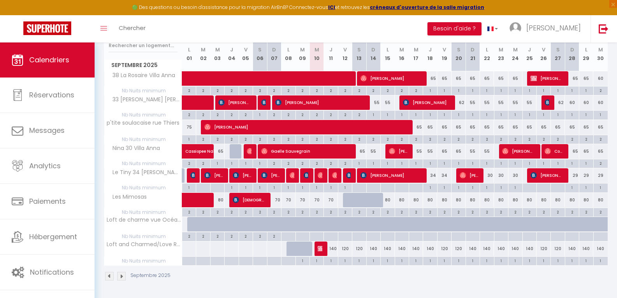
click at [345, 249] on div "120" at bounding box center [345, 248] width 14 height 14
type input "120"
type input "Ven 12 Septembre 2025"
type input "Sam 13 Septembre 2025"
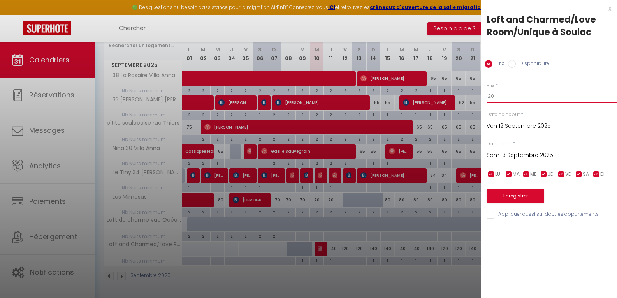
click at [491, 96] on input "120" at bounding box center [551, 96] width 130 height 14
click at [499, 94] on input "1800" at bounding box center [551, 96] width 130 height 14
type input "180"
click at [492, 175] on input "checkbox" at bounding box center [491, 174] width 8 height 8
checkbox input "false"
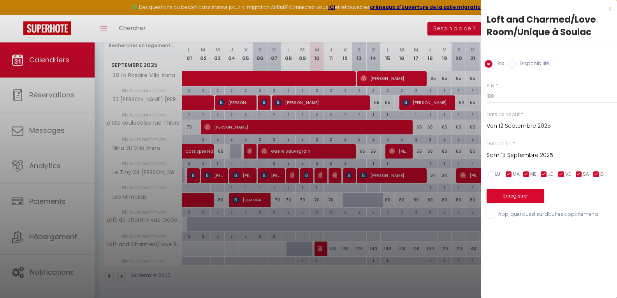
click at [504, 176] on div "LU MA ME JE VE SA DI" at bounding box center [551, 174] width 140 height 10
click at [507, 176] on input "checkbox" at bounding box center [509, 174] width 8 height 8
checkbox input "false"
click at [525, 175] on input "checkbox" at bounding box center [526, 174] width 8 height 8
checkbox input "false"
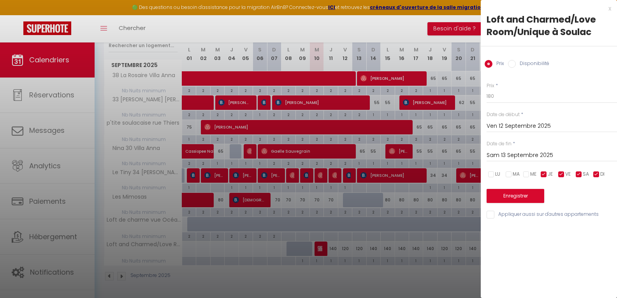
click at [546, 176] on input "checkbox" at bounding box center [544, 174] width 8 height 8
checkbox input "false"
click at [598, 175] on input "checkbox" at bounding box center [596, 174] width 8 height 8
checkbox input "false"
click at [511, 198] on button "Enregistrer" at bounding box center [515, 196] width 58 height 14
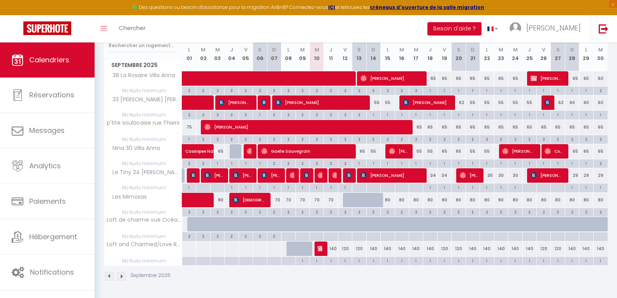
click at [347, 249] on div "120" at bounding box center [345, 248] width 14 height 14
type input "120"
type input "Ven 12 Septembre 2025"
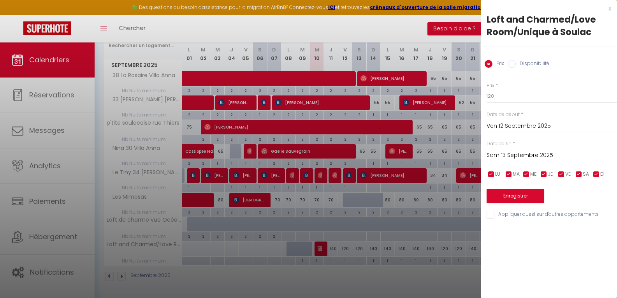
click at [509, 152] on input "Sam 13 Septembre 2025" at bounding box center [551, 155] width 130 height 10
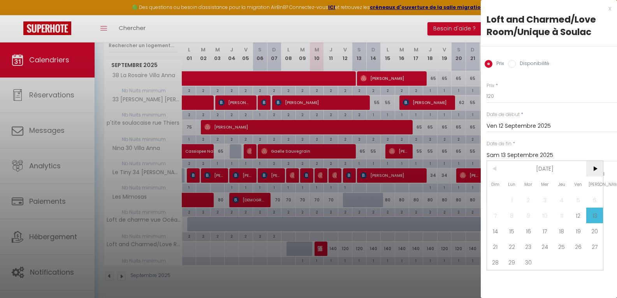
click at [599, 170] on span ">" at bounding box center [594, 169] width 17 height 16
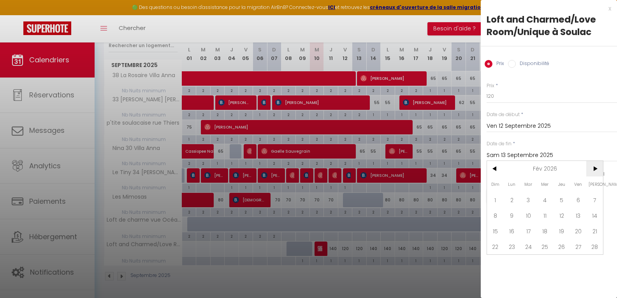
click at [599, 170] on span ">" at bounding box center [594, 169] width 17 height 16
click at [511, 201] on span "1" at bounding box center [512, 200] width 17 height 16
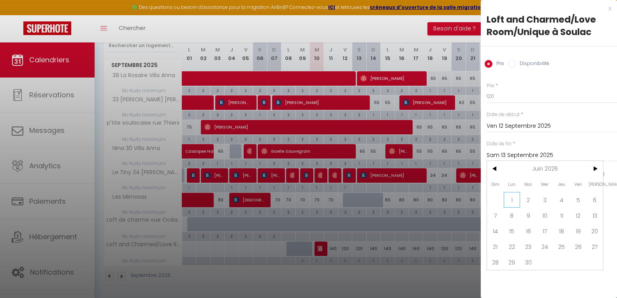
type input "Lun 01 Juin 2026"
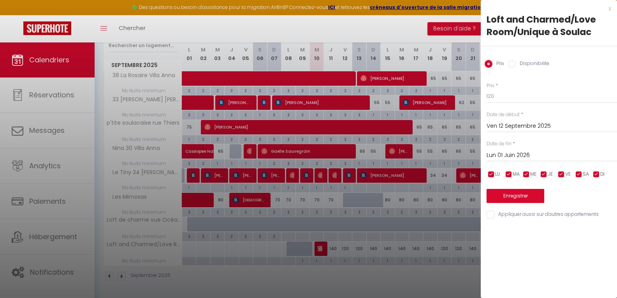
click at [509, 175] on input "checkbox" at bounding box center [509, 174] width 8 height 8
checkbox input "false"
click at [492, 177] on input "checkbox" at bounding box center [491, 174] width 8 height 8
checkbox input "false"
click at [528, 174] on input "checkbox" at bounding box center [526, 174] width 8 height 8
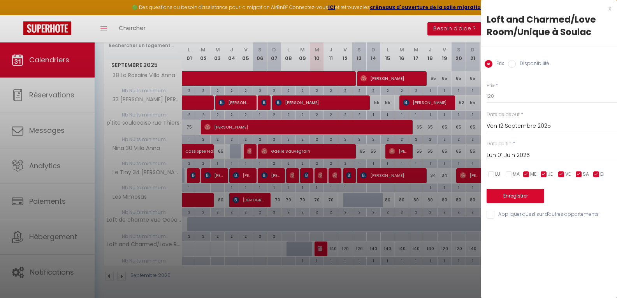
checkbox input "false"
click at [543, 172] on input "checkbox" at bounding box center [544, 174] width 8 height 8
checkbox input "false"
click at [599, 175] on input "checkbox" at bounding box center [596, 174] width 8 height 8
checkbox input "false"
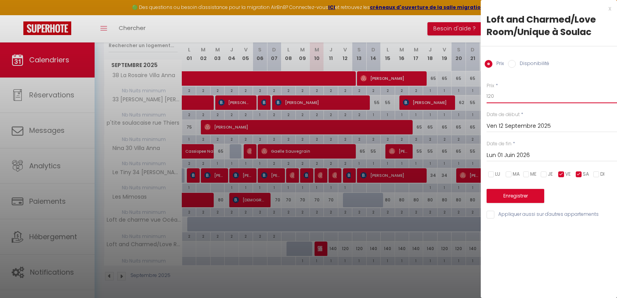
click at [493, 95] on input "120" at bounding box center [551, 96] width 130 height 14
click at [491, 96] on input "120" at bounding box center [551, 96] width 130 height 14
type input "180"
click at [536, 197] on button "Enregistrer" at bounding box center [515, 196] width 58 height 14
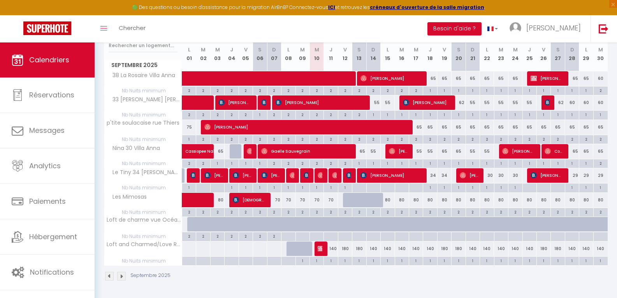
click at [340, 276] on div "Septembre 2025" at bounding box center [356, 276] width 504 height 23
click at [332, 249] on div "140" at bounding box center [331, 248] width 14 height 14
type input "140"
type input "Jeu 11 Septembre 2025"
type input "Ven 12 Septembre 2025"
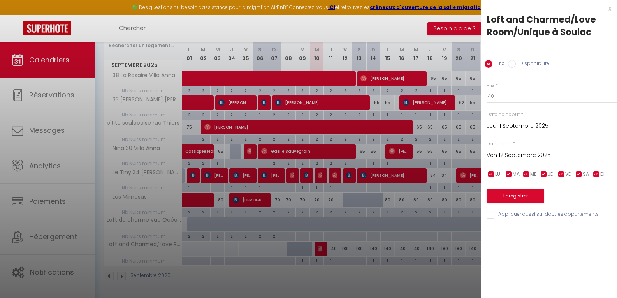
click at [330, 258] on div at bounding box center [308, 149] width 617 height 298
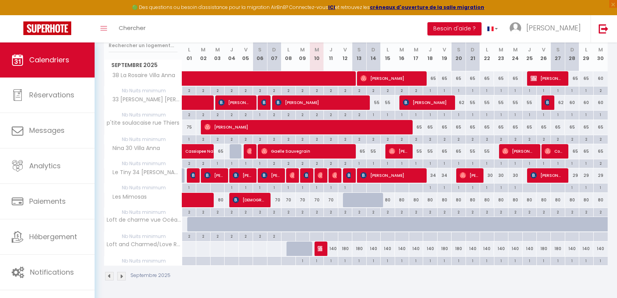
click at [330, 258] on div "1" at bounding box center [331, 259] width 14 height 7
type input "1"
type input "Jeu 11 Septembre 2025"
type input "Ven 12 Septembre 2025"
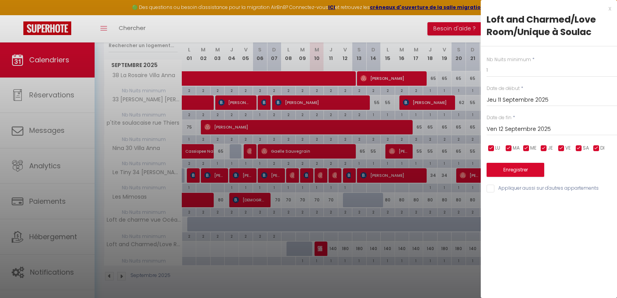
click at [341, 272] on div at bounding box center [308, 149] width 617 height 298
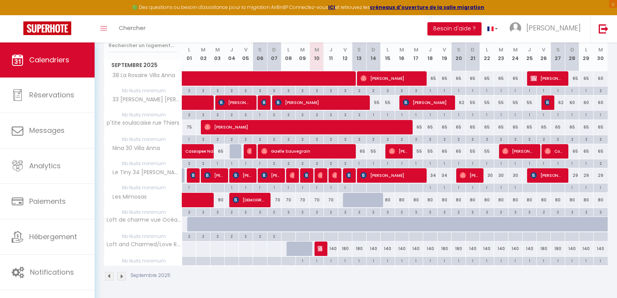
click at [335, 248] on div "140" at bounding box center [331, 248] width 14 height 14
type input "140"
type input "Jeu 11 Septembre 2025"
type input "Ven 12 Septembre 2025"
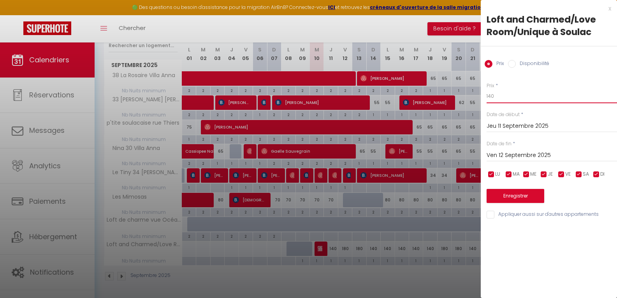
click at [492, 96] on input "140" at bounding box center [551, 96] width 130 height 14
click at [491, 95] on input "140" at bounding box center [551, 96] width 130 height 14
type input "120"
click at [511, 155] on input "Ven 12 Septembre 2025" at bounding box center [551, 155] width 130 height 10
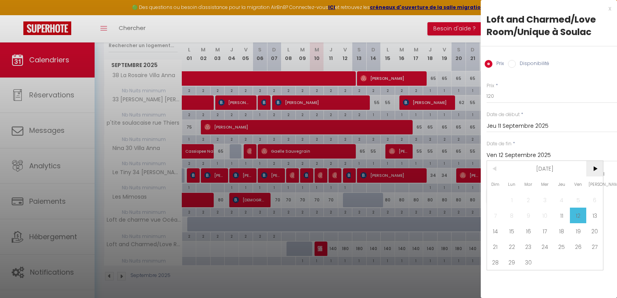
click at [599, 170] on span ">" at bounding box center [594, 169] width 17 height 16
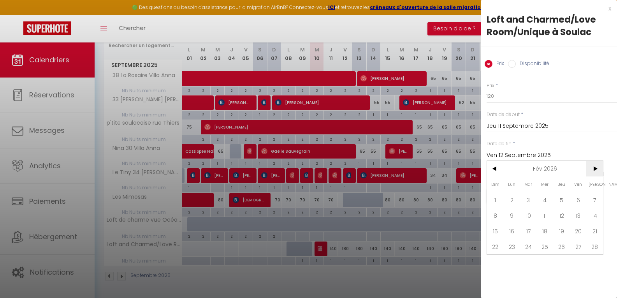
click at [599, 170] on span ">" at bounding box center [594, 169] width 17 height 16
click at [514, 198] on span "1" at bounding box center [512, 200] width 17 height 16
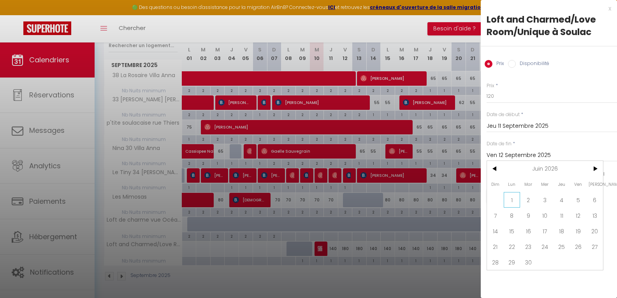
type input "Lun 01 Juin 2026"
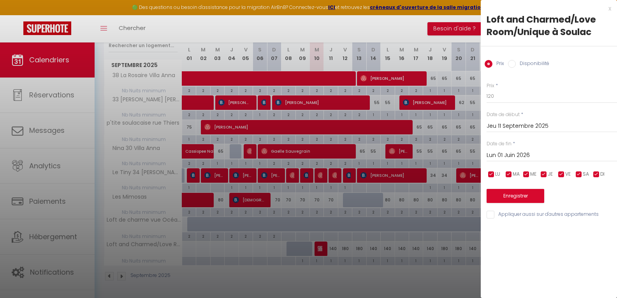
click at [562, 174] on input "checkbox" at bounding box center [561, 174] width 8 height 8
checkbox input "false"
click at [578, 175] on input "checkbox" at bounding box center [579, 174] width 8 height 8
checkbox input "false"
click at [522, 196] on button "Enregistrer" at bounding box center [515, 196] width 58 height 14
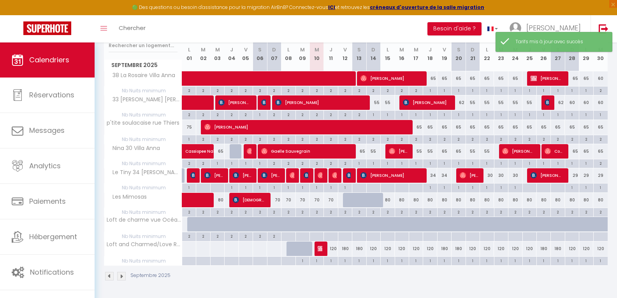
click at [345, 249] on div "180" at bounding box center [345, 248] width 14 height 14
type input "180"
type input "Ven 12 Septembre 2025"
type input "Sam 13 Septembre 2025"
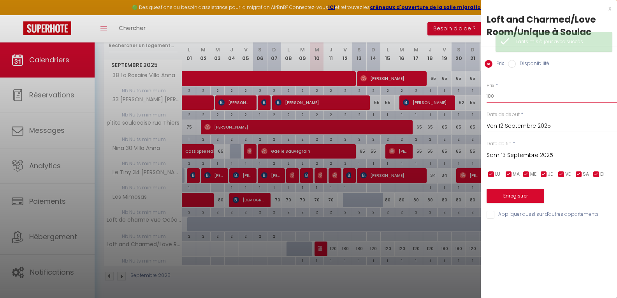
click at [491, 95] on input "180" at bounding box center [551, 96] width 130 height 14
click at [504, 96] on input "1700" at bounding box center [551, 96] width 130 height 14
type input "170"
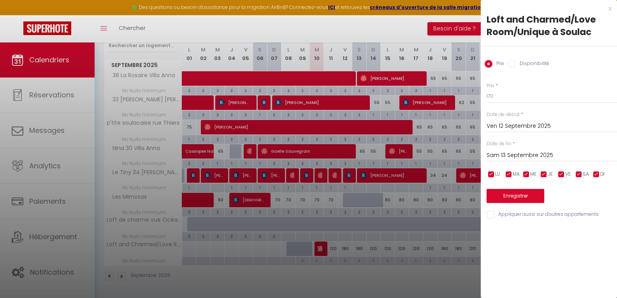
click at [530, 153] on input "Sam 13 Septembre 2025" at bounding box center [551, 155] width 130 height 10
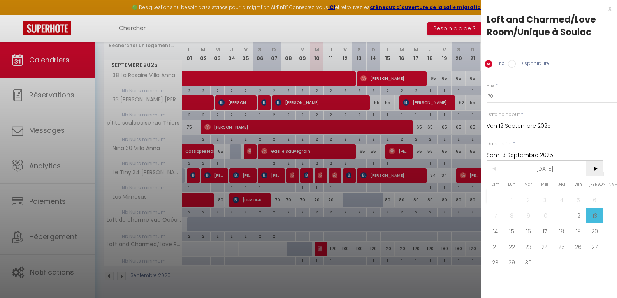
click at [598, 171] on span ">" at bounding box center [594, 169] width 17 height 16
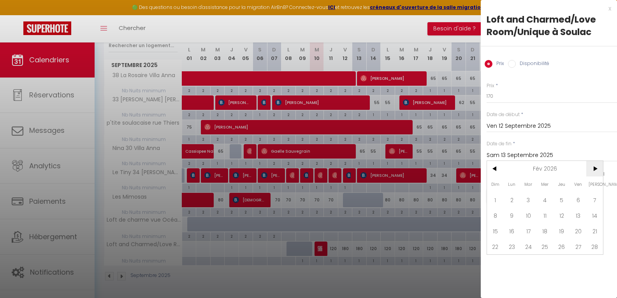
click at [598, 171] on span ">" at bounding box center [594, 169] width 17 height 16
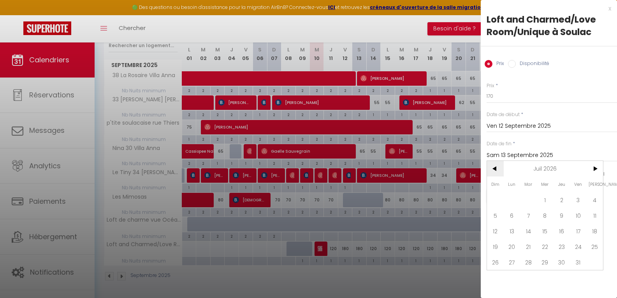
click at [493, 167] on span "<" at bounding box center [495, 169] width 17 height 16
click at [511, 201] on span "1" at bounding box center [512, 200] width 17 height 16
type input "Lun 01 Juin 2026"
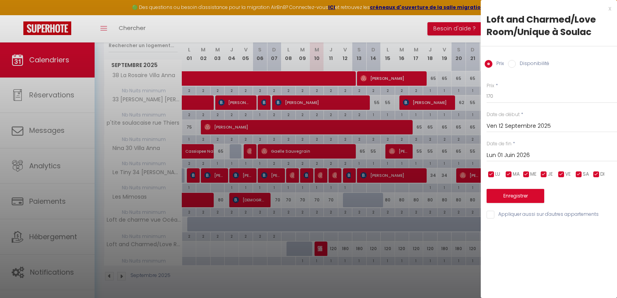
click at [528, 172] on input "checkbox" at bounding box center [526, 174] width 8 height 8
checkbox input "false"
click at [507, 174] on input "checkbox" at bounding box center [509, 174] width 8 height 8
checkbox input "false"
click at [491, 173] on input "checkbox" at bounding box center [491, 174] width 8 height 8
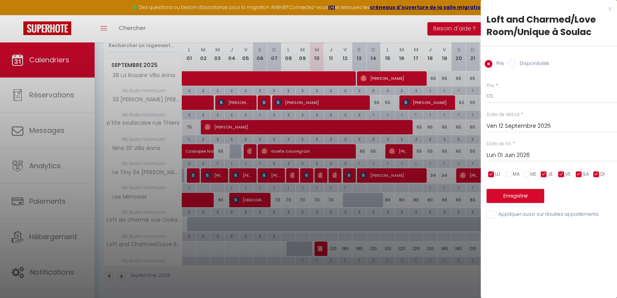
checkbox input "false"
click at [594, 177] on input "checkbox" at bounding box center [596, 174] width 8 height 8
checkbox input "false"
click at [545, 175] on input "checkbox" at bounding box center [544, 174] width 8 height 8
checkbox input "false"
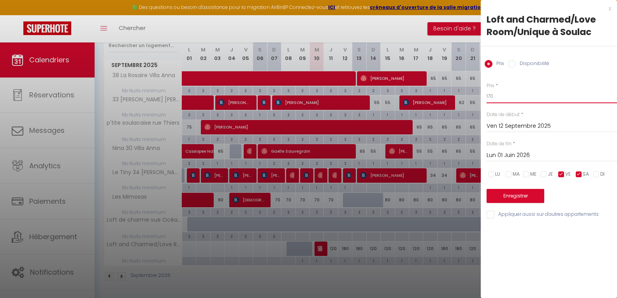
click at [492, 95] on input "170" at bounding box center [551, 96] width 130 height 14
click at [491, 95] on input "170" at bounding box center [551, 96] width 130 height 14
type input "160"
click at [513, 197] on button "Enregistrer" at bounding box center [515, 196] width 58 height 14
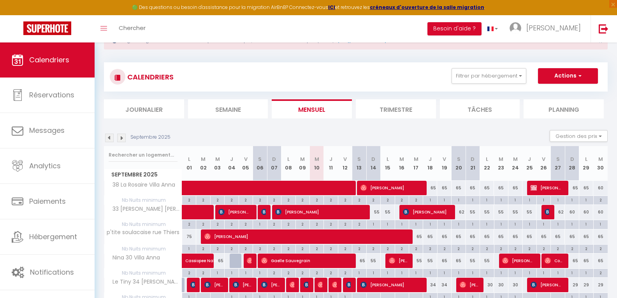
scroll to position [0, 0]
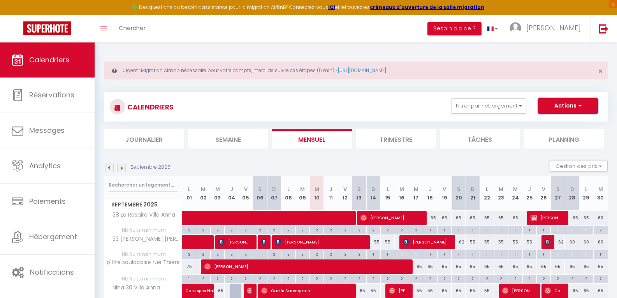
click at [574, 100] on button "Actions" at bounding box center [568, 106] width 60 height 16
click at [426, 107] on div "CALENDRIERS Filtrer par hébergement Tous Nina 30 Villa Anna p'tite soulacaise r…" at bounding box center [356, 107] width 492 height 18
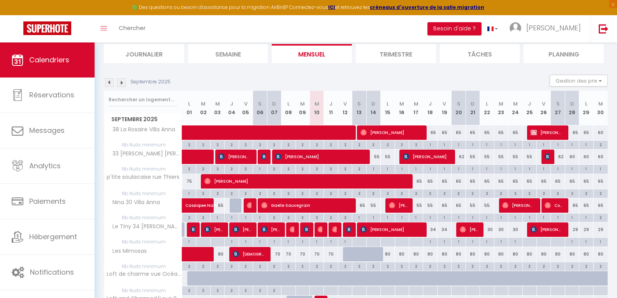
scroll to position [117, 0]
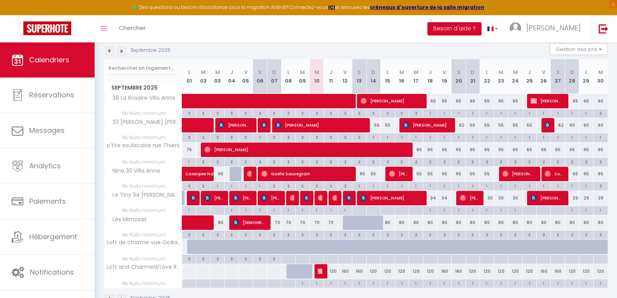
click at [125, 51] on img at bounding box center [121, 51] width 9 height 9
